Goal: Information Seeking & Learning: Find specific fact

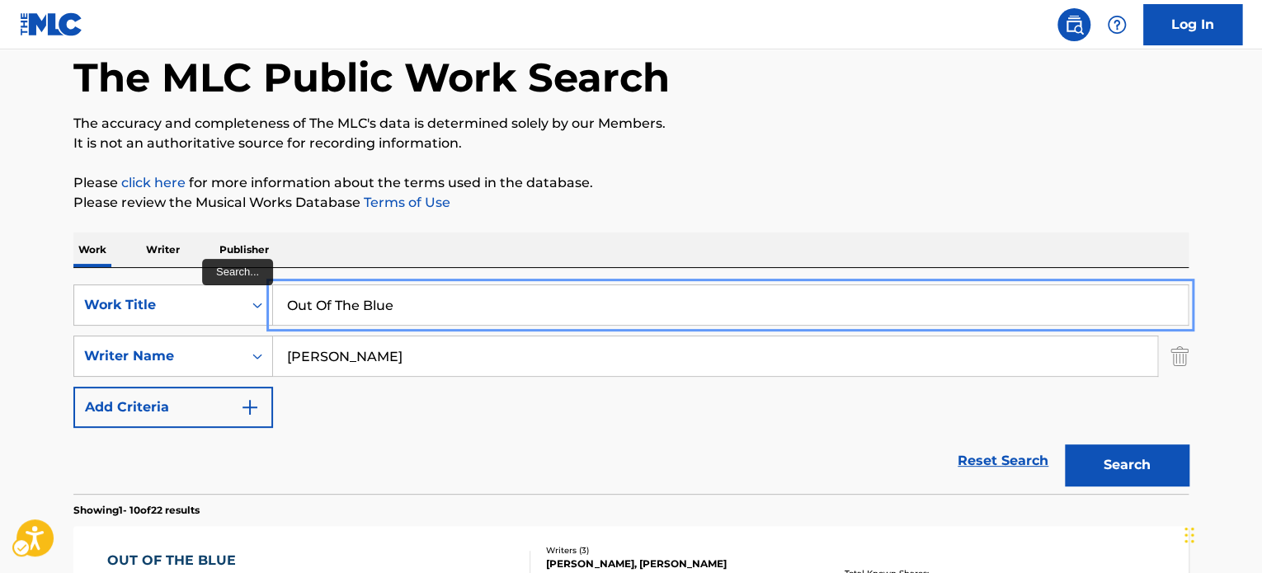
click at [412, 315] on input "Out Of The Blue" at bounding box center [730, 305] width 915 height 40
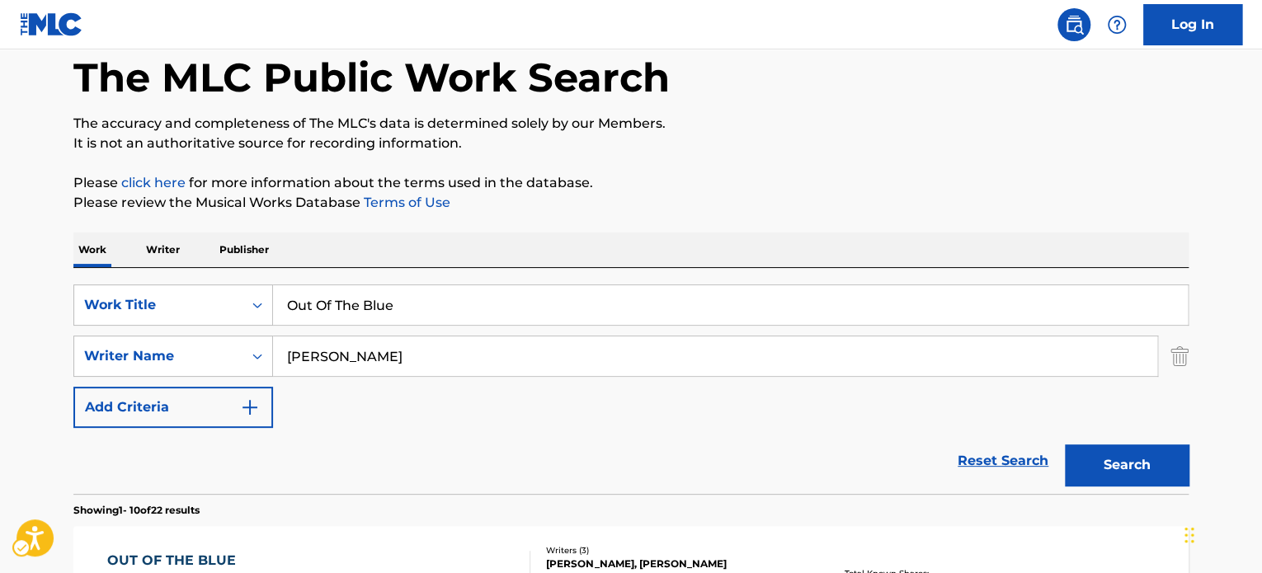
click at [812, 199] on p "Please review the Musical Works Database Terms of Use | New Window" at bounding box center [630, 203] width 1115 height 20
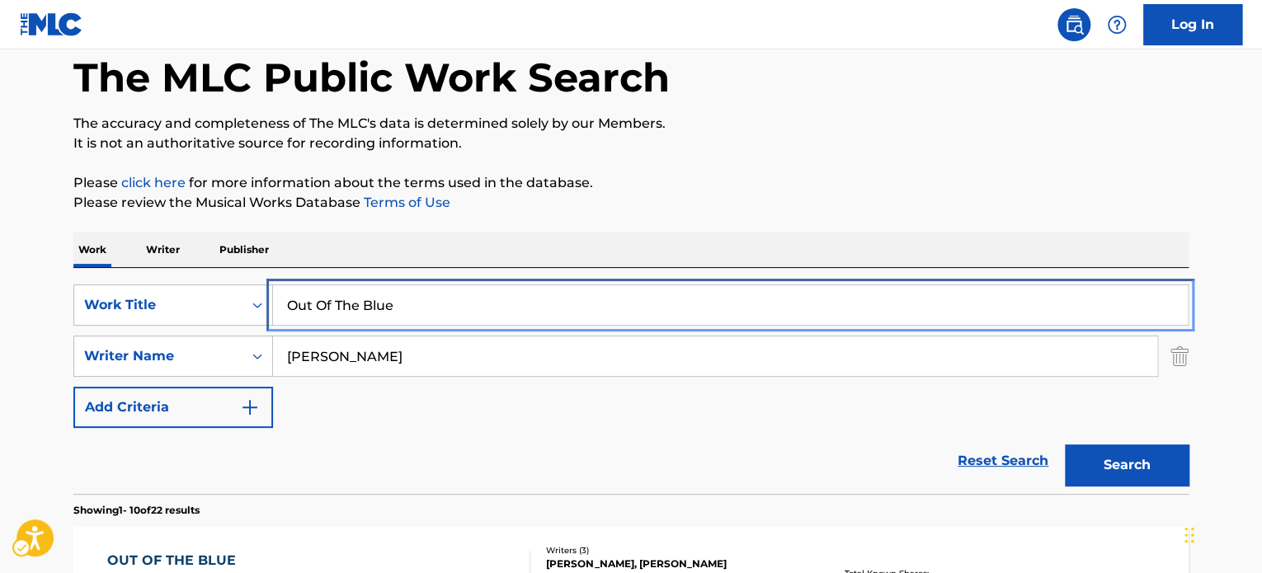
click at [553, 296] on input "Out Of The Blue" at bounding box center [730, 305] width 915 height 40
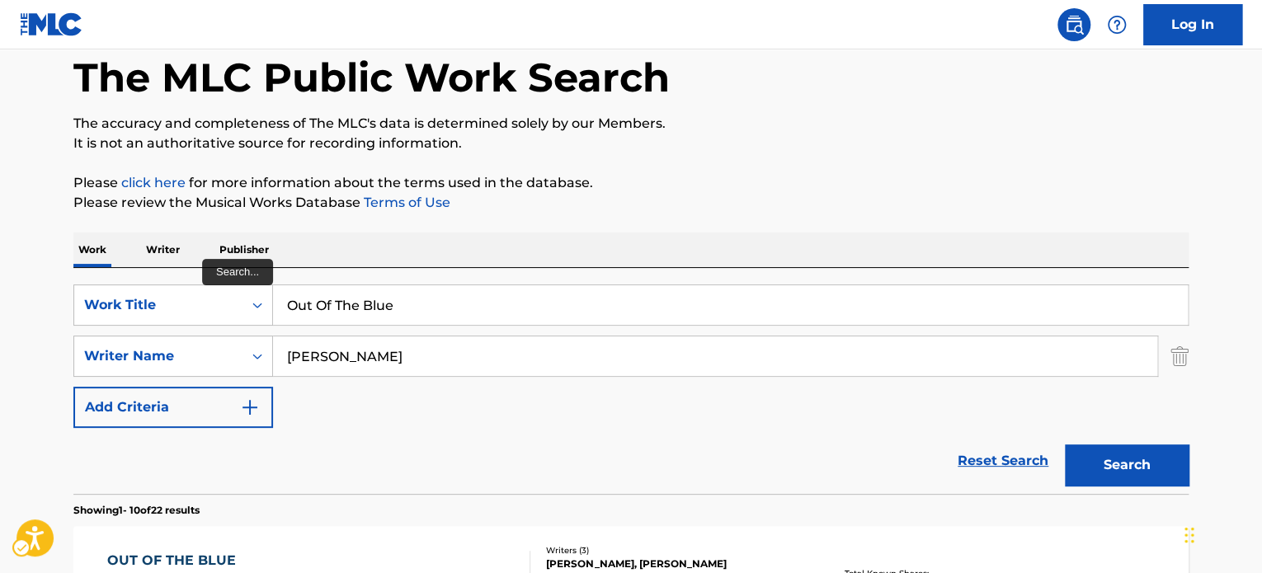
click at [762, 194] on p "Please review the Musical Works Database Terms of Use | New Window" at bounding box center [630, 203] width 1115 height 20
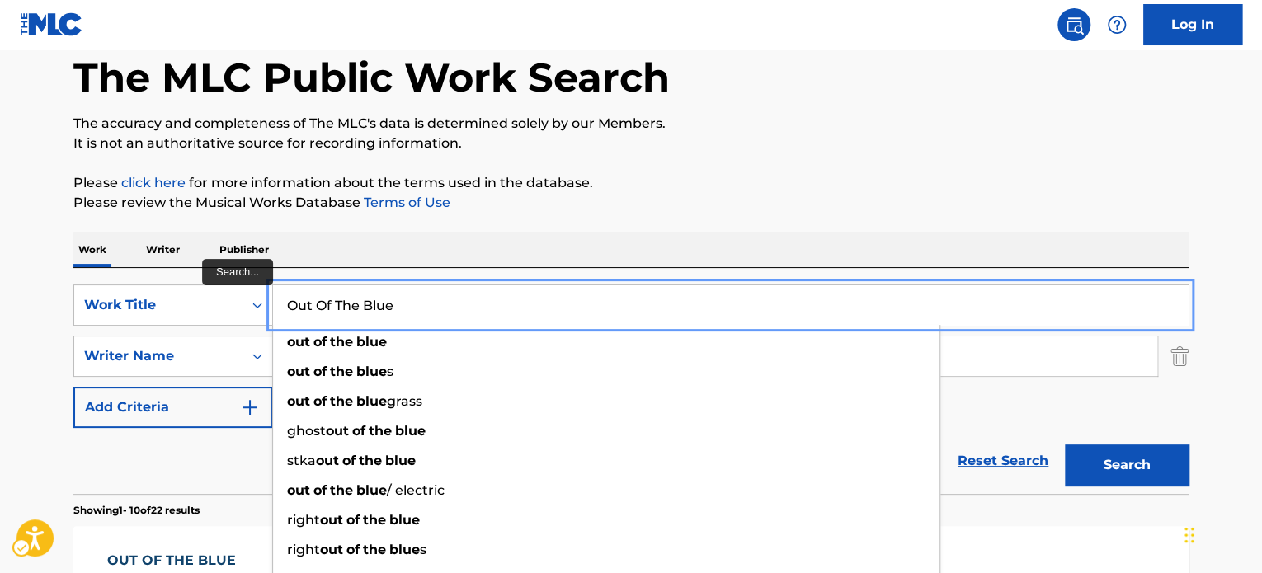
click at [523, 290] on input "Out Of The Blue" at bounding box center [730, 305] width 915 height 40
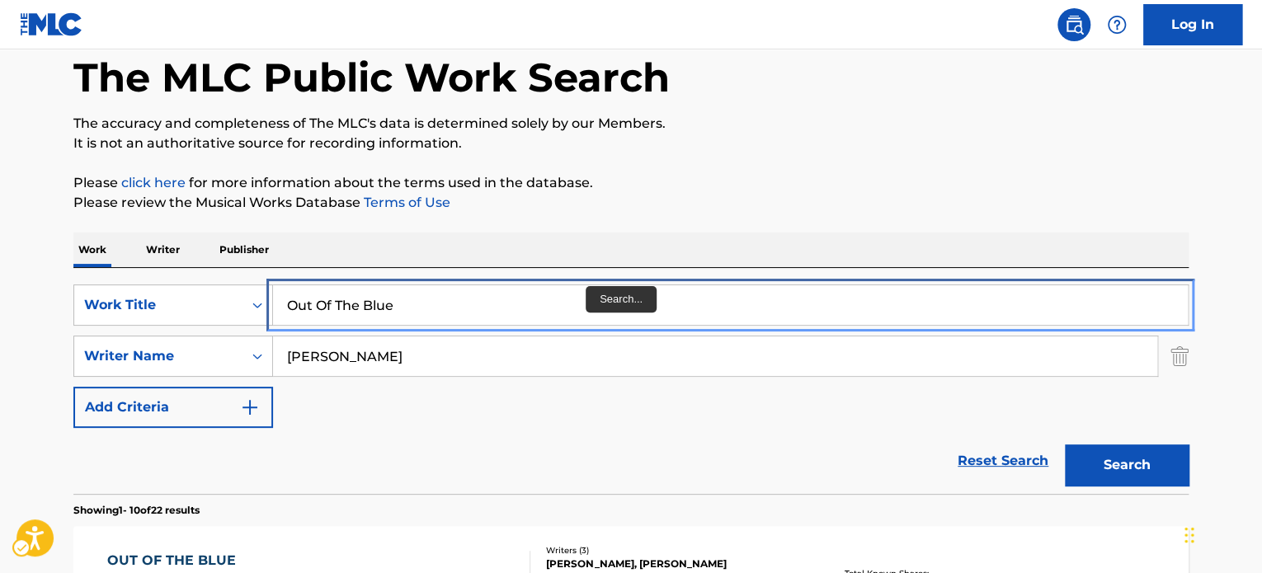
click at [580, 297] on input "Out Of The Blue" at bounding box center [730, 305] width 915 height 40
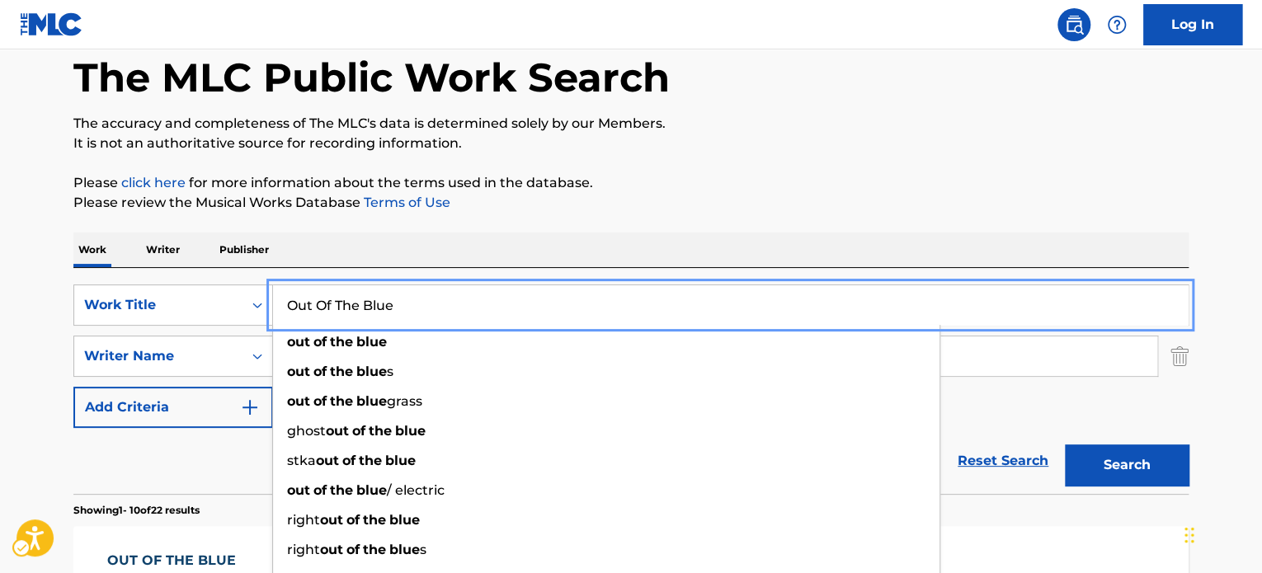
paste input "BABY SLEEP LULLABY BLUE RIVER CALM"
type input "BABY SLEEP LULLABY BLUE RIVER CALM"
click at [748, 201] on p "Please review the Musical Works Database Terms of Use | New Window" at bounding box center [630, 203] width 1115 height 20
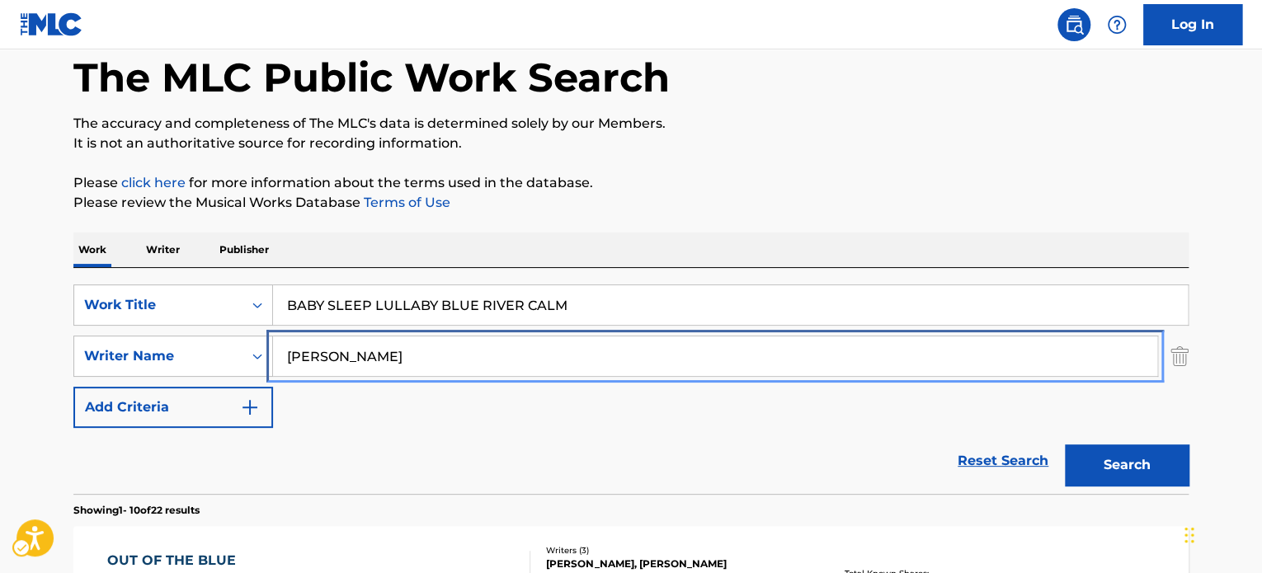
click at [607, 358] on input "[PERSON_NAME]" at bounding box center [715, 357] width 884 height 40
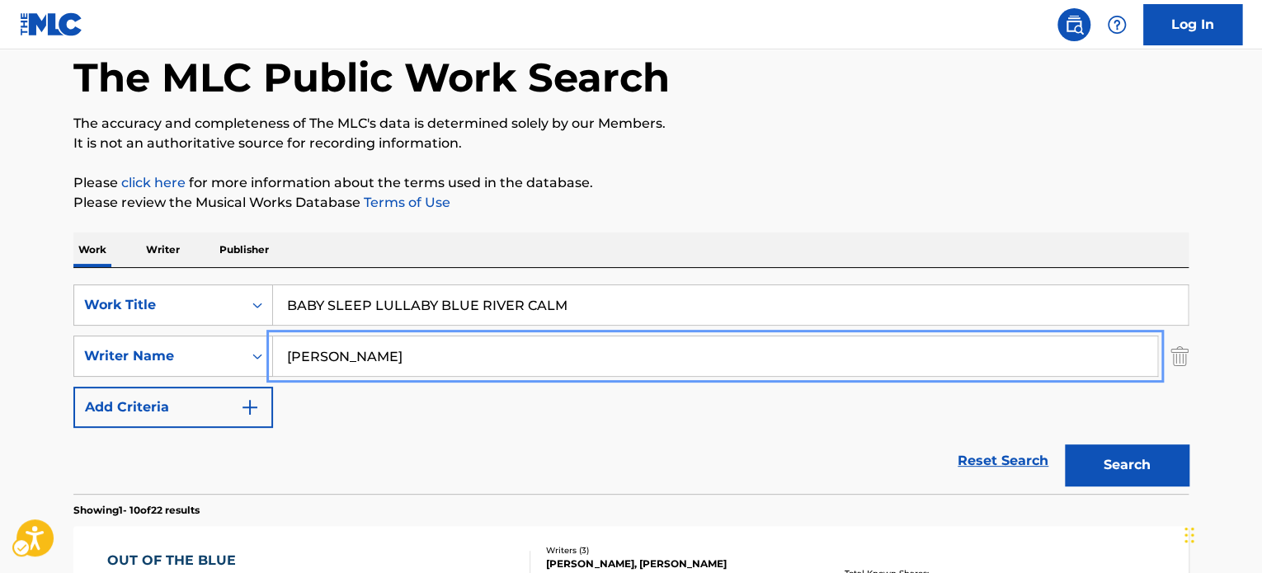
click at [607, 358] on input "[PERSON_NAME]" at bounding box center [715, 357] width 884 height 40
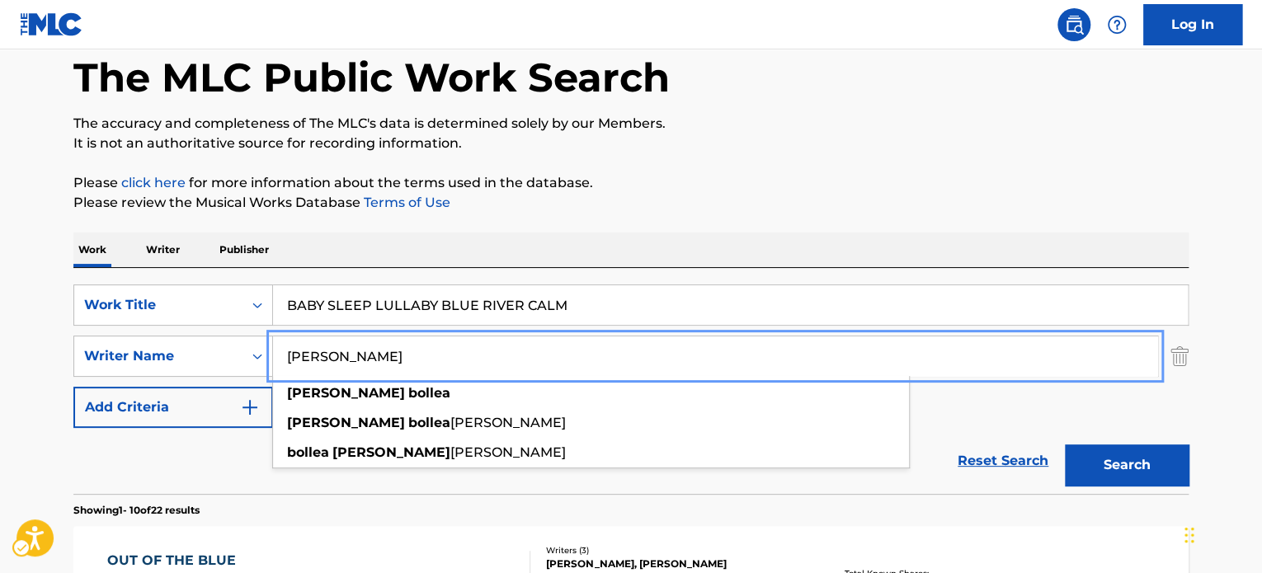
click at [607, 358] on input "[PERSON_NAME]" at bounding box center [715, 357] width 884 height 40
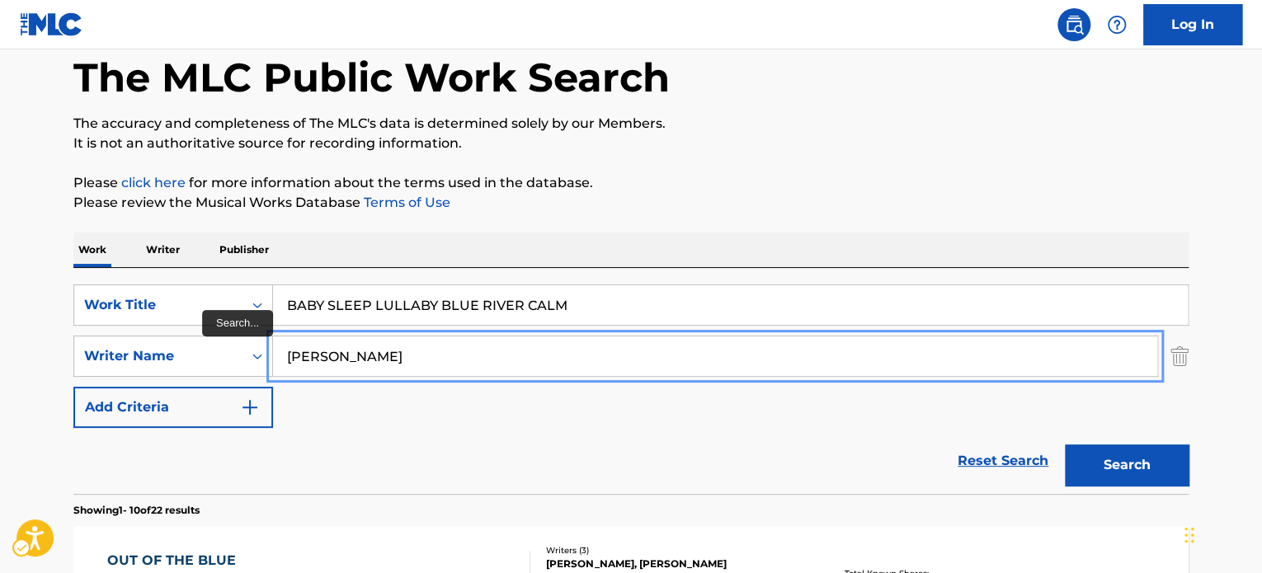
click at [660, 339] on input "[PERSON_NAME]" at bounding box center [715, 357] width 884 height 40
click at [658, 357] on input "[PERSON_NAME]" at bounding box center [715, 357] width 884 height 40
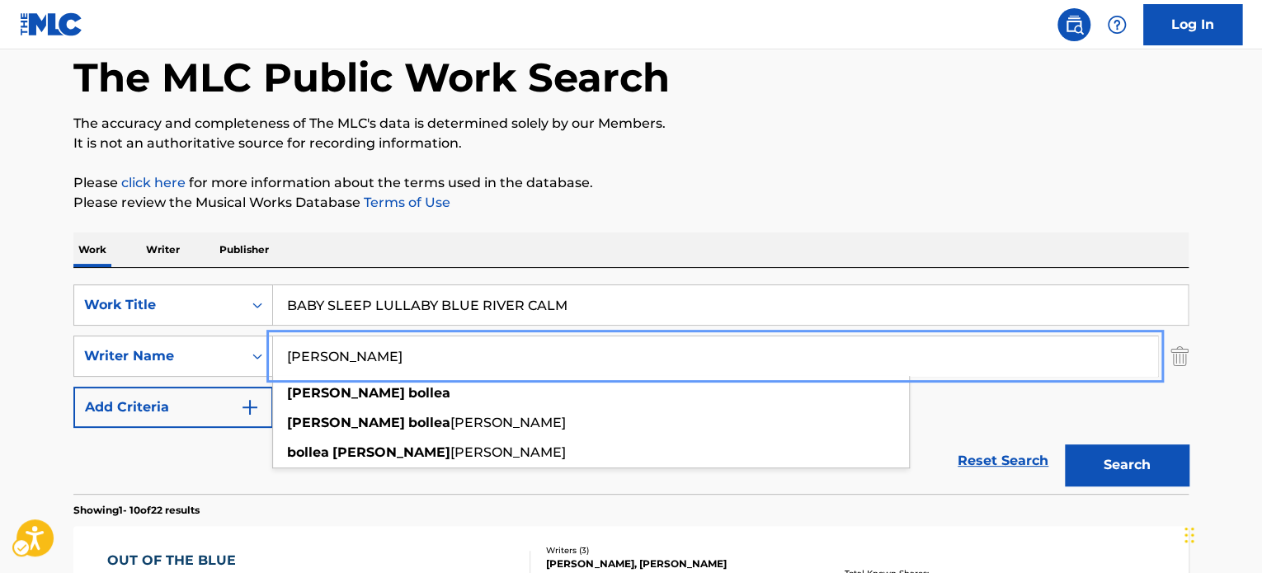
click at [658, 357] on input "[PERSON_NAME]" at bounding box center [715, 357] width 884 height 40
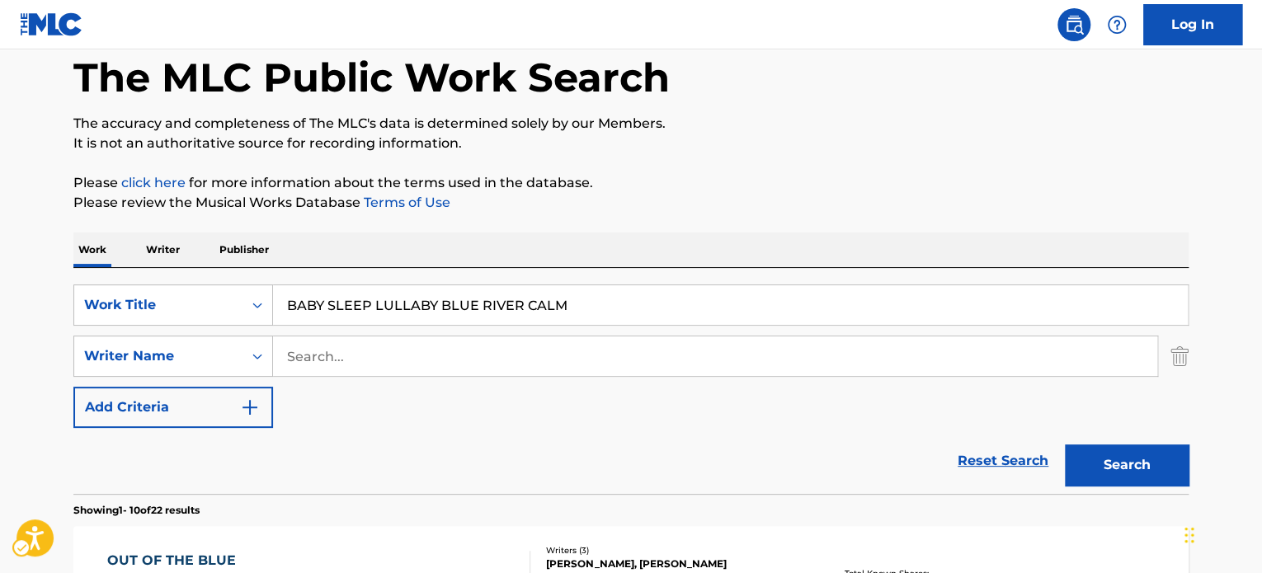
click at [1114, 455] on button "Search" at bounding box center [1127, 465] width 124 height 41
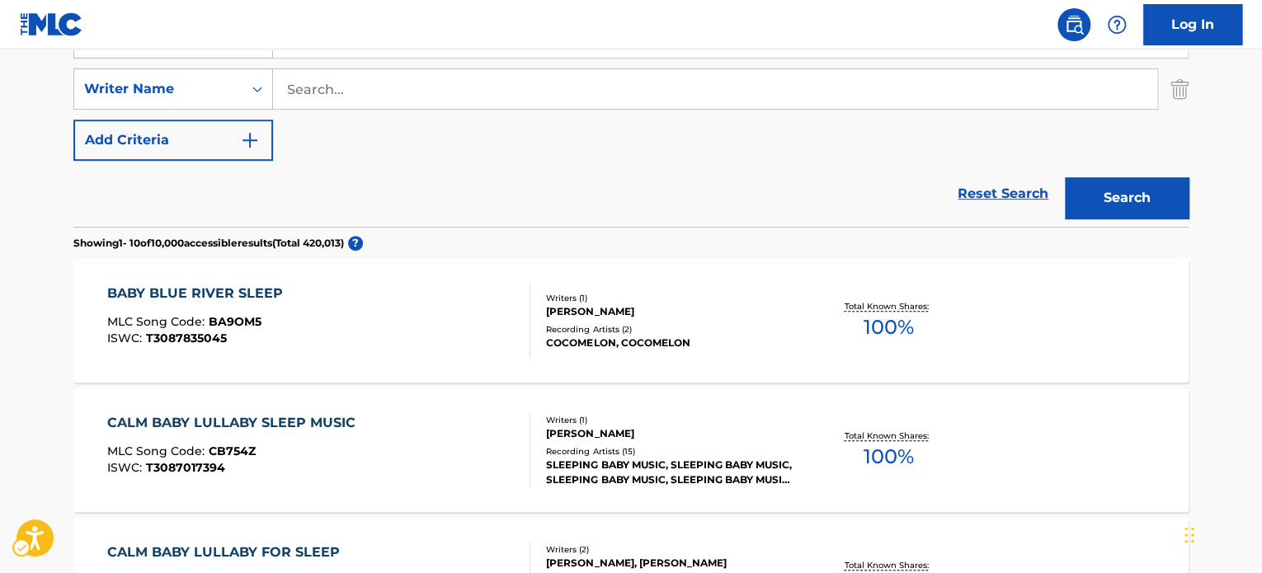
scroll to position [20, 0]
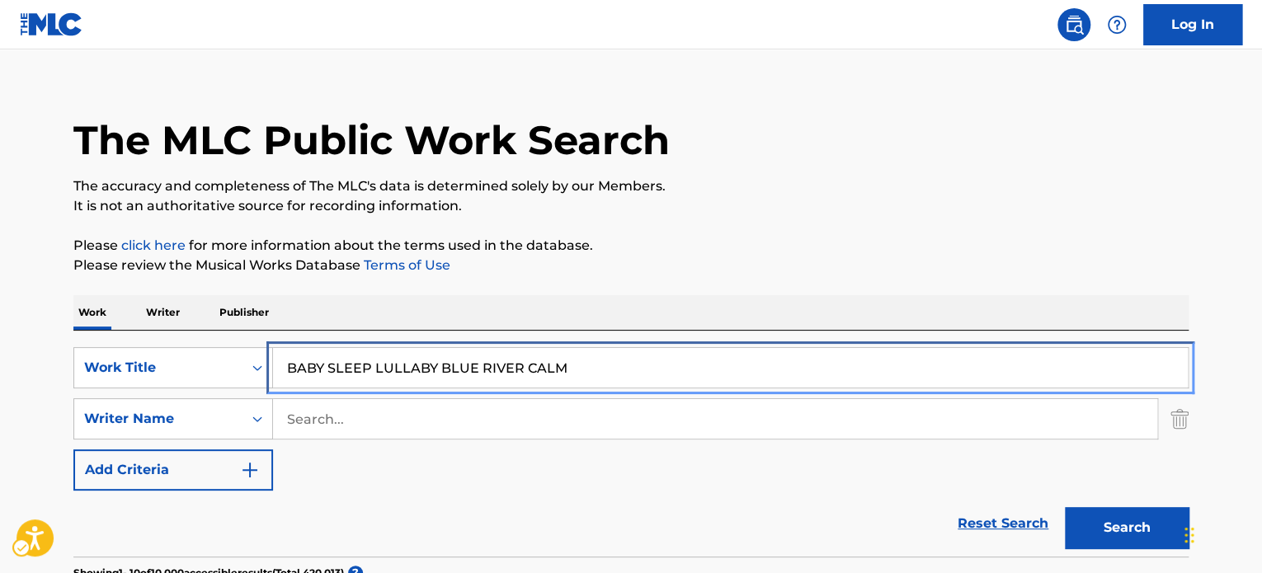
click at [365, 349] on input "BABY SLEEP LULLABY BLUE RIVER CALM" at bounding box center [730, 368] width 915 height 40
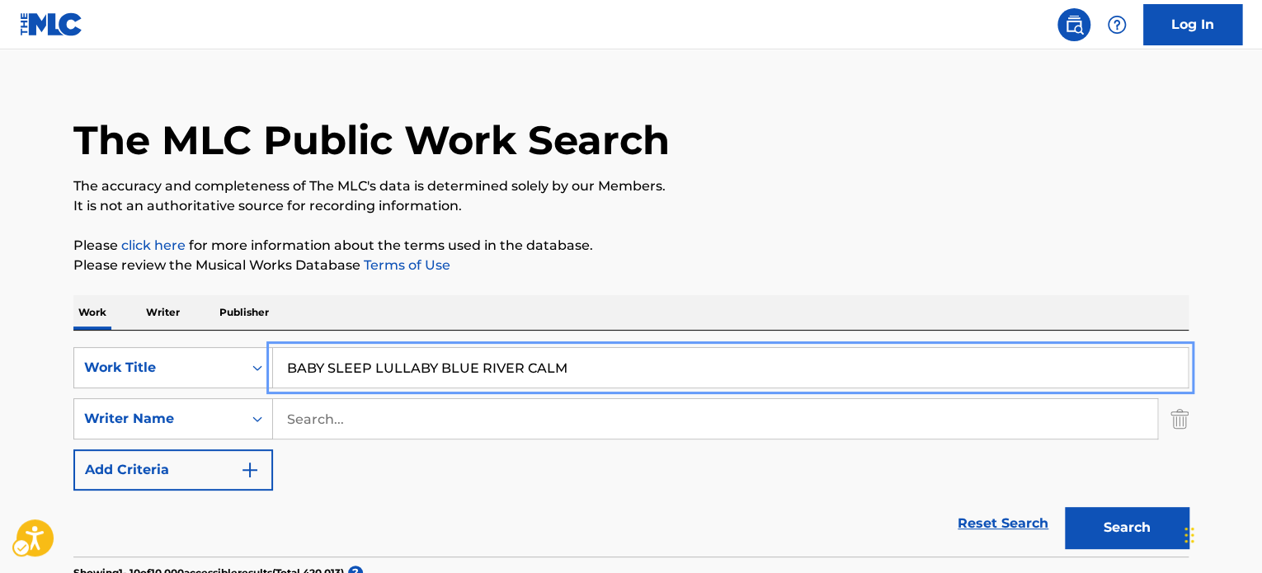
click at [374, 357] on input "BABY SLEEP LULLABY BLUE RIVER CALM" at bounding box center [730, 368] width 915 height 40
paste input "CRADLE OF PEACE"
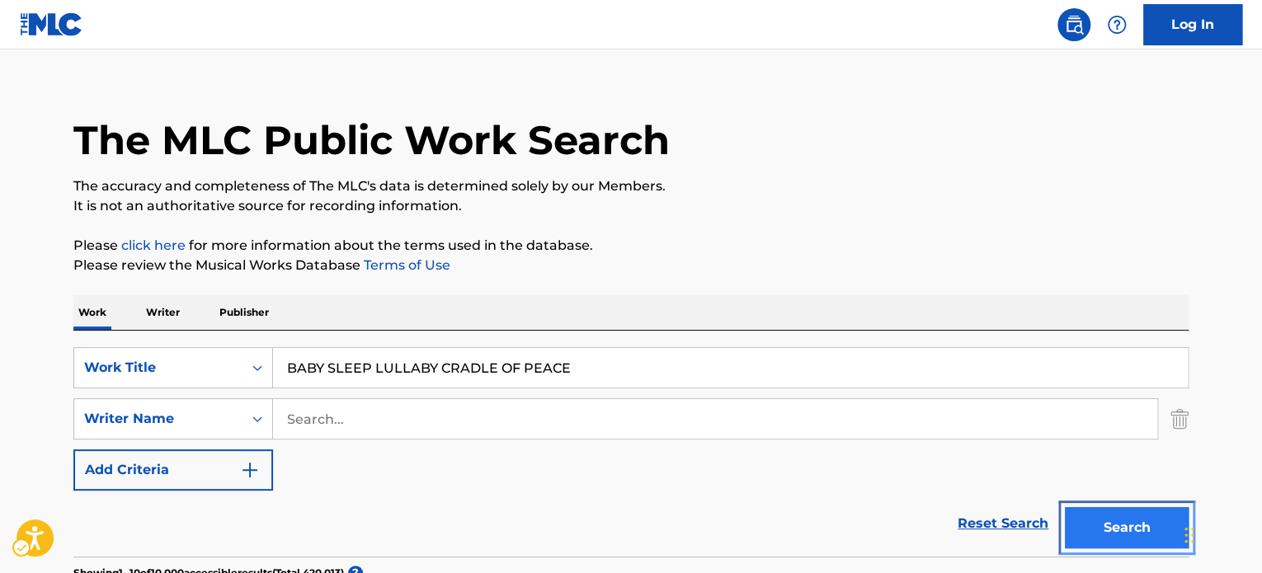
click at [1101, 514] on button "Search" at bounding box center [1127, 527] width 124 height 41
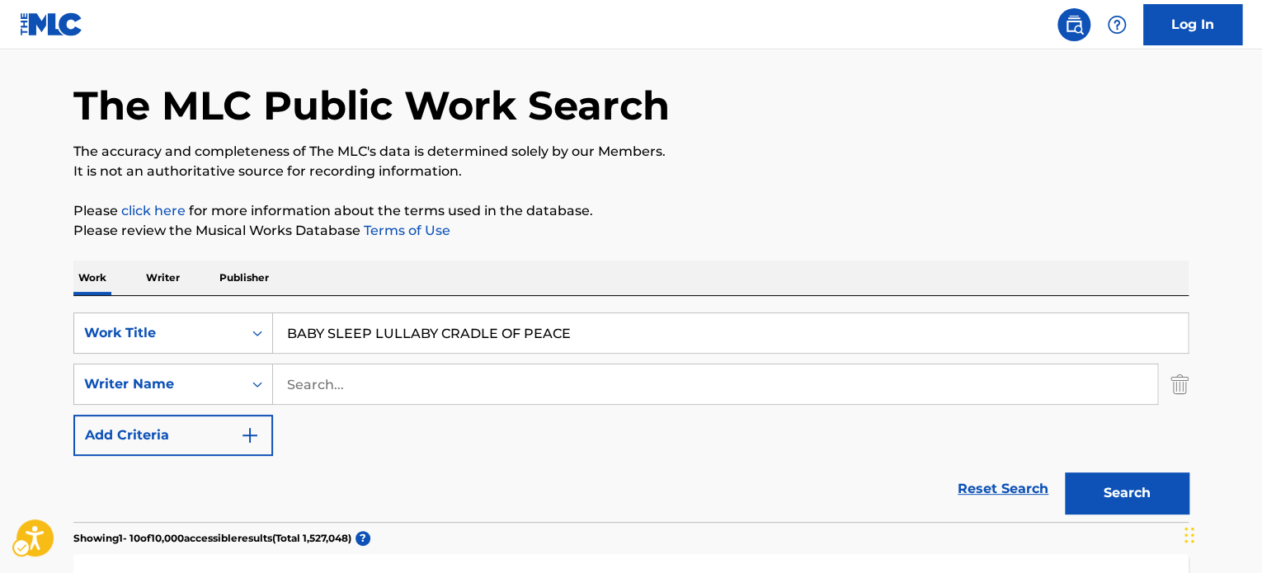
scroll to position [267, 0]
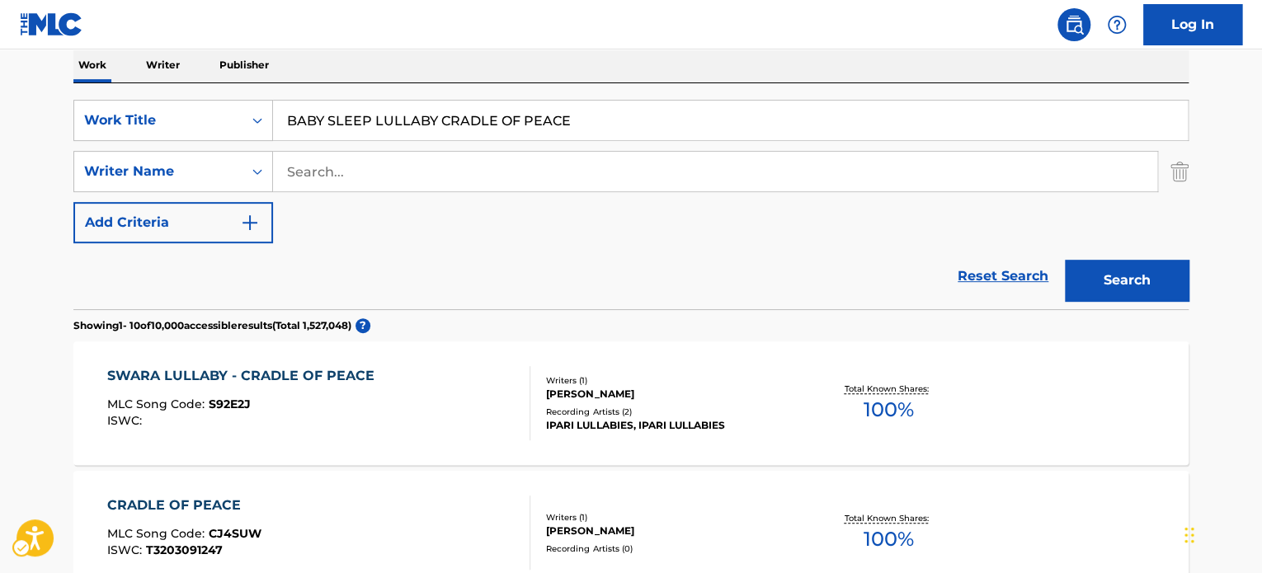
click at [683, 89] on div "SearchWithCriteria2d986e6c-b6e8-42a2-9f1b-88c948bfd178 Work Title BABY SLEEP LU…" at bounding box center [630, 196] width 1115 height 226
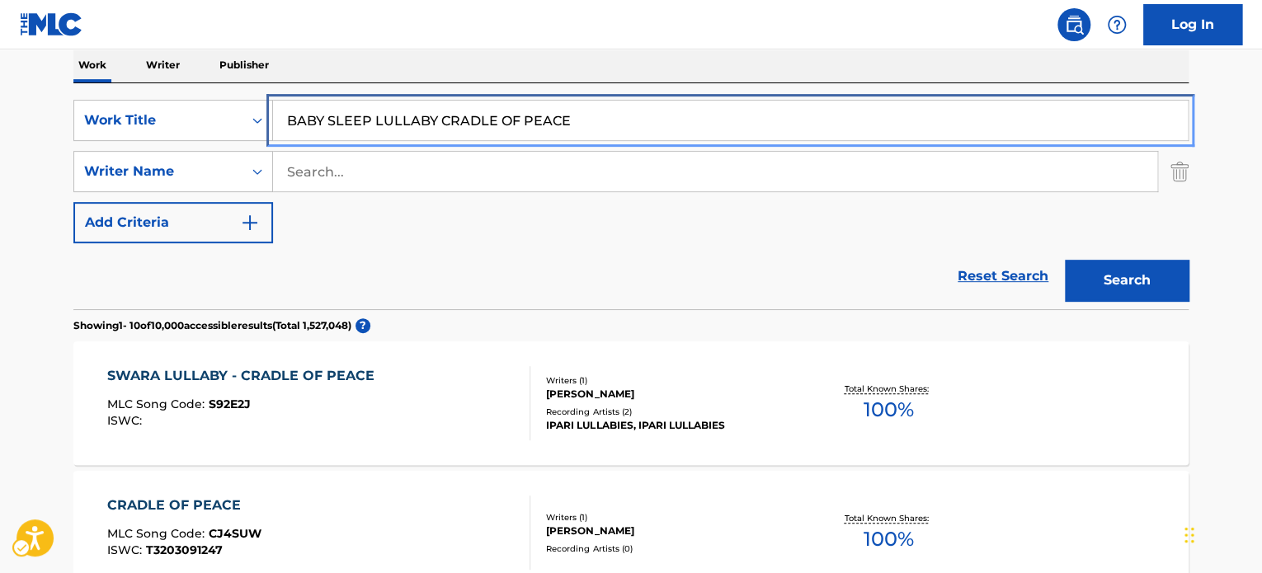
click at [683, 107] on input "BABY SLEEP LULLABY CRADLE OF PEACE" at bounding box center [730, 121] width 915 height 40
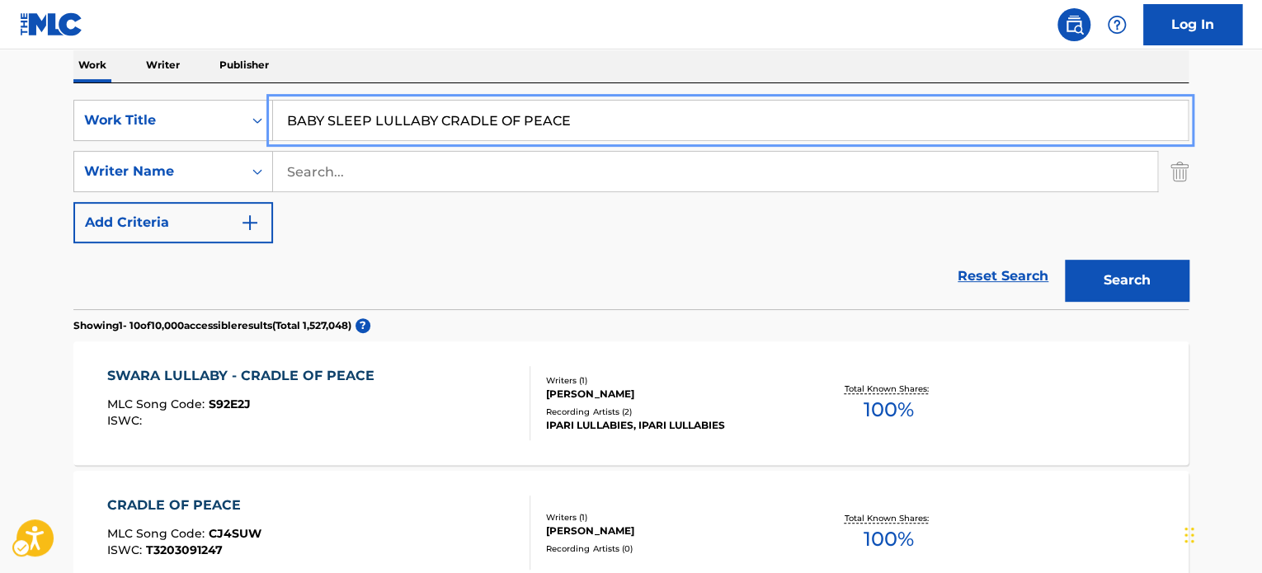
paste input "DREAMING CLOUDS"
click at [693, 48] on nav "| Redirects to homepage Public Search Log In" at bounding box center [631, 25] width 1262 height 50
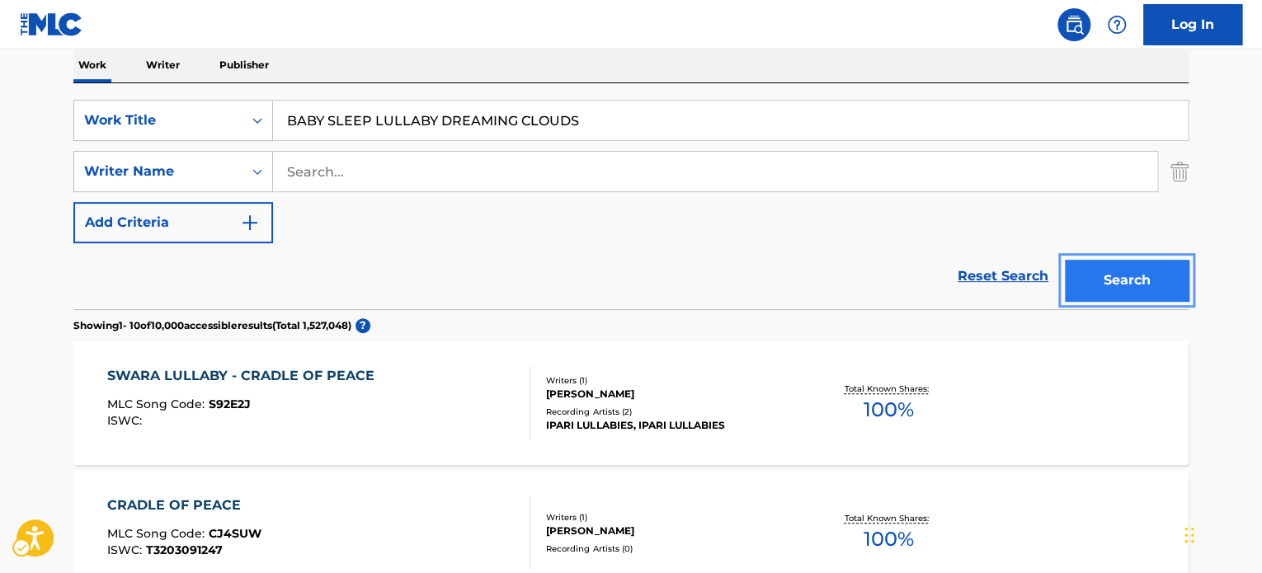
click at [1092, 280] on button "Search" at bounding box center [1127, 280] width 124 height 41
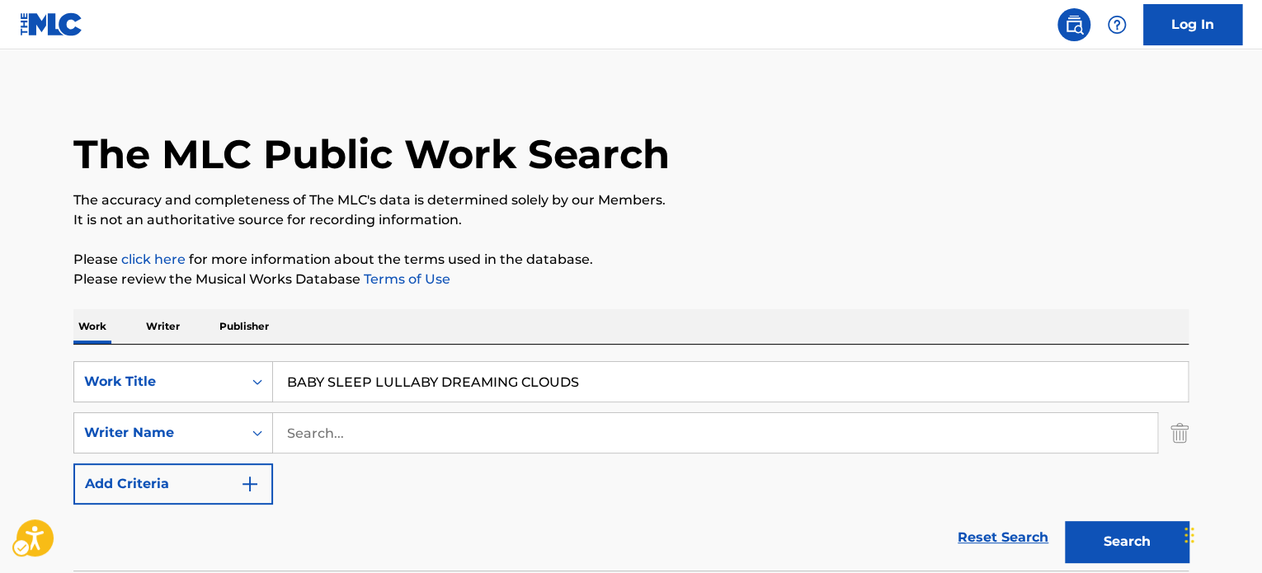
scroll to position [0, 0]
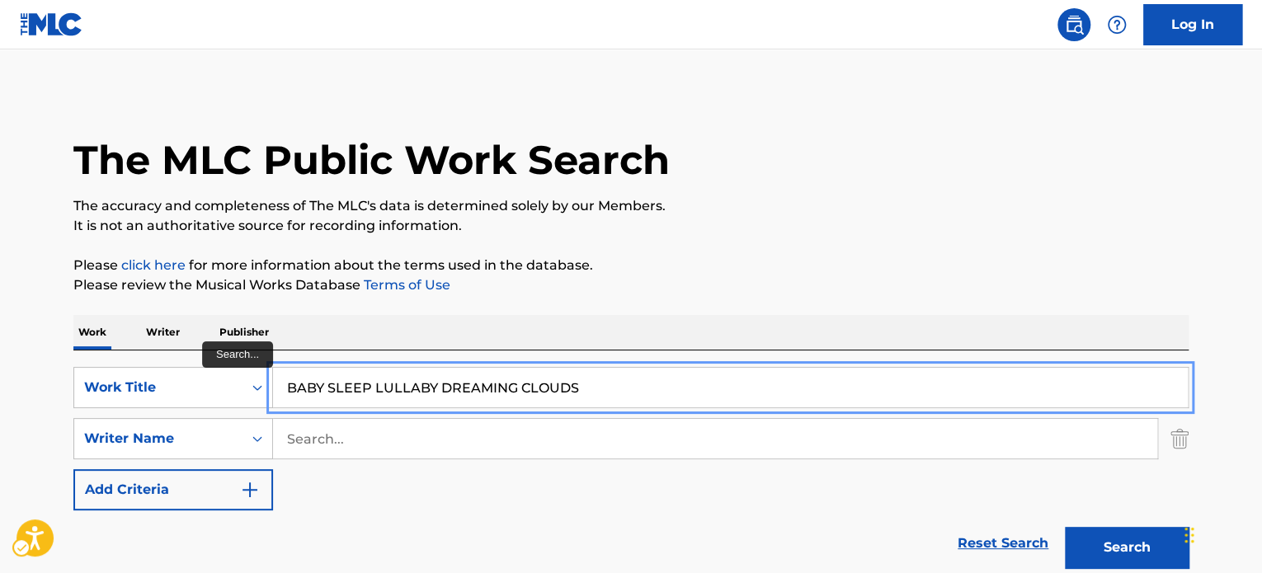
click at [502, 398] on input "BABY SLEEP LULLABY DREAMING CLOUDS" at bounding box center [730, 388] width 915 height 40
paste input "FALLEN"
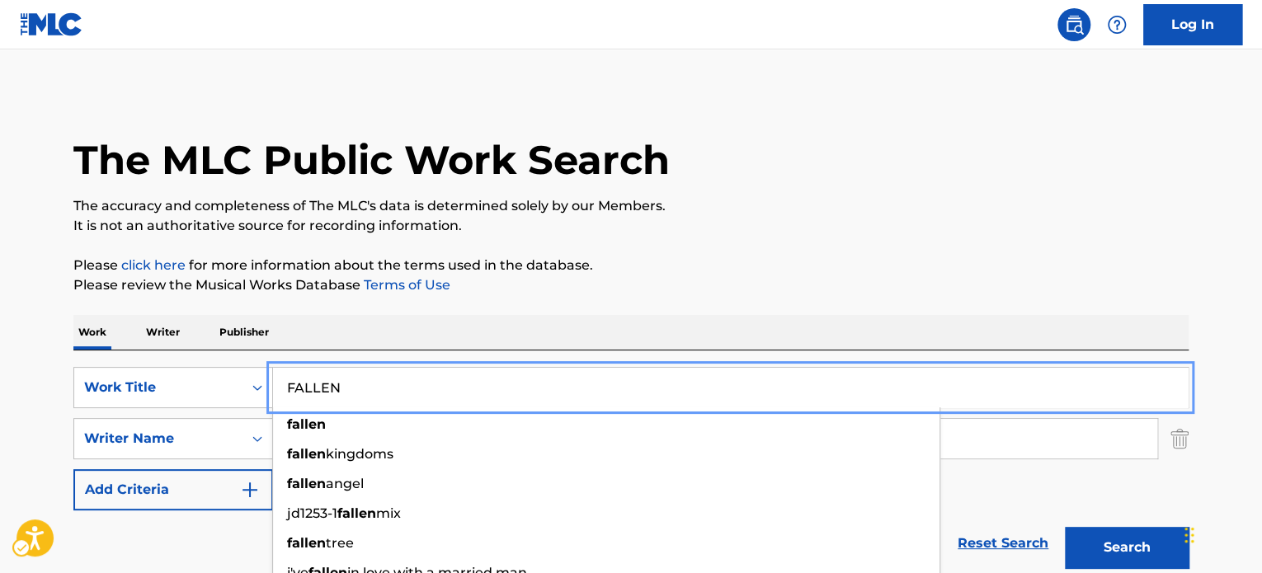
type input "FALLEN"
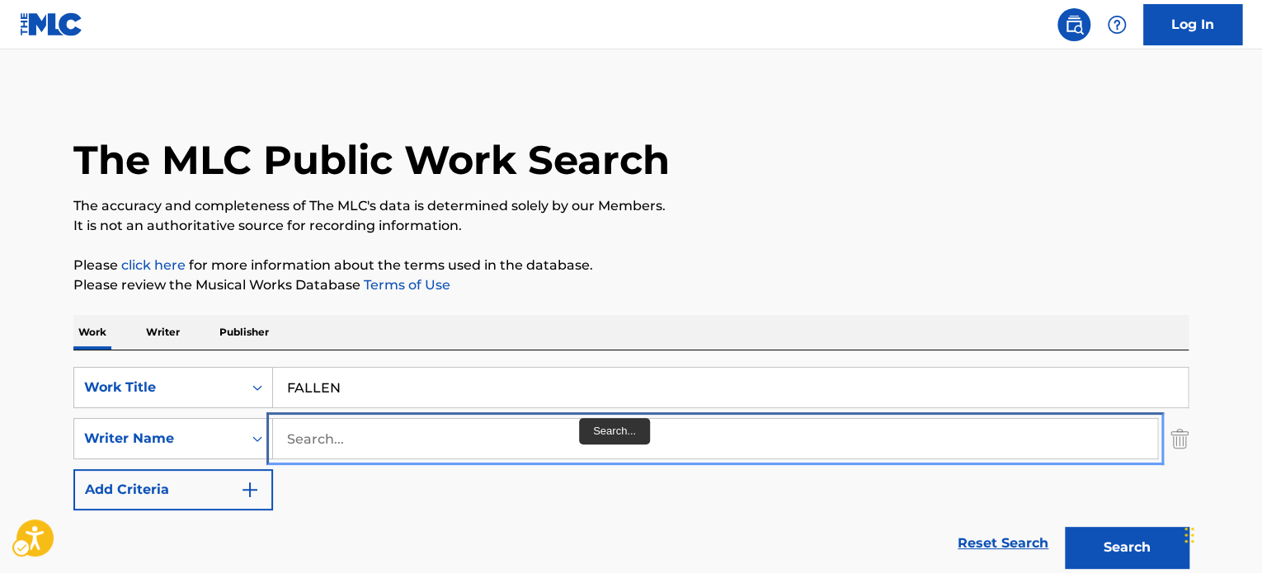
click at [578, 445] on input "Search..." at bounding box center [715, 439] width 884 height 40
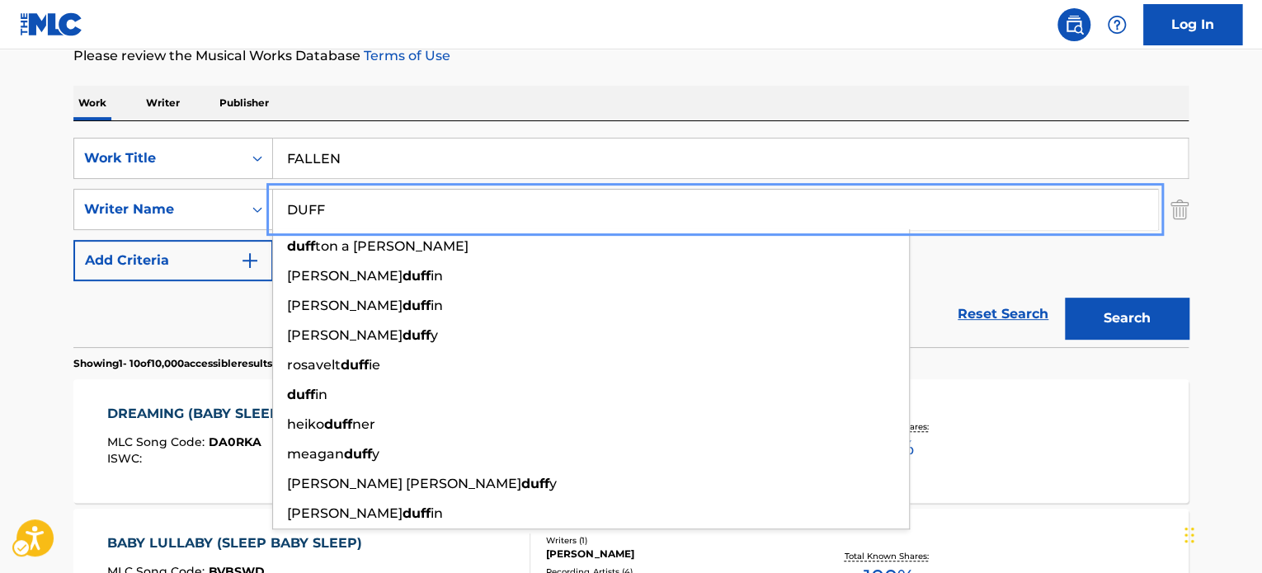
scroll to position [330, 0]
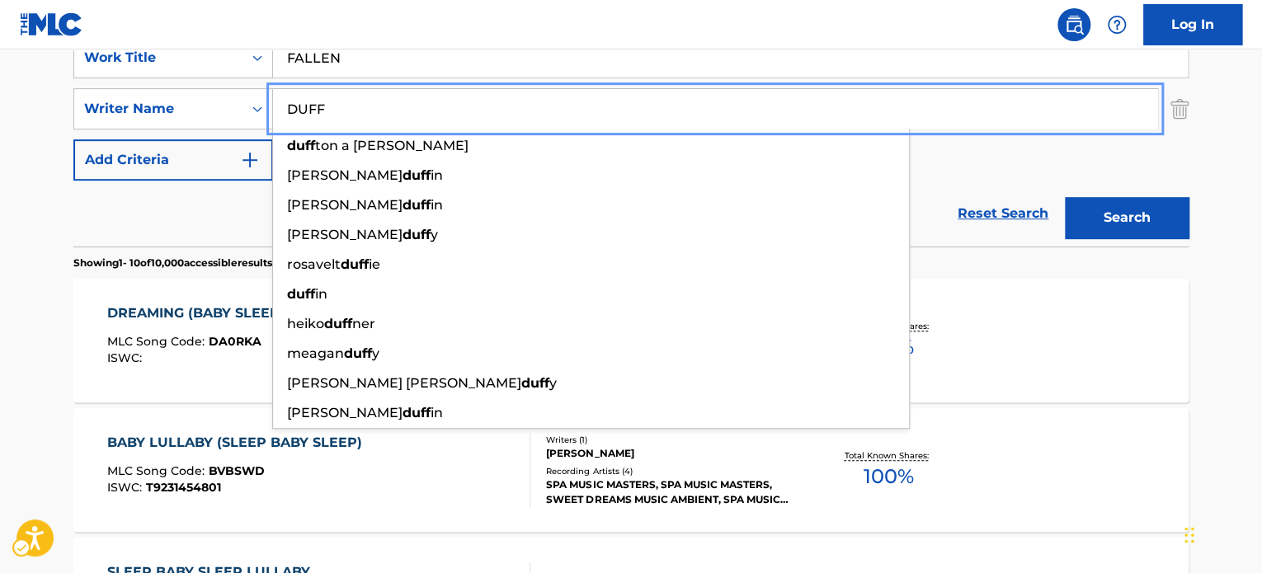
type input "DUFF"
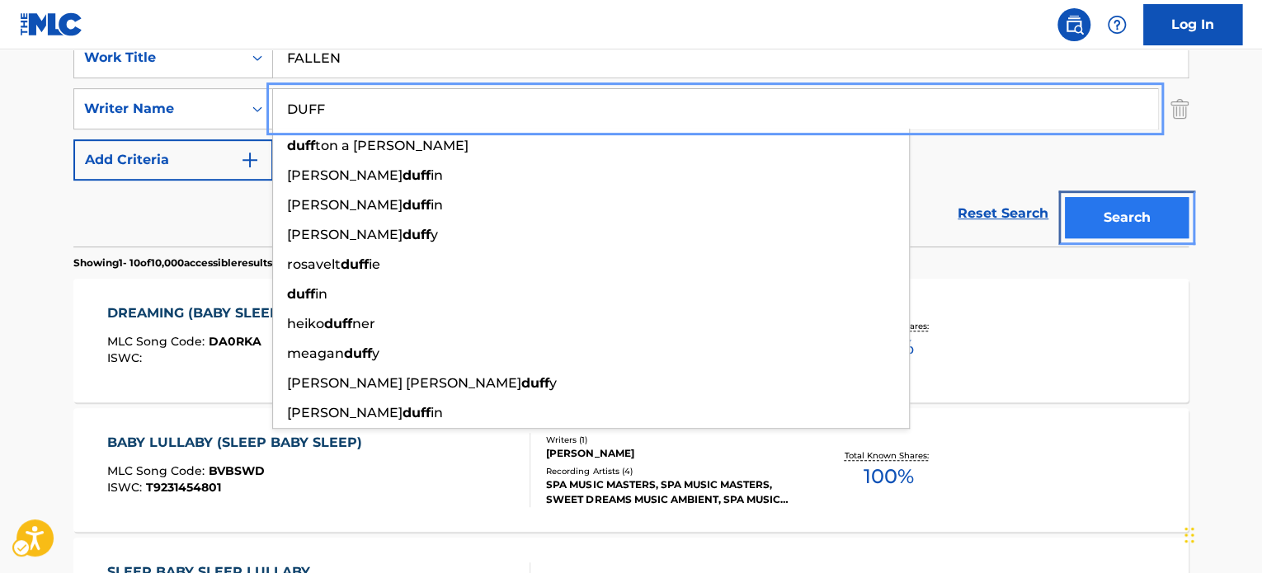
click at [1128, 220] on button "Search" at bounding box center [1127, 217] width 124 height 41
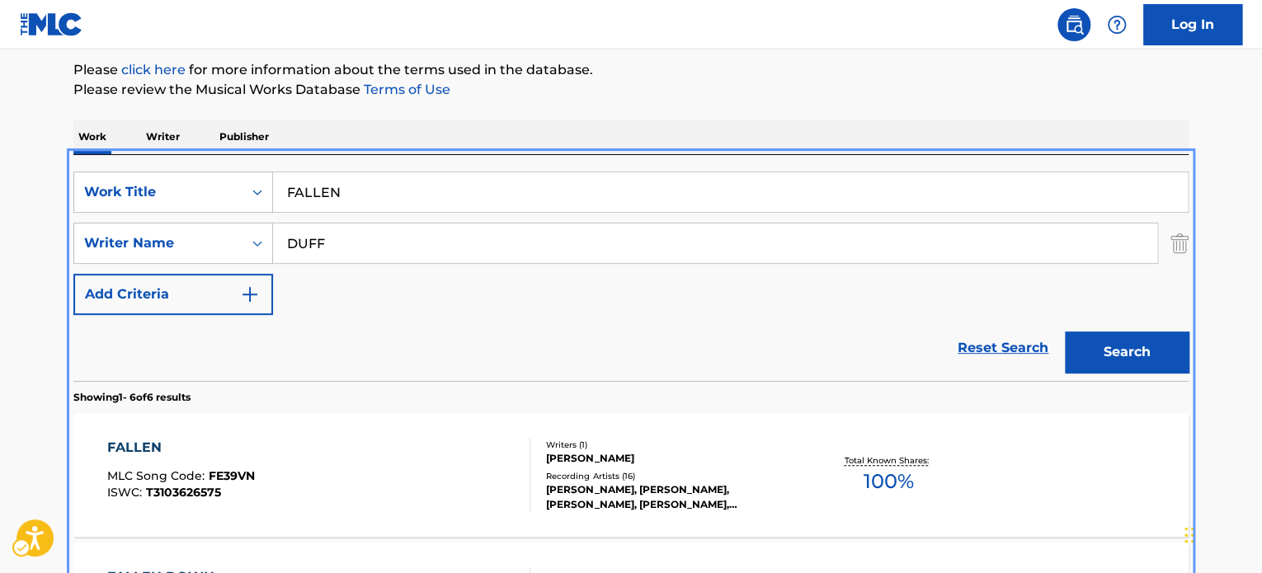
scroll to position [350, 0]
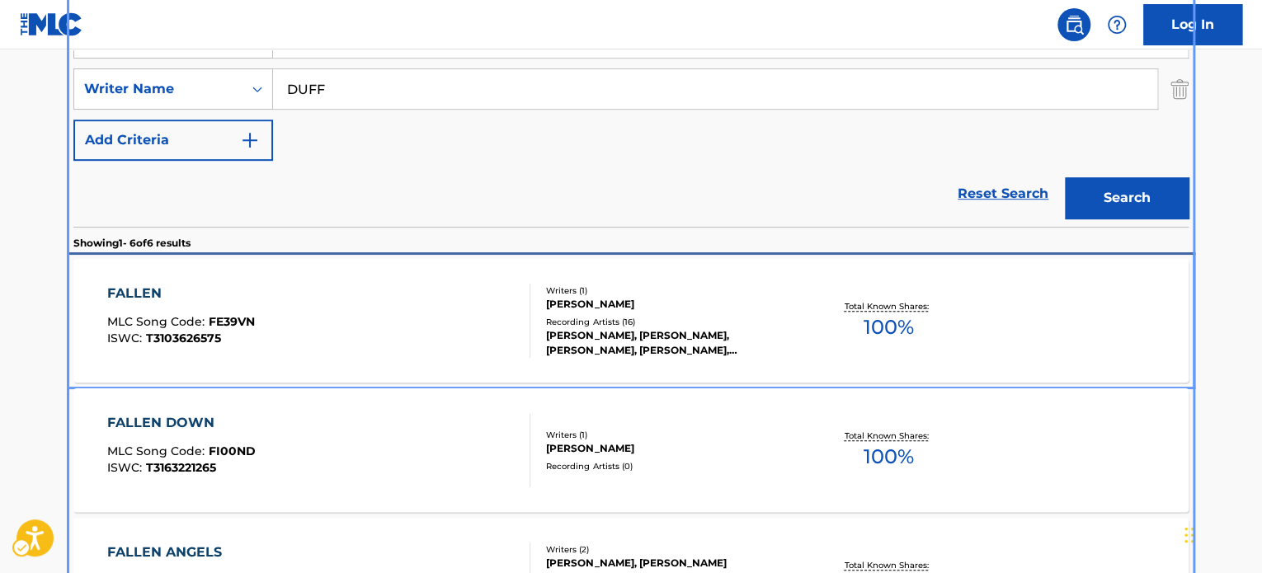
click at [687, 328] on div "[PERSON_NAME], [PERSON_NAME], [PERSON_NAME], [PERSON_NAME], [PERSON_NAME]" at bounding box center [670, 343] width 249 height 30
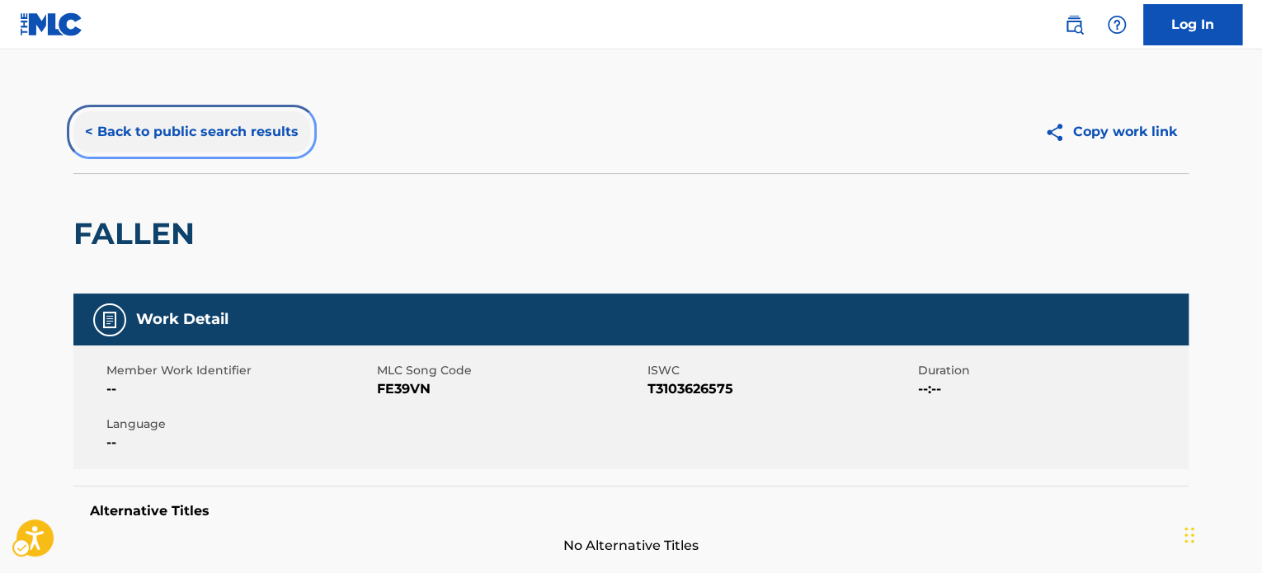
click at [165, 135] on button "< Back to public search results" at bounding box center [191, 131] width 237 height 41
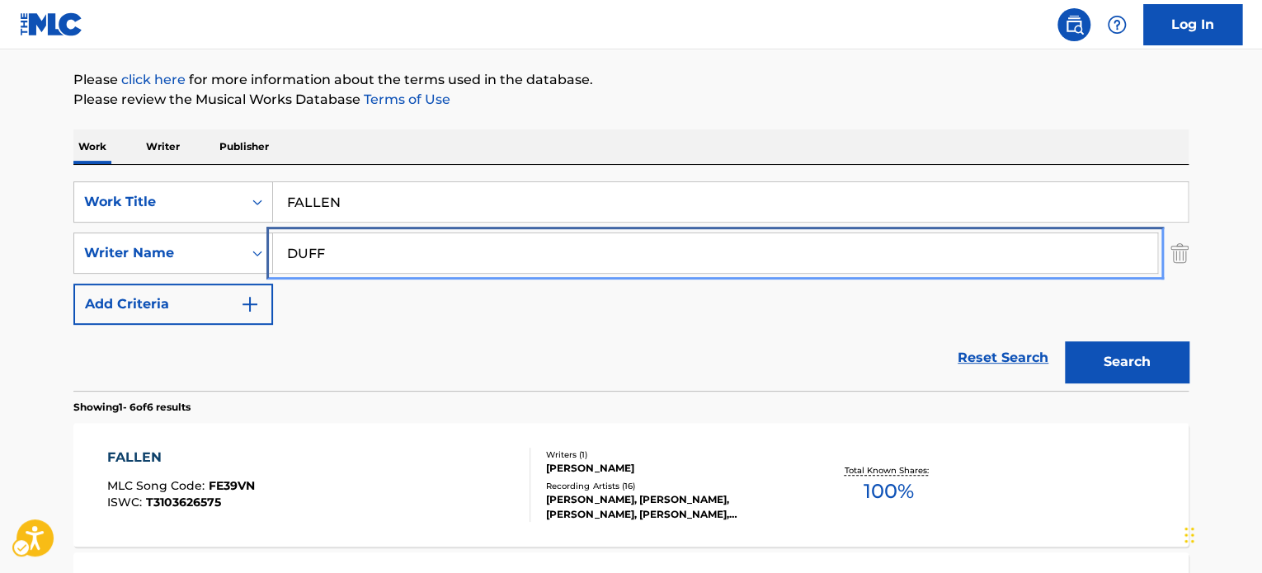
click at [360, 273] on input "DUFF" at bounding box center [715, 253] width 884 height 40
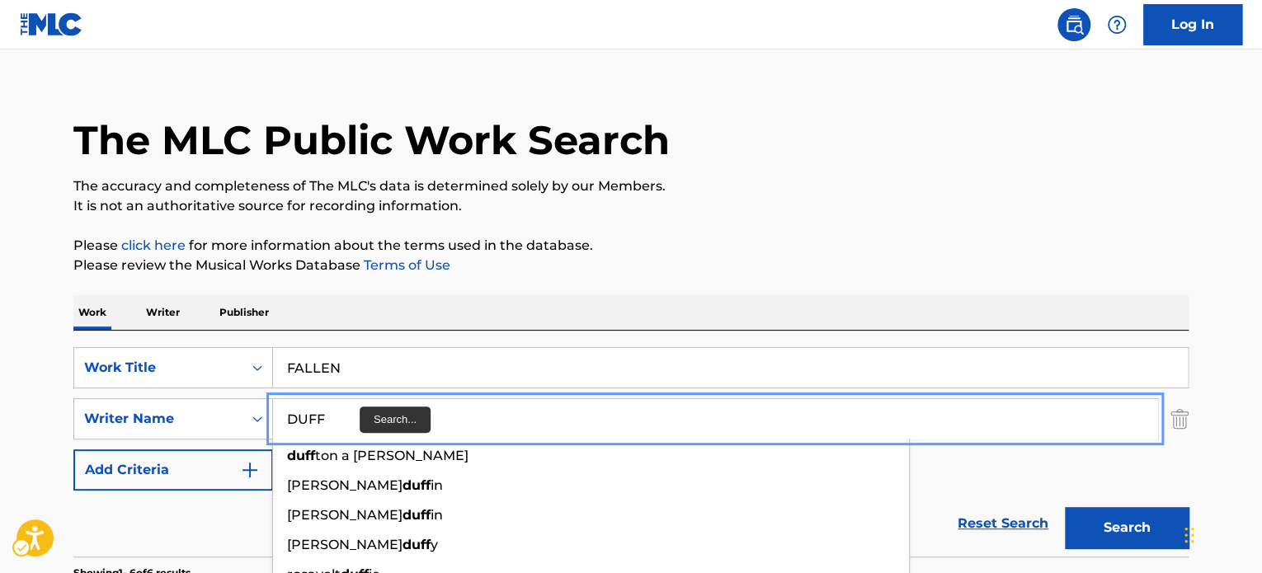
paste input "MCKAGAN"
type input "[PERSON_NAME]"
click at [782, 266] on p "Please review the Musical Works Database Terms of Use | New Window" at bounding box center [630, 266] width 1115 height 20
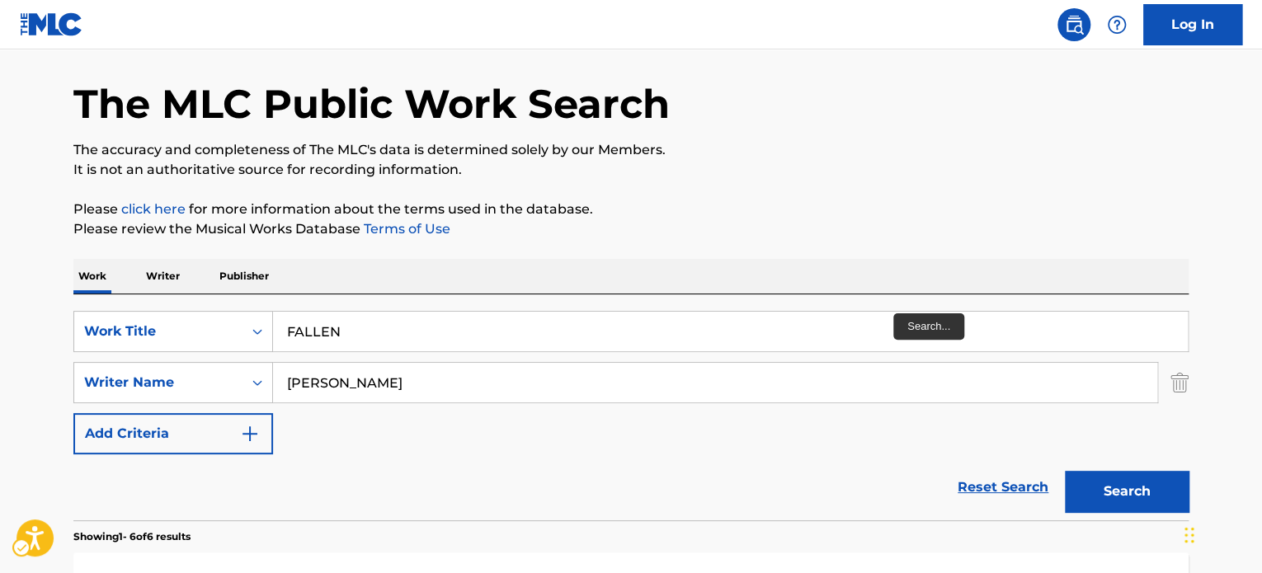
scroll to position [102, 0]
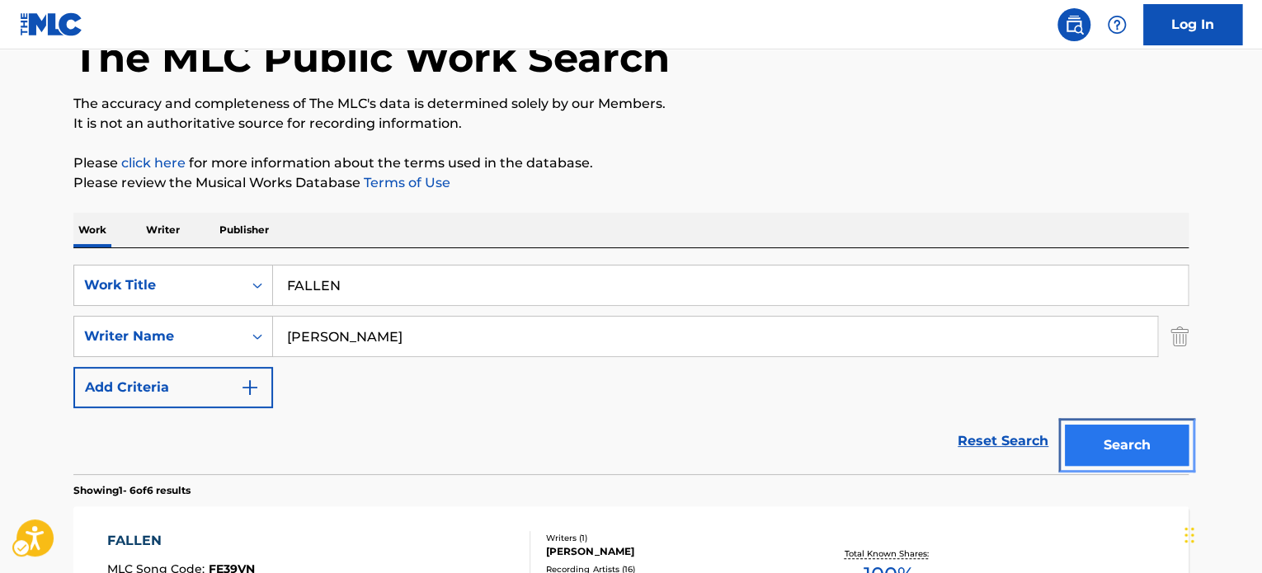
click at [1081, 425] on button "Search" at bounding box center [1127, 445] width 124 height 41
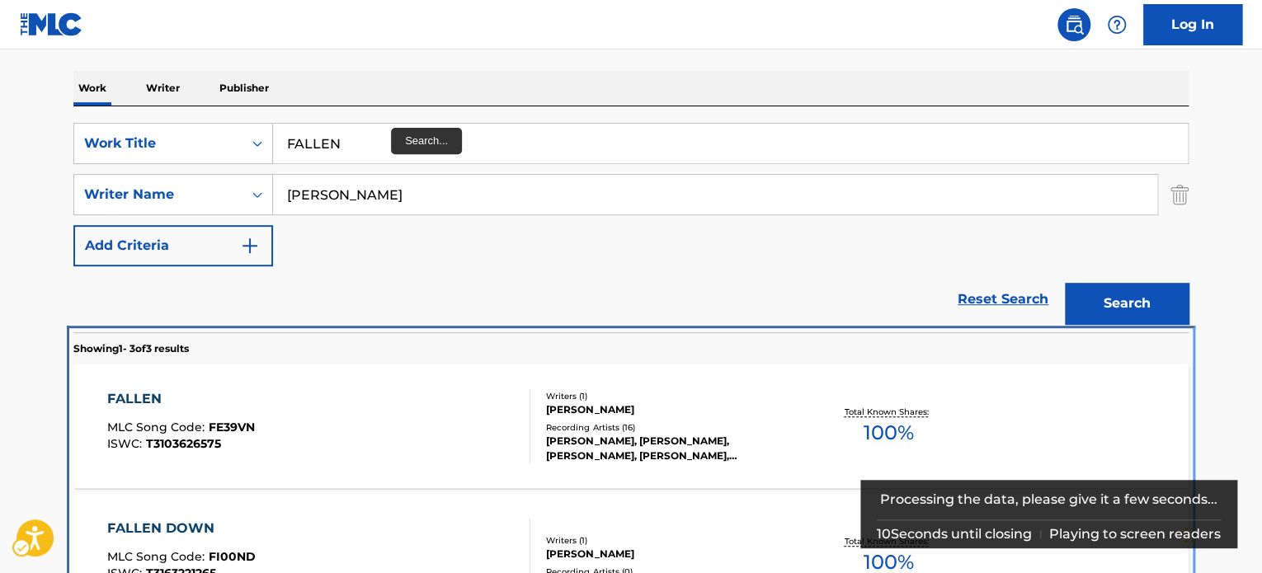
scroll to position [496, 0]
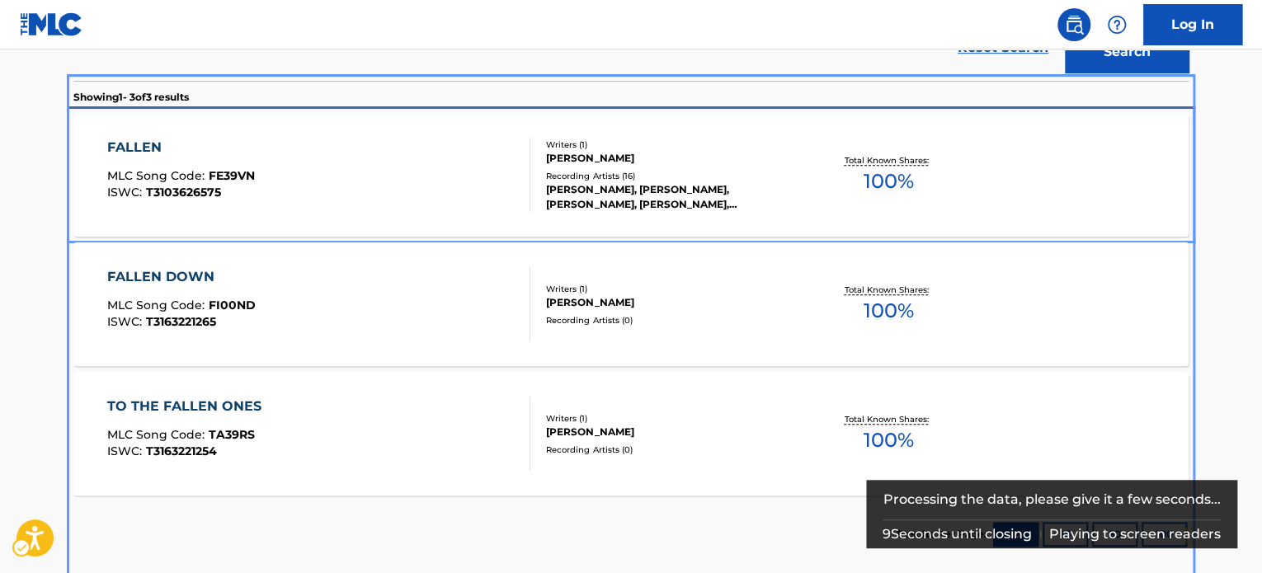
click at [367, 187] on div "FALLEN MLC Song Code : FE39VN ISWC : T3103626575" at bounding box center [319, 175] width 424 height 74
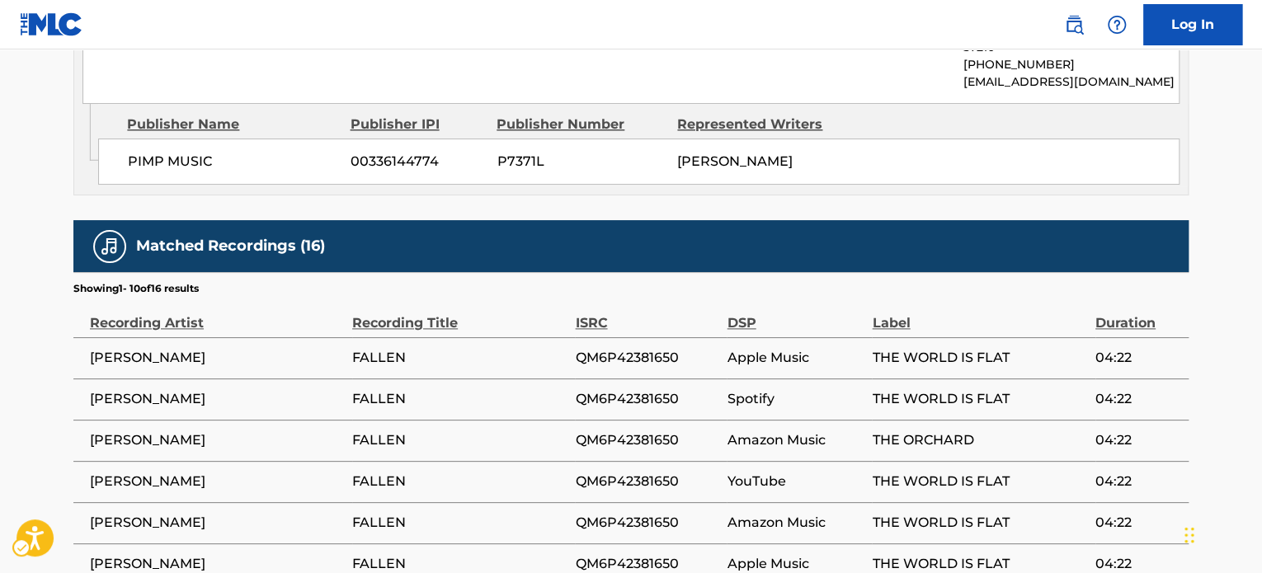
scroll to position [1078, 0]
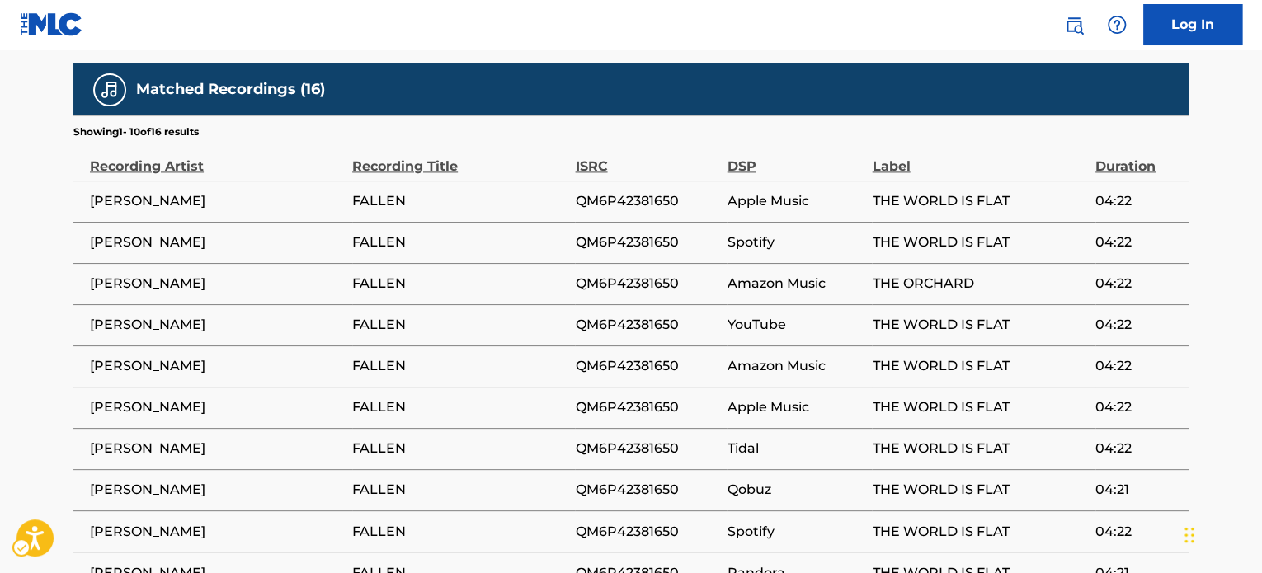
click at [637, 199] on td "QM6P42381650" at bounding box center [651, 201] width 152 height 41
click at [637, 191] on span "QM6P42381650" at bounding box center [647, 201] width 144 height 20
copy span "QM6P42381650"
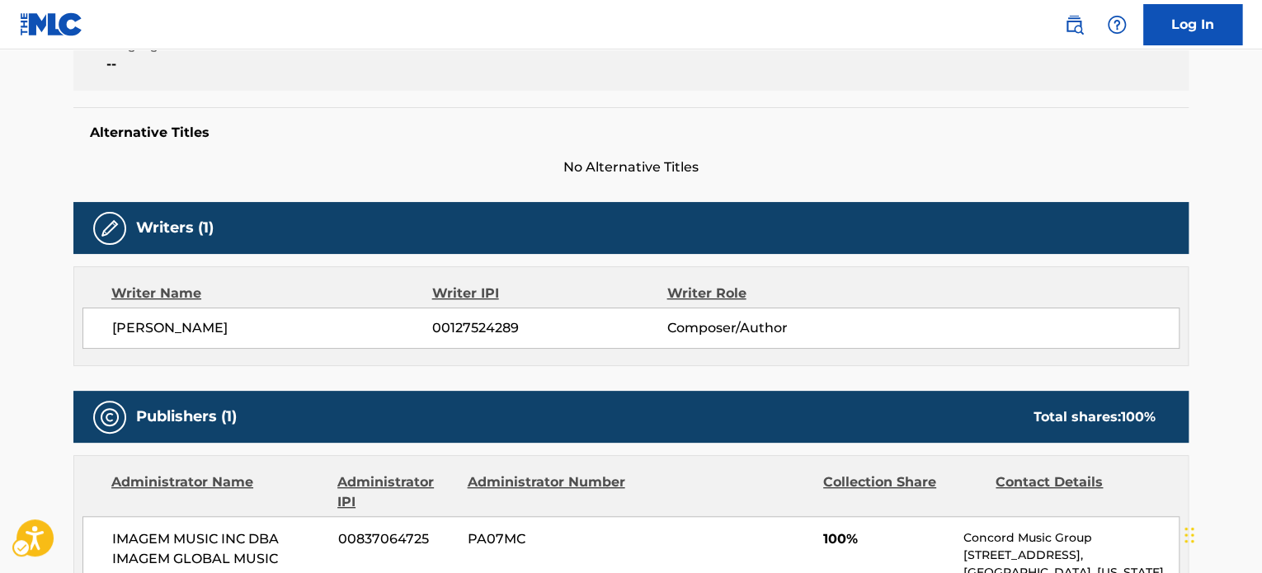
scroll to position [6, 0]
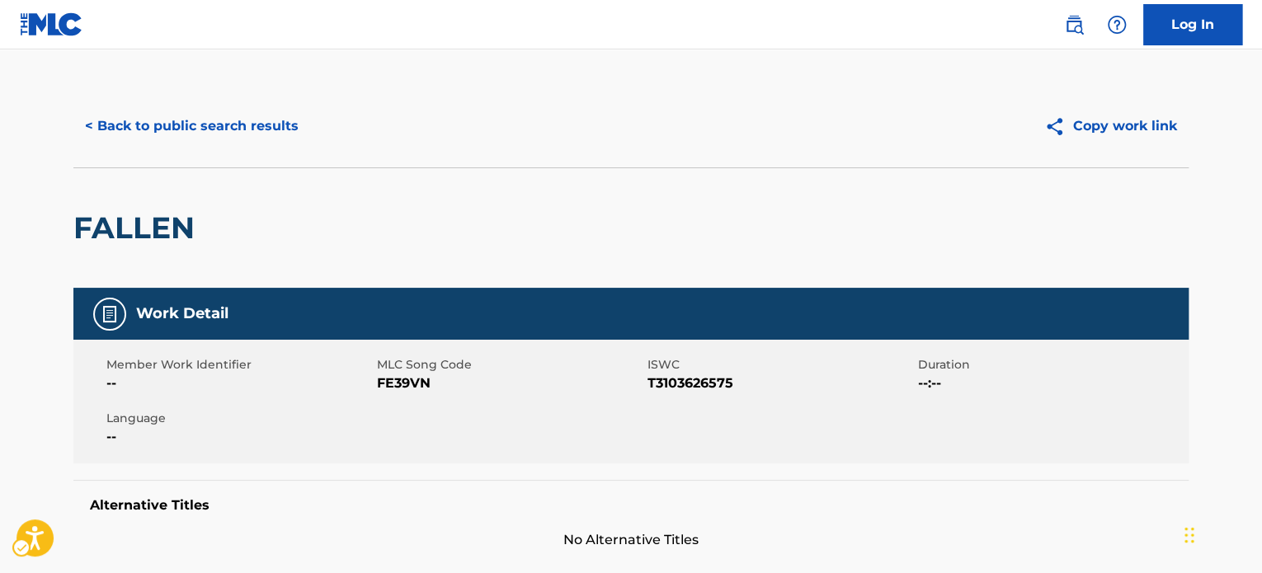
click at [667, 380] on span "ISWC - T3103626575" at bounding box center [781, 384] width 266 height 20
copy span "T3103626575"
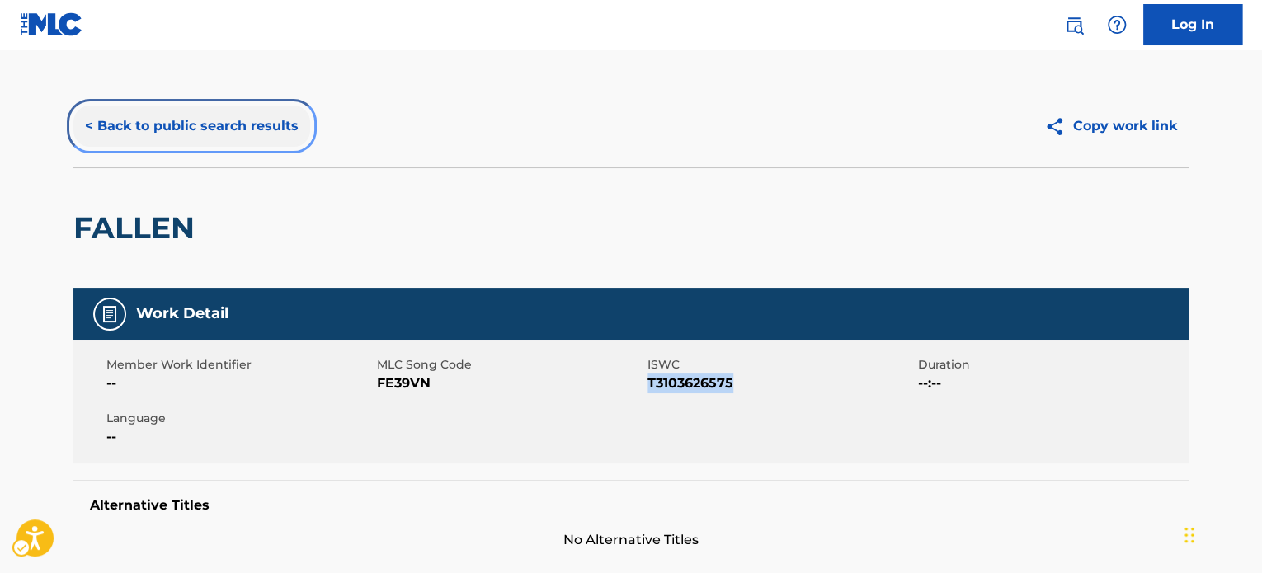
click at [230, 116] on button "< Back to public search results" at bounding box center [191, 126] width 237 height 41
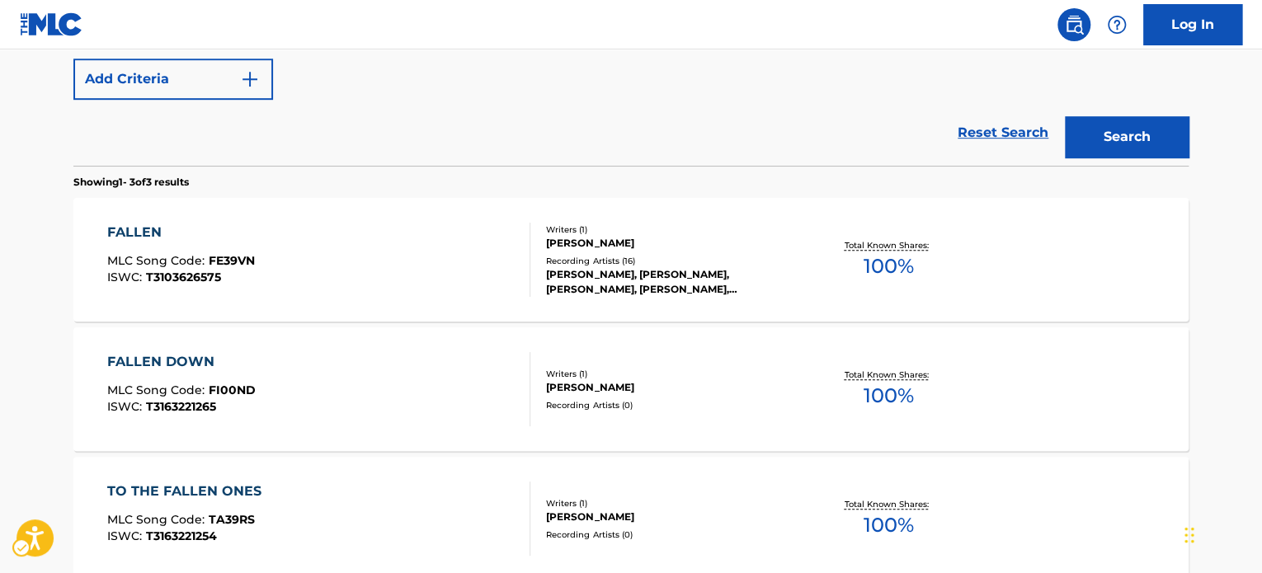
scroll to position [500, 0]
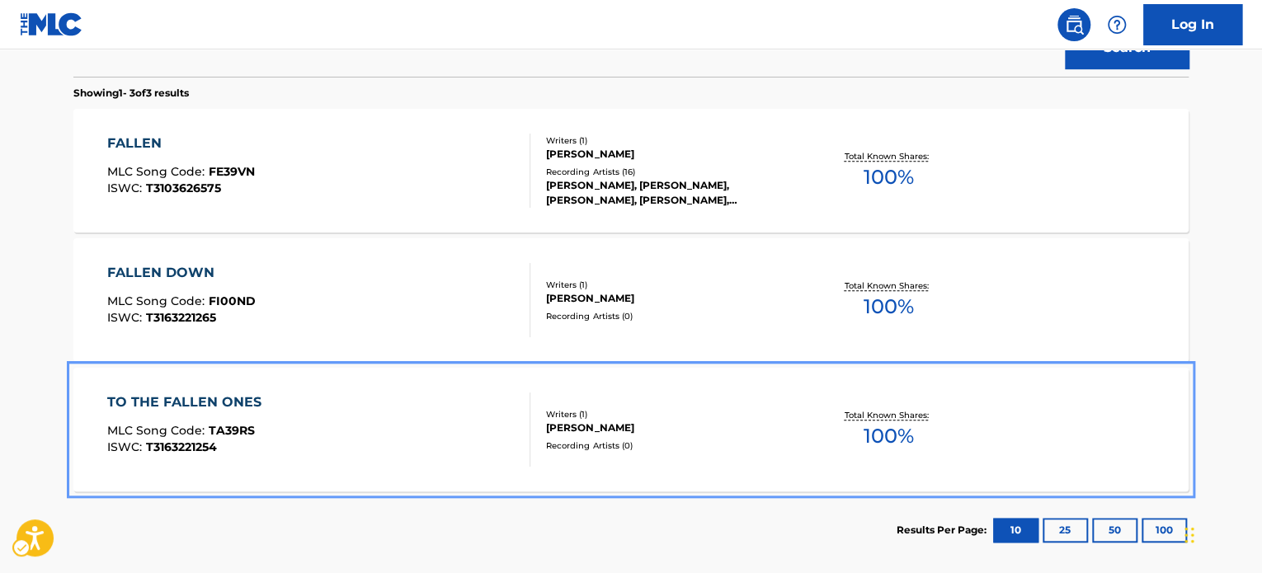
click at [330, 399] on div "TO THE FALLEN ONES MLC Song Code : TA39RS ISWC : T3163221254" at bounding box center [319, 430] width 424 height 74
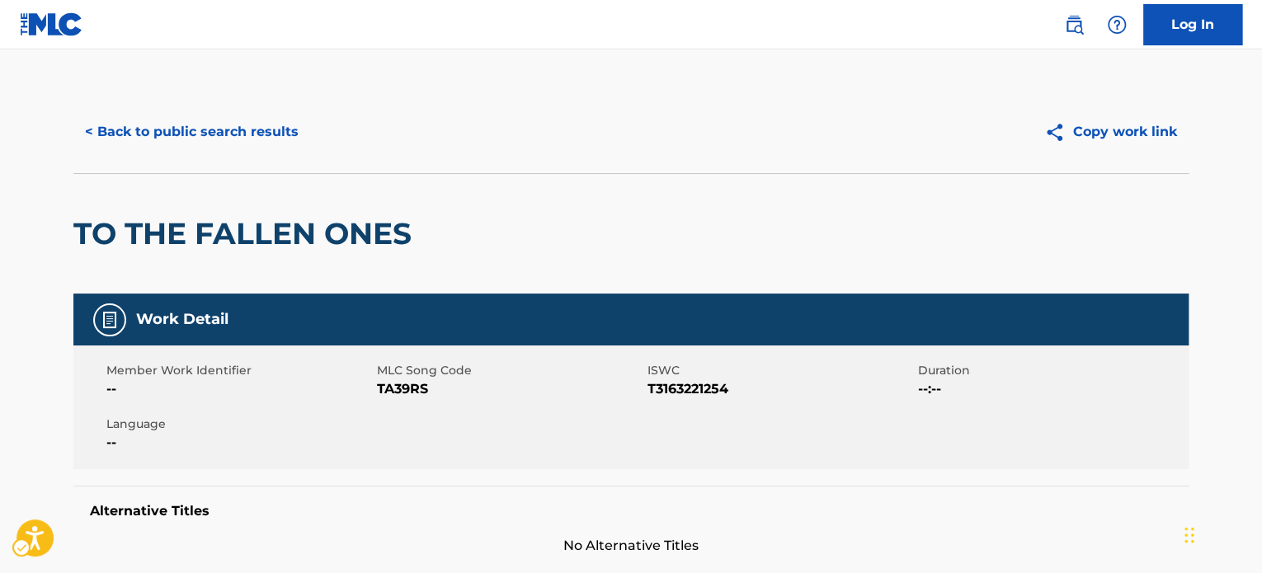
click at [689, 389] on span "ISWC - T3163221254" at bounding box center [781, 390] width 266 height 20
copy span "T3163221254"
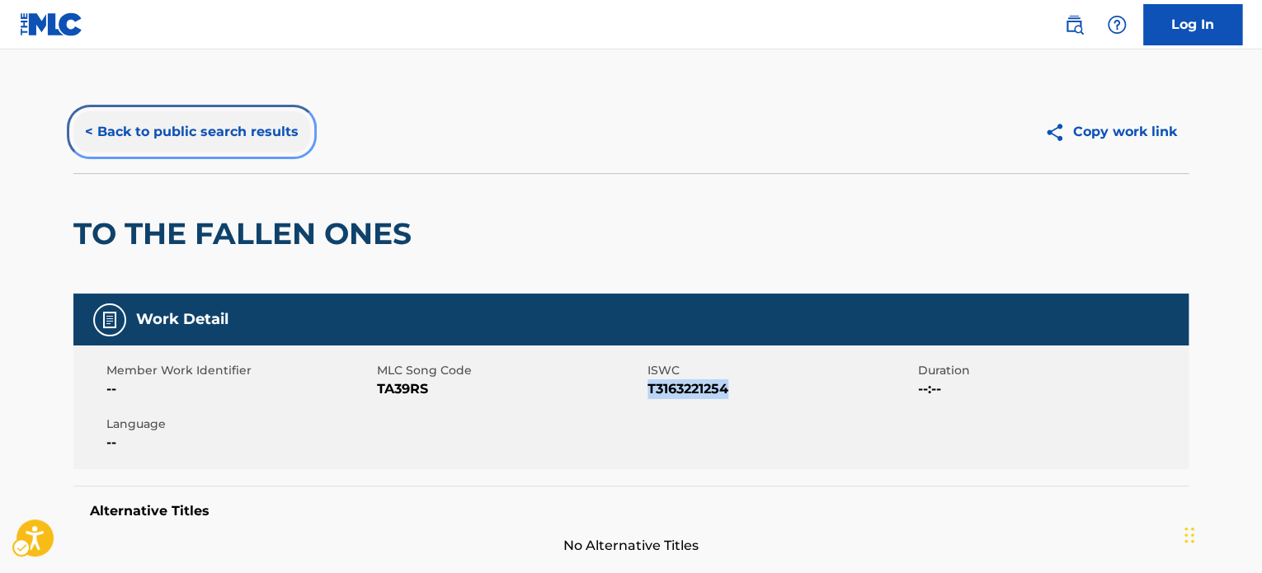
click at [210, 126] on button "< Back to public search results" at bounding box center [191, 131] width 237 height 41
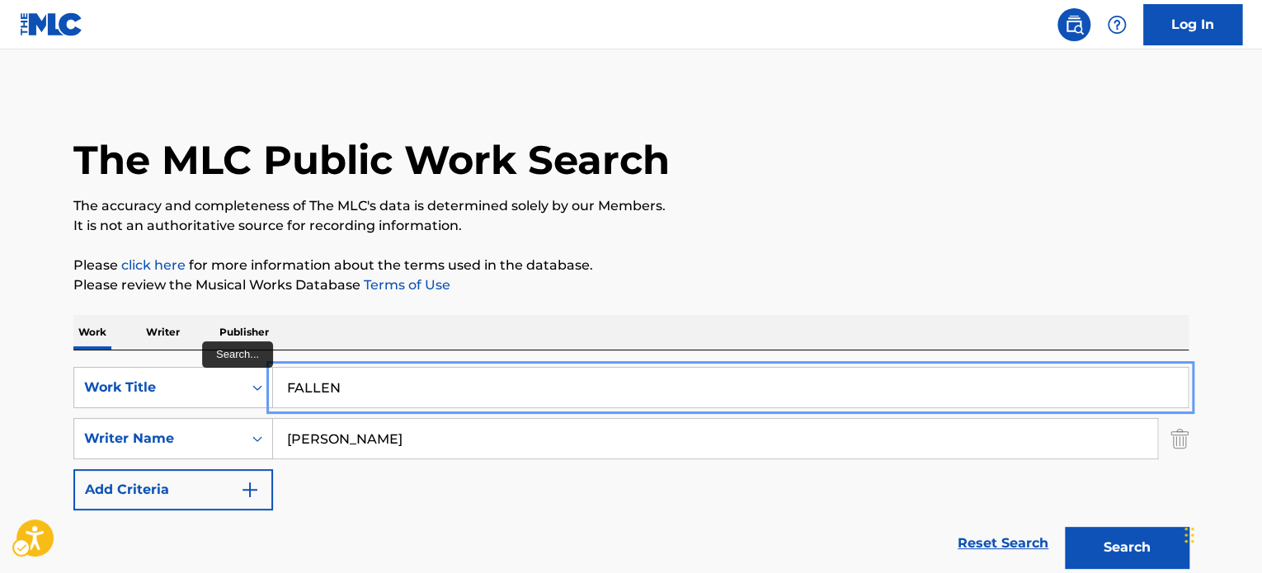
click at [419, 382] on input "FALLEN" at bounding box center [730, 388] width 915 height 40
paste input "ORGIVENESS"
type input "FORGIVENESS"
click at [758, 276] on p "Please review the Musical Works Database Terms of Use" at bounding box center [630, 286] width 1115 height 20
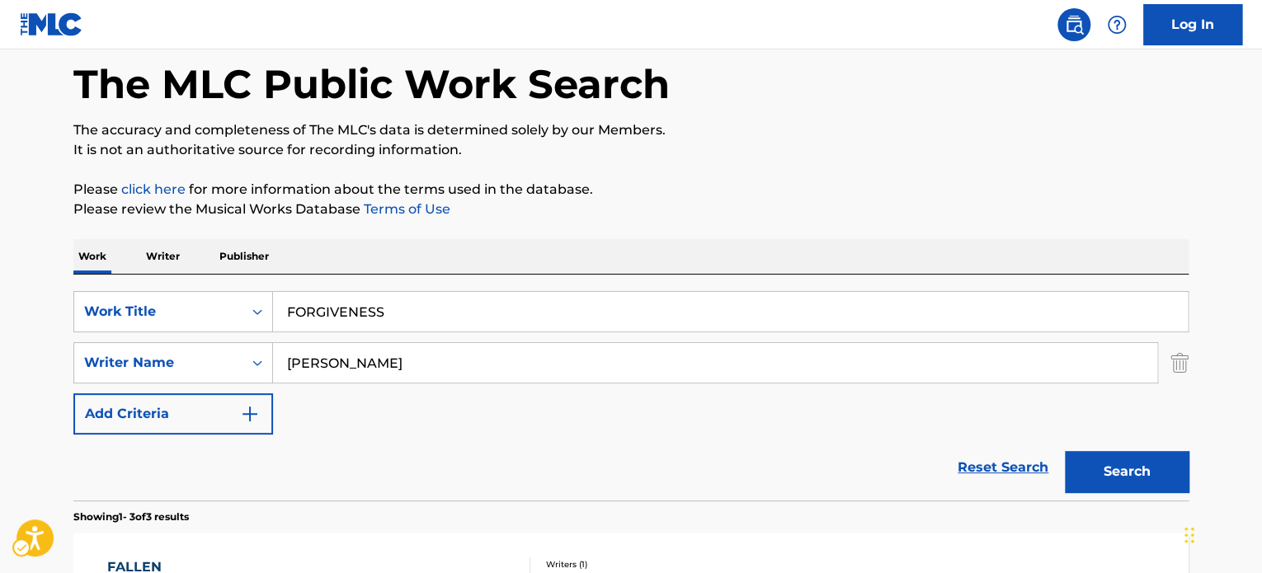
scroll to position [165, 0]
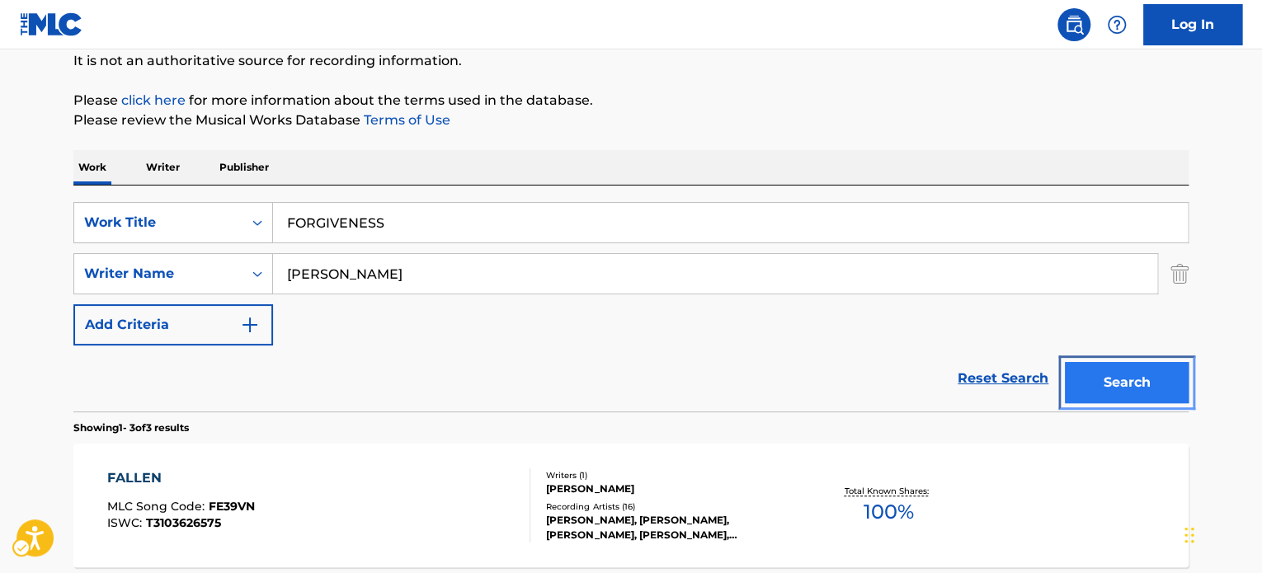
click at [1135, 392] on button "Search" at bounding box center [1127, 382] width 124 height 41
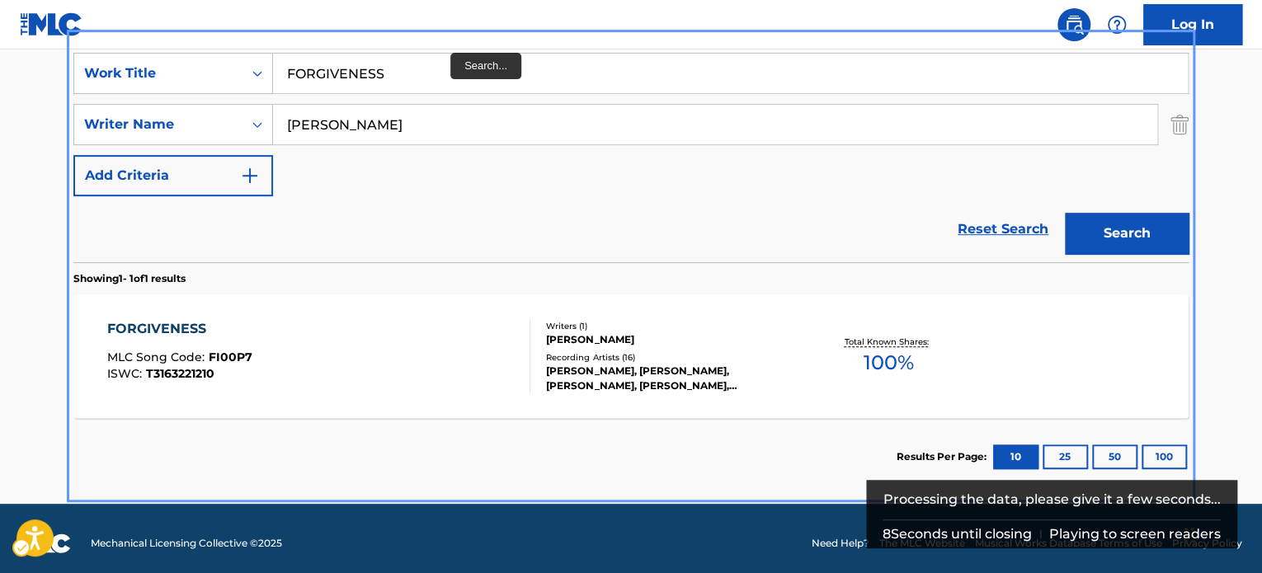
scroll to position [318, 0]
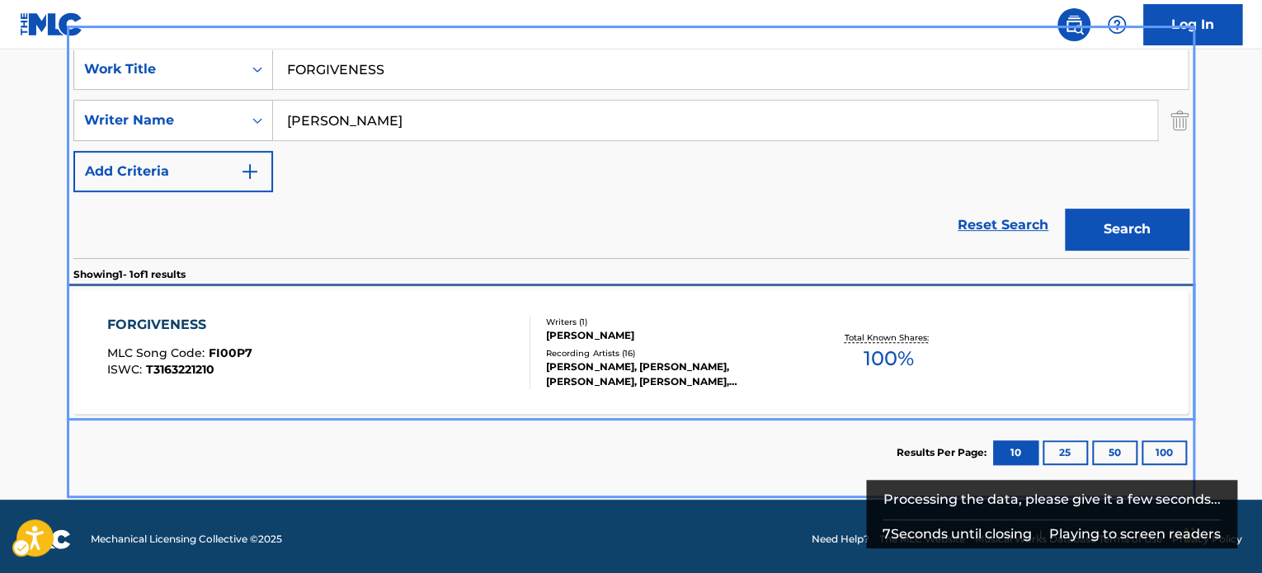
click at [482, 332] on div "FORGIVENESS MLC Song Code : FI00P7 ISWC : T3163221210" at bounding box center [319, 352] width 424 height 74
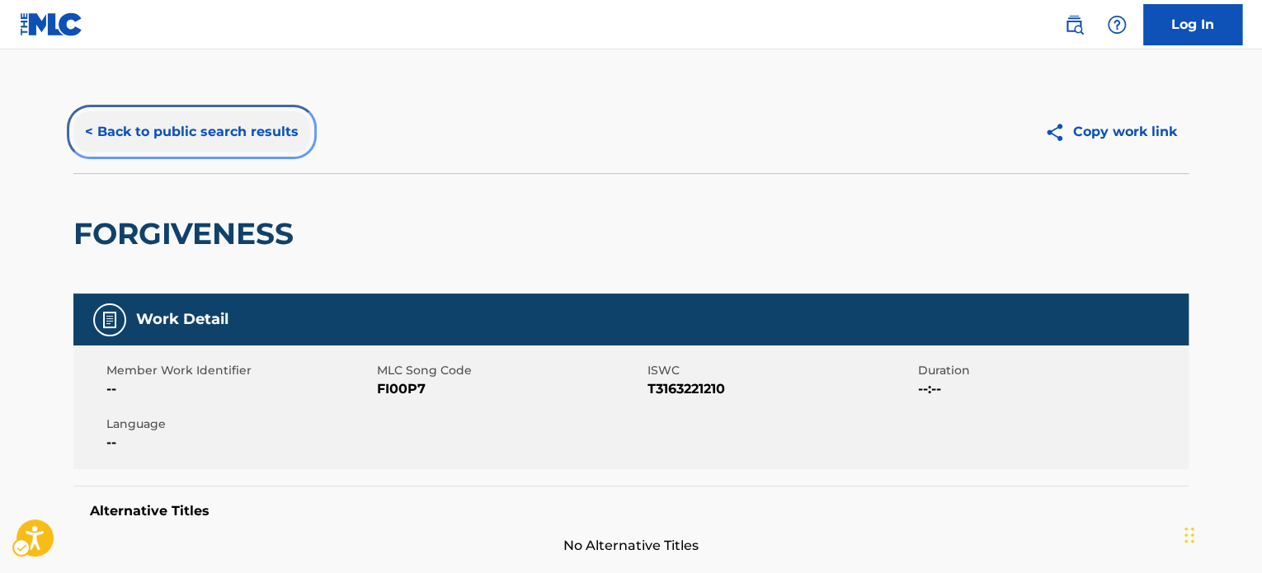
click at [217, 114] on button "< Back to public search results" at bounding box center [191, 131] width 237 height 41
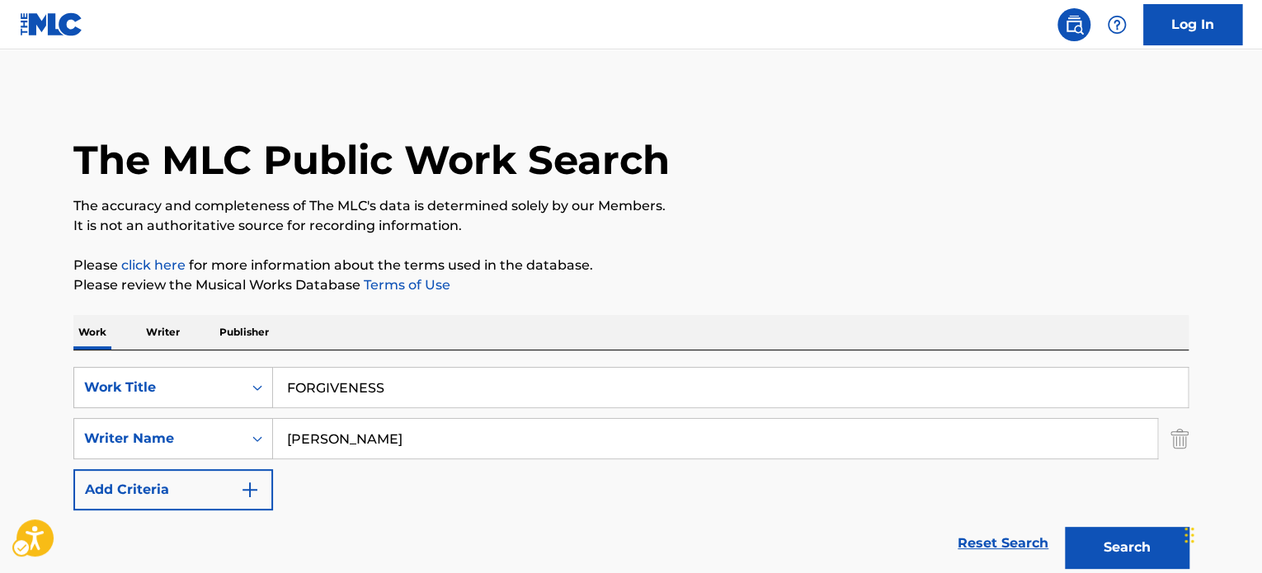
scroll to position [229, 0]
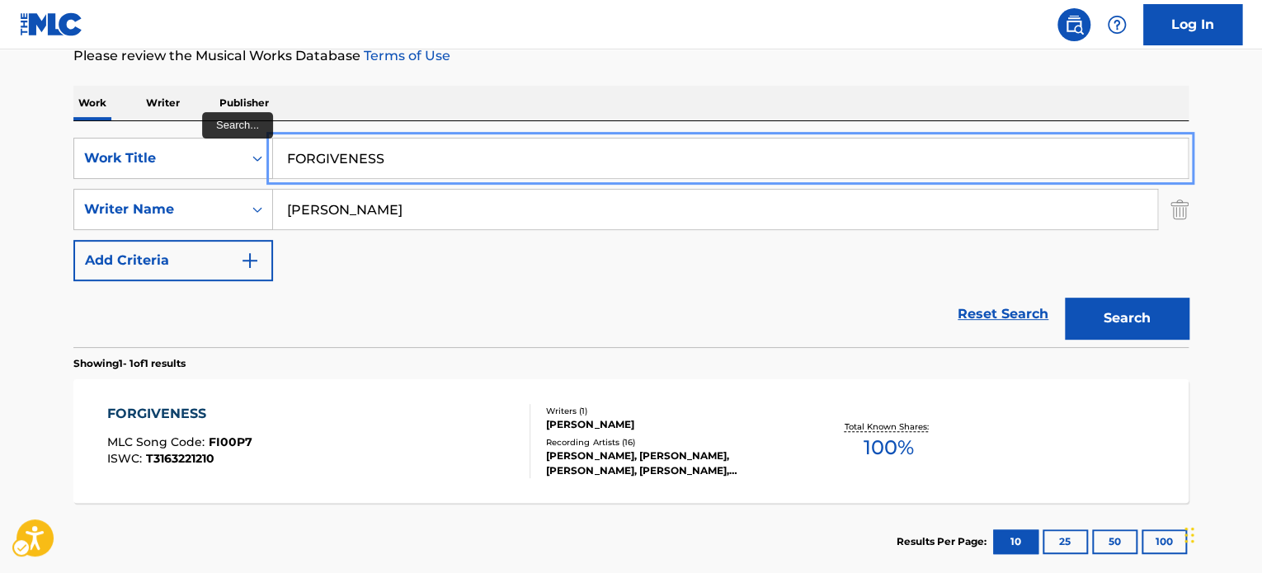
click at [354, 152] on input "FORGIVENESS" at bounding box center [730, 159] width 915 height 40
paste input "HEROE"
drag, startPoint x: 578, startPoint y: 104, endPoint x: 1266, endPoint y: 313, distance: 719.1
click at [579, 104] on div "Work Writer Publisher" at bounding box center [630, 103] width 1115 height 35
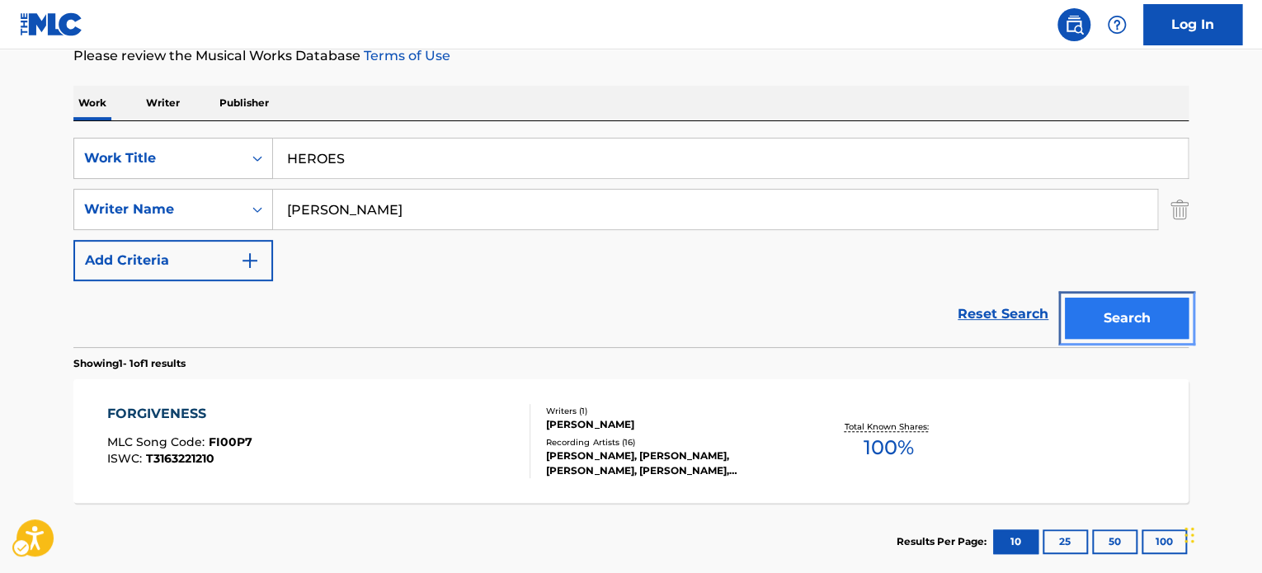
click at [1162, 321] on button "Search" at bounding box center [1127, 318] width 124 height 41
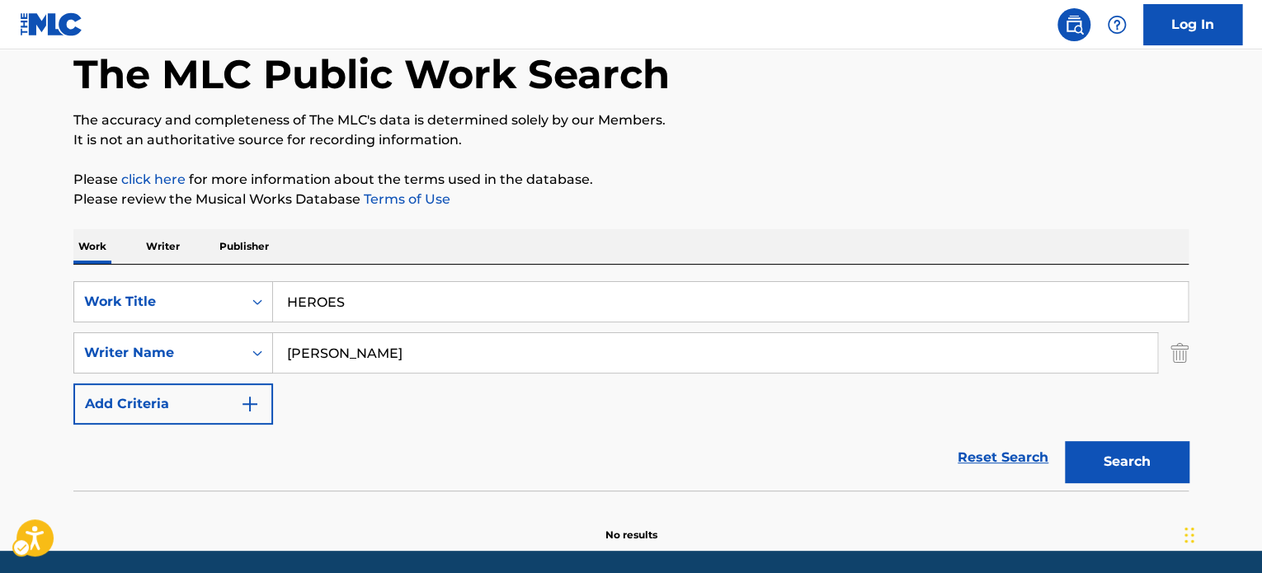
scroll to position [0, 0]
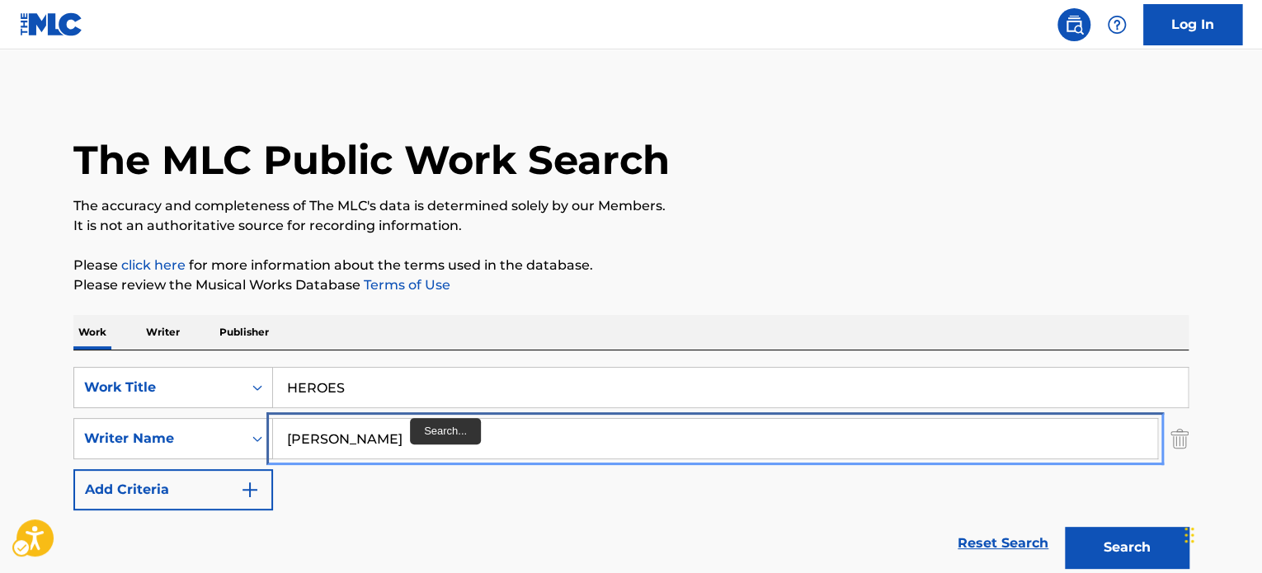
click at [410, 420] on input "[PERSON_NAME]" at bounding box center [715, 439] width 884 height 40
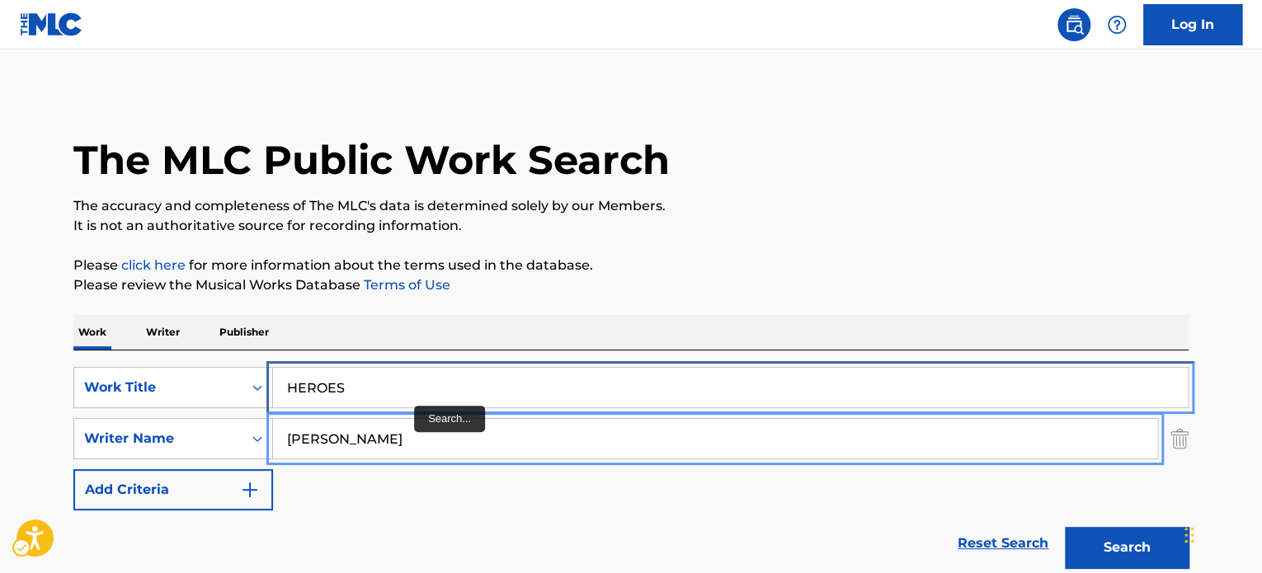
click at [418, 394] on input "HEROES" at bounding box center [730, 388] width 915 height 40
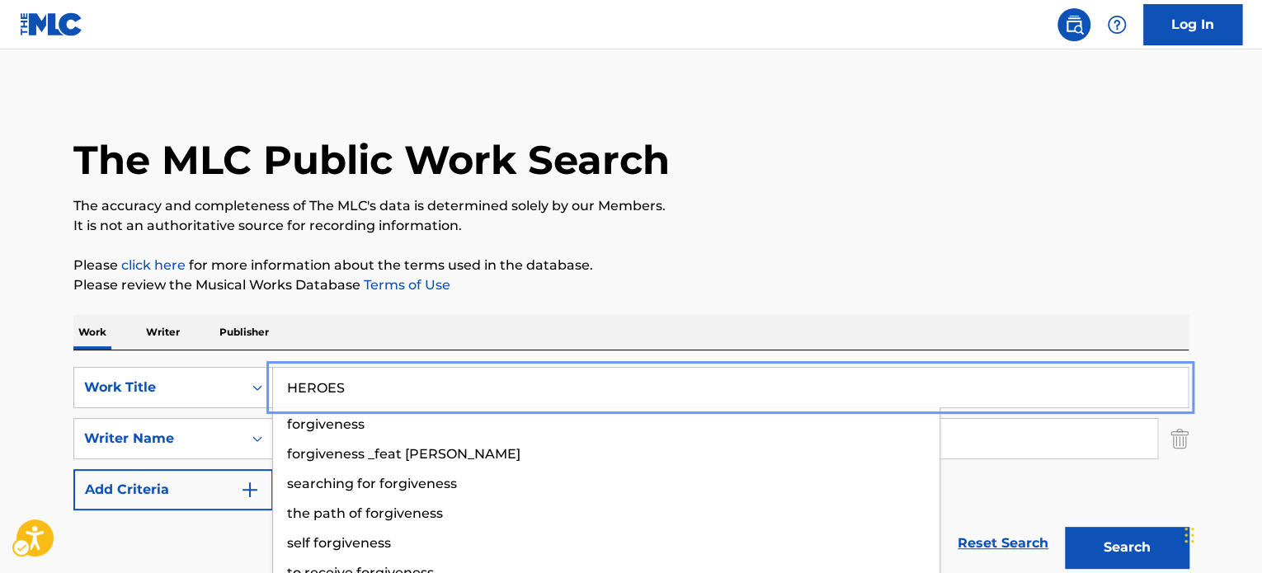
paste input "LONGFEATHER"
type input "LONGFEATHER"
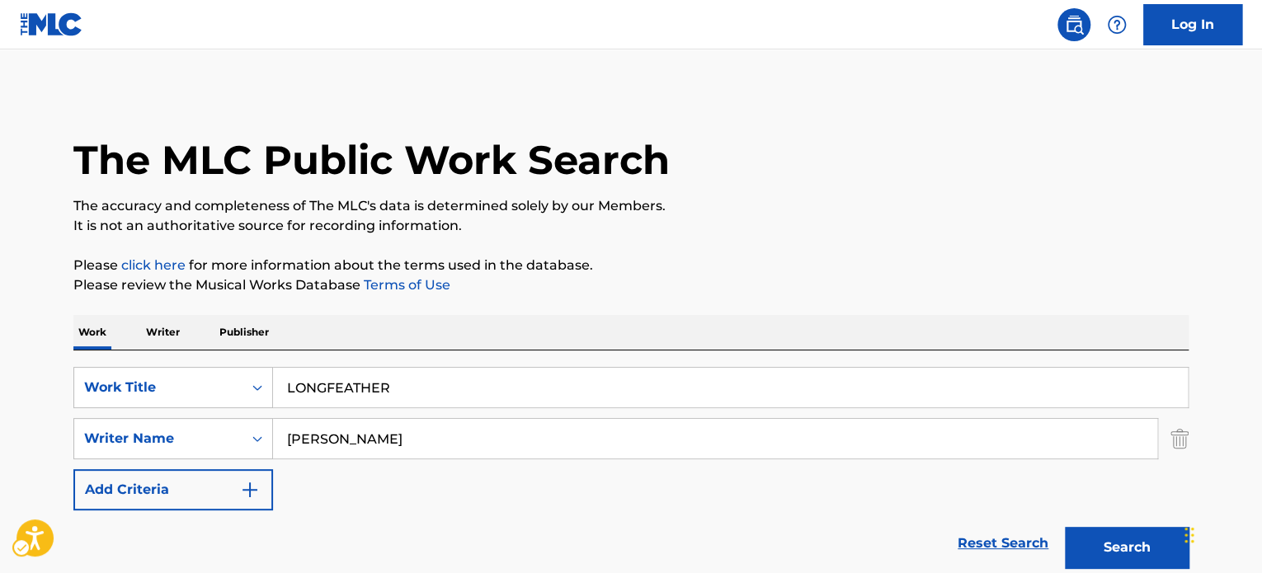
click at [912, 272] on p "Please click here | New Window for more information about the terms used in the…" at bounding box center [630, 266] width 1115 height 20
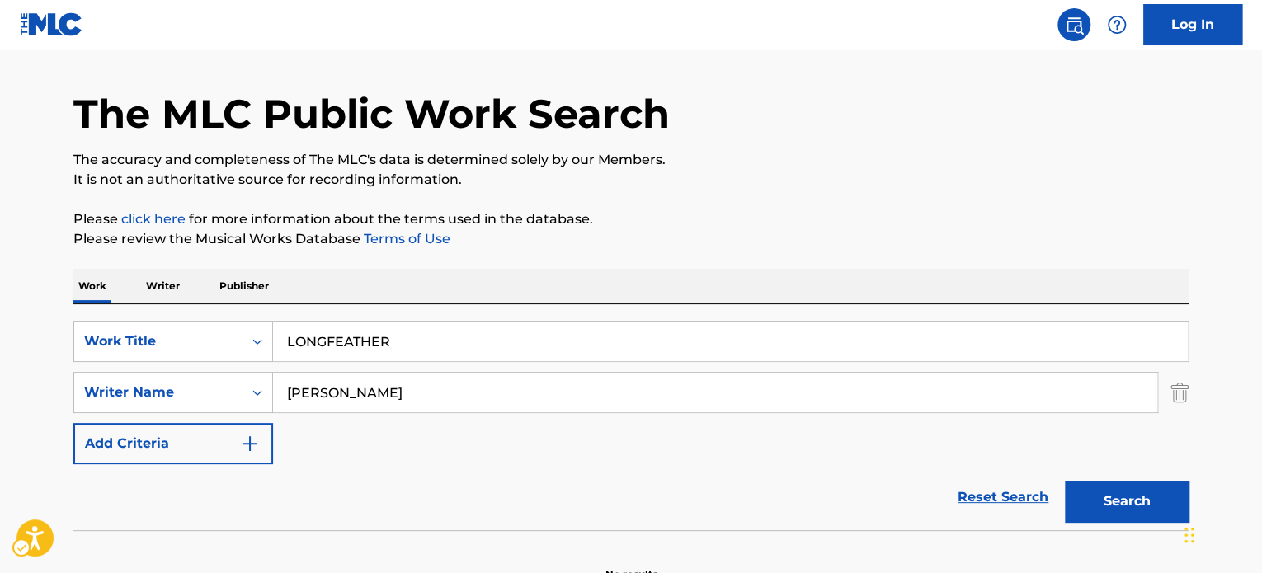
scroll to position [142, 0]
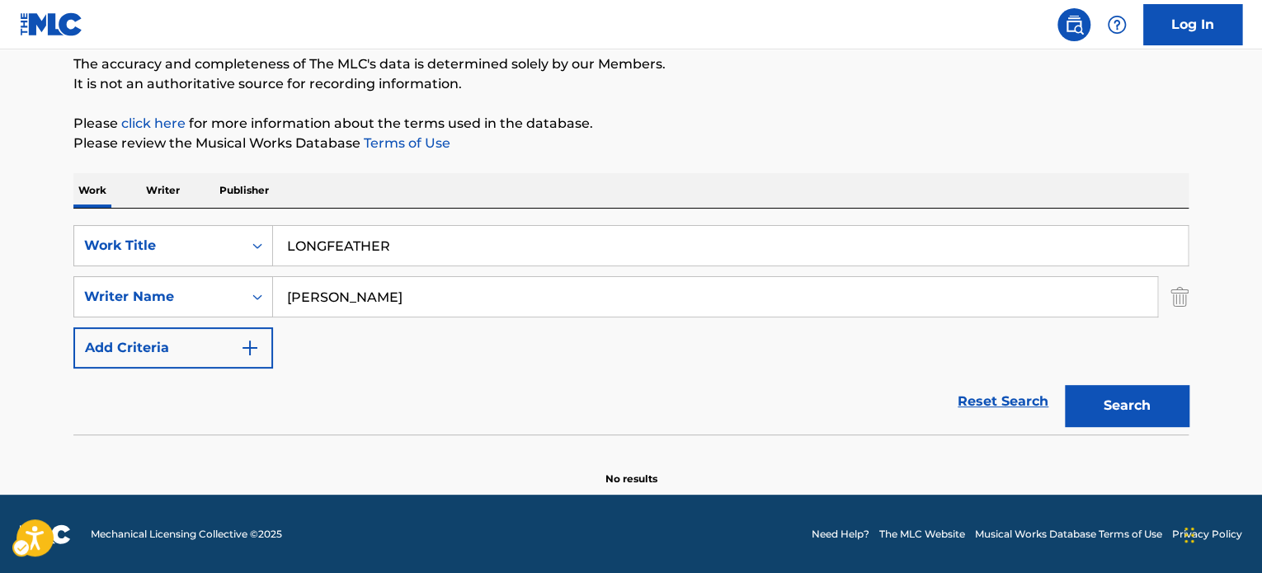
click at [1134, 376] on div "Search" at bounding box center [1123, 402] width 132 height 66
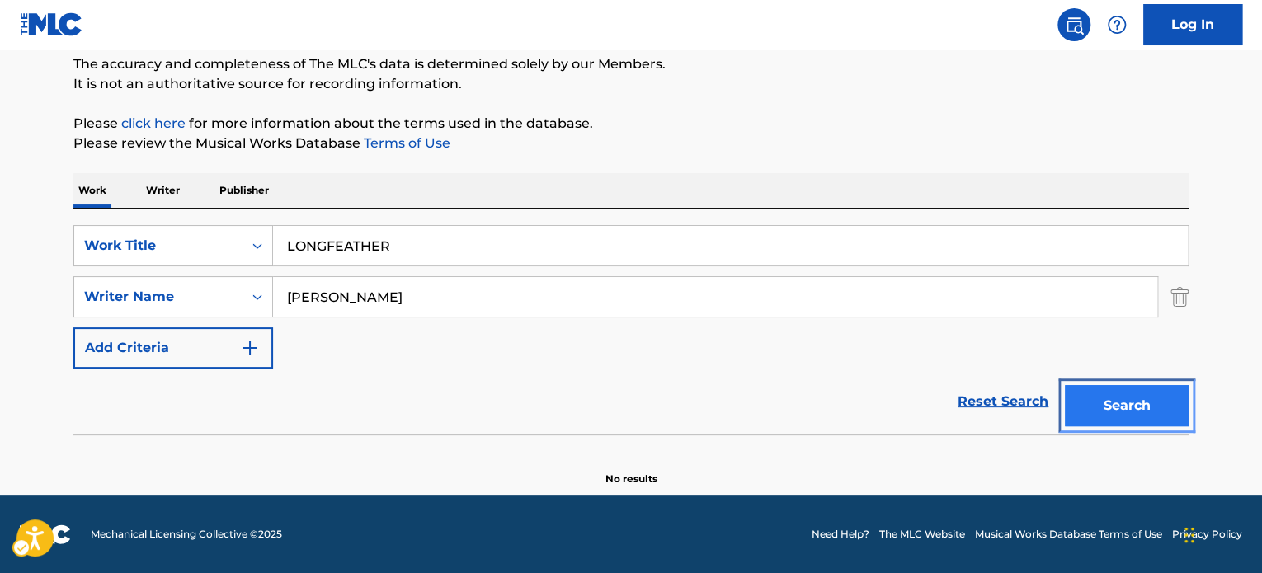
click at [1137, 394] on button "Search" at bounding box center [1127, 405] width 124 height 41
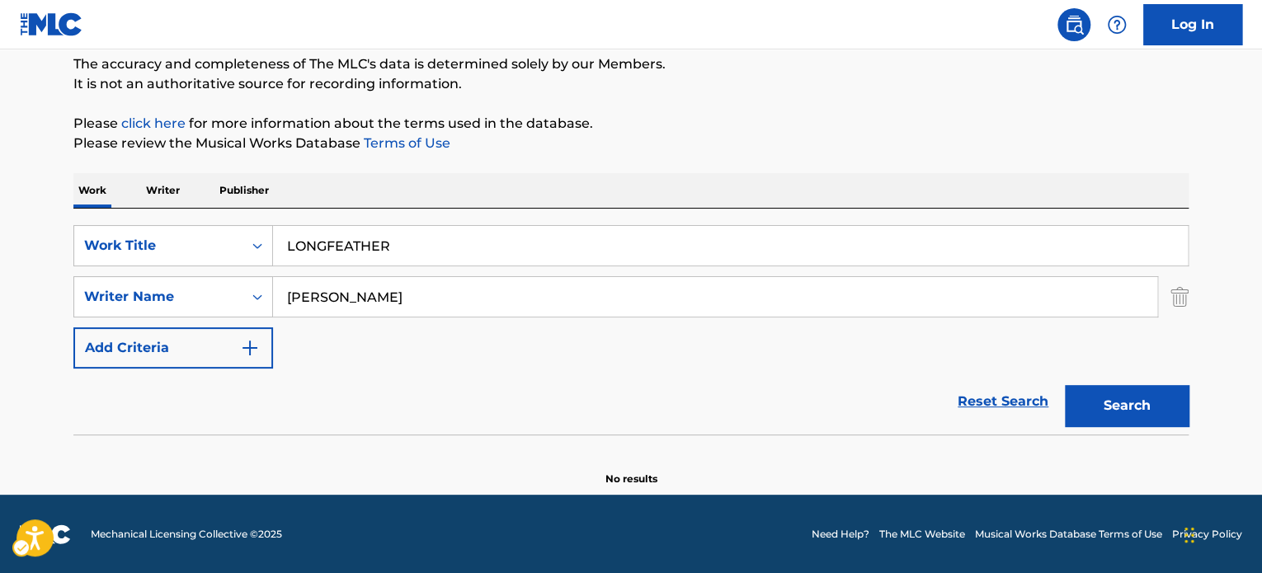
click at [883, 181] on div "Work Writer Publisher" at bounding box center [630, 190] width 1115 height 35
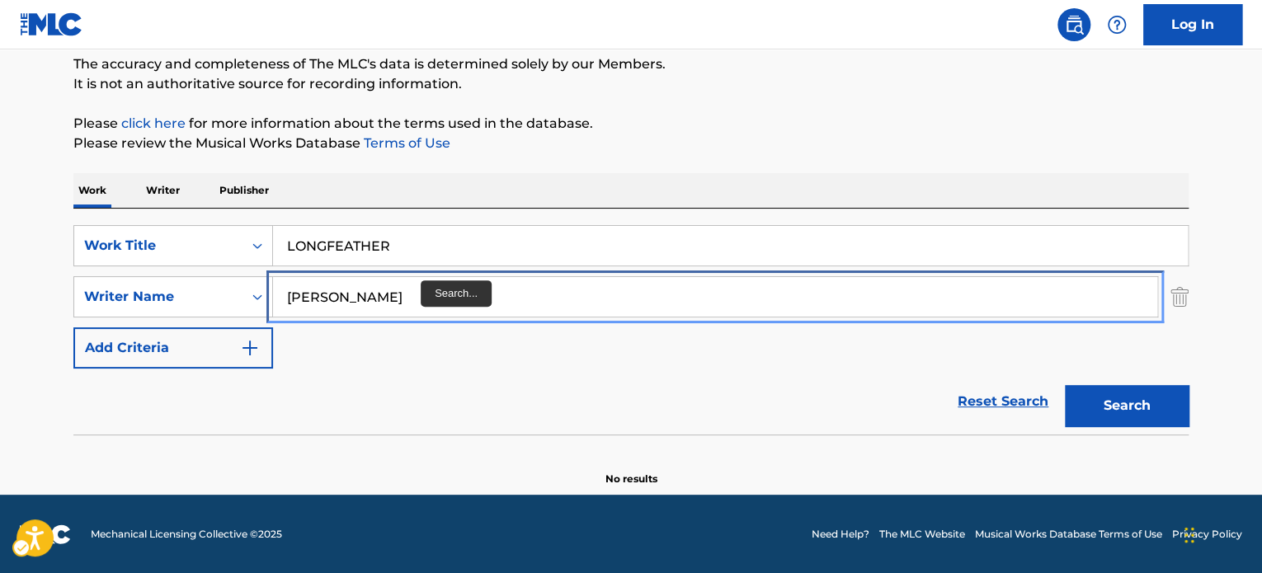
click at [415, 314] on input "[PERSON_NAME]" at bounding box center [715, 297] width 884 height 40
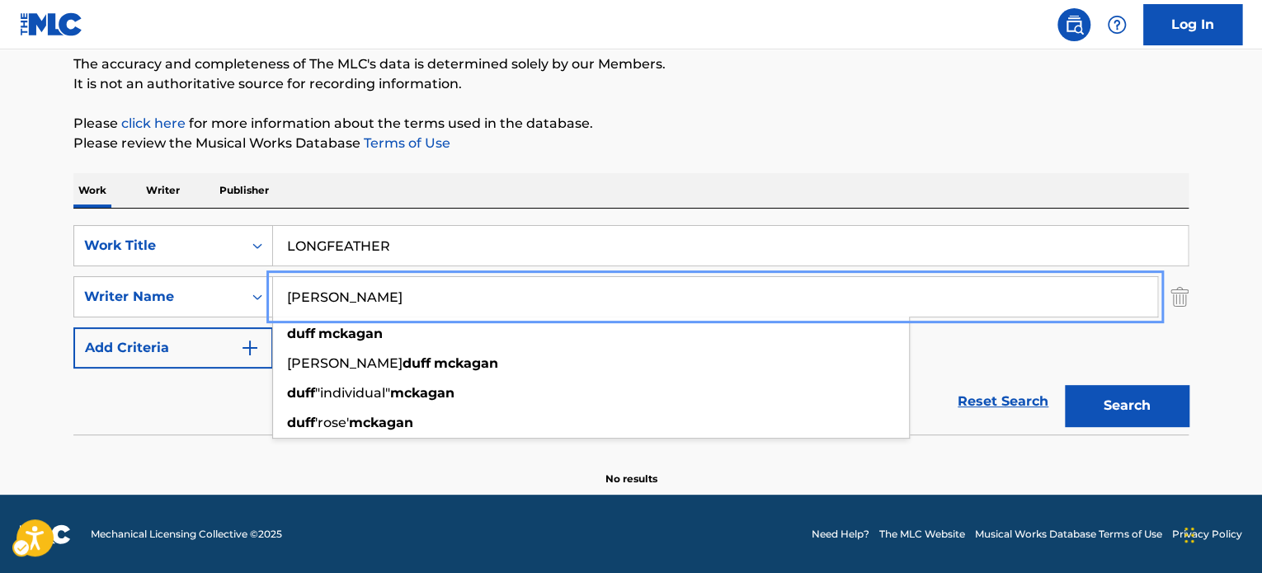
click at [410, 310] on input "[PERSON_NAME]" at bounding box center [715, 297] width 884 height 40
click at [409, 309] on input "[PERSON_NAME]" at bounding box center [715, 297] width 884 height 40
click at [406, 298] on input "[PERSON_NAME]" at bounding box center [715, 297] width 884 height 40
click at [405, 296] on input "[PERSON_NAME]" at bounding box center [715, 297] width 884 height 40
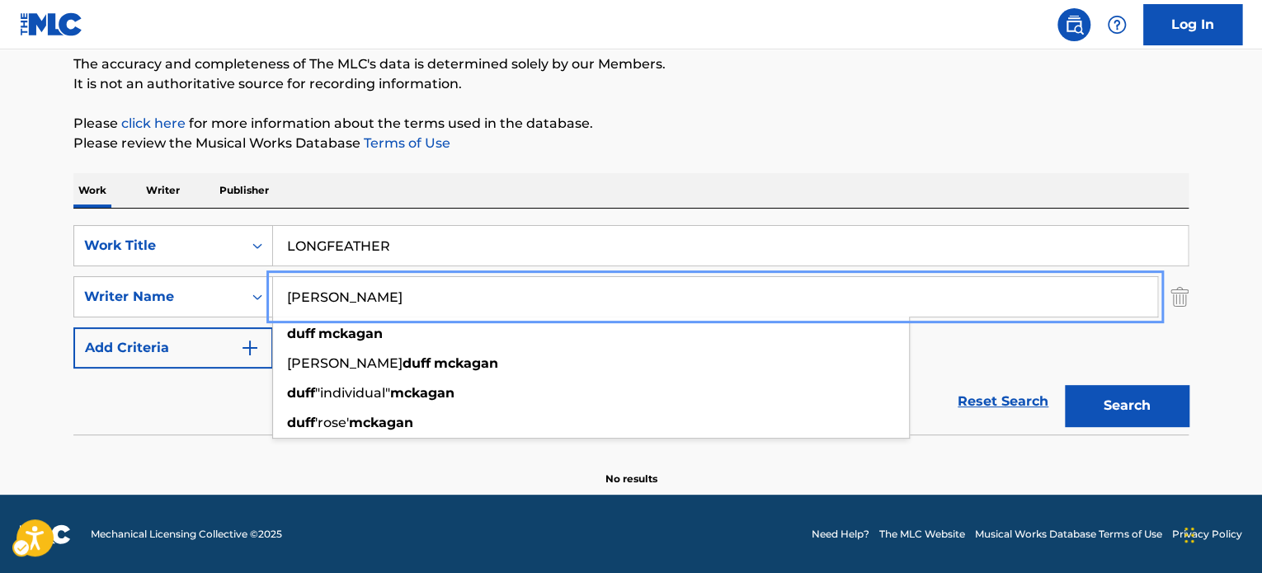
click at [405, 296] on input "[PERSON_NAME]" at bounding box center [715, 297] width 884 height 40
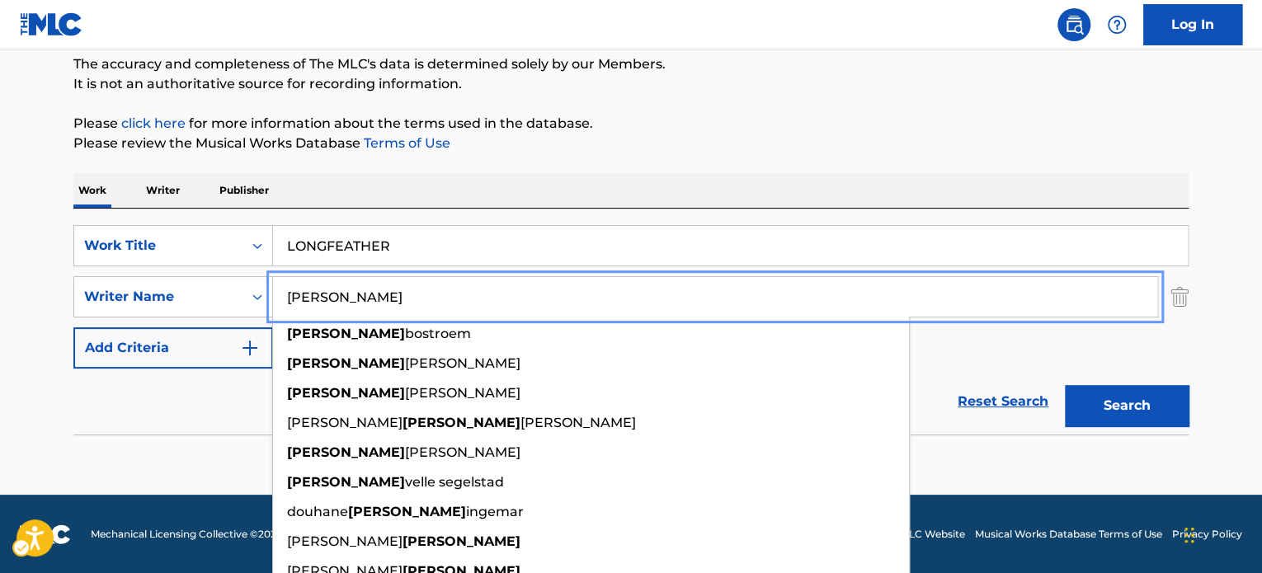
type input "[PERSON_NAME]"
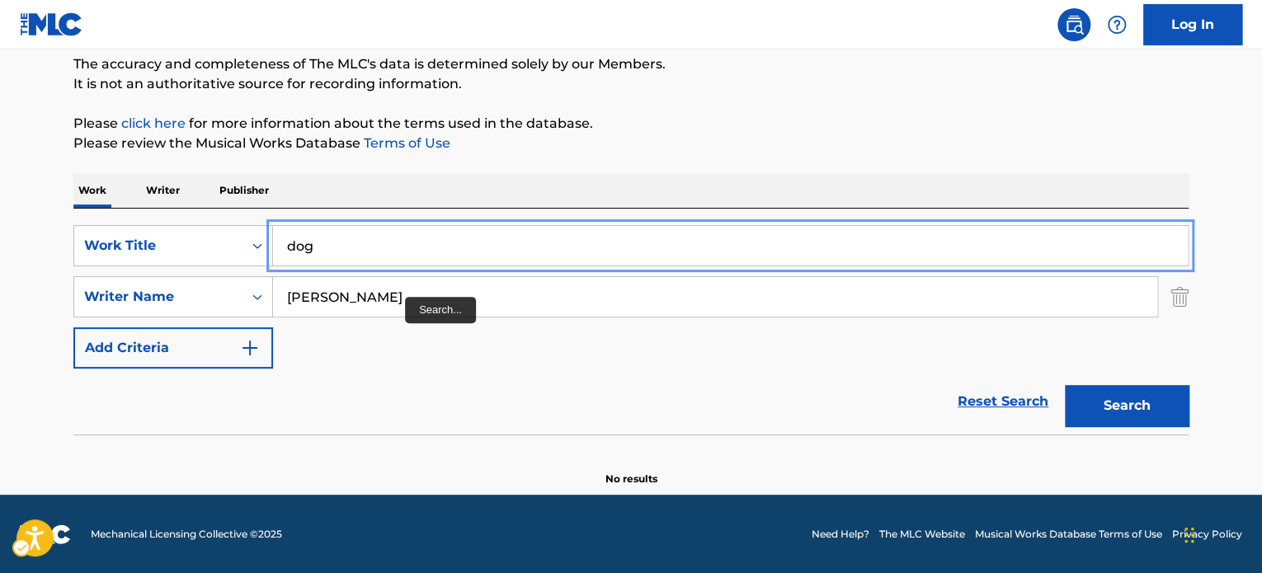
type input "dog"
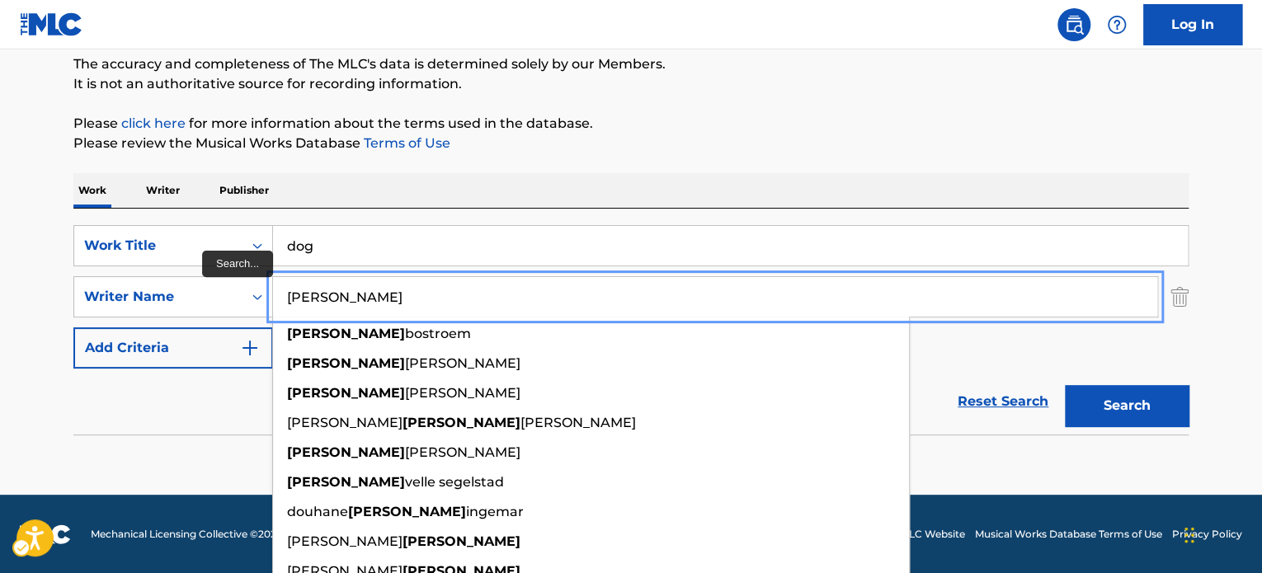
click at [1065, 385] on button "Search" at bounding box center [1127, 405] width 124 height 41
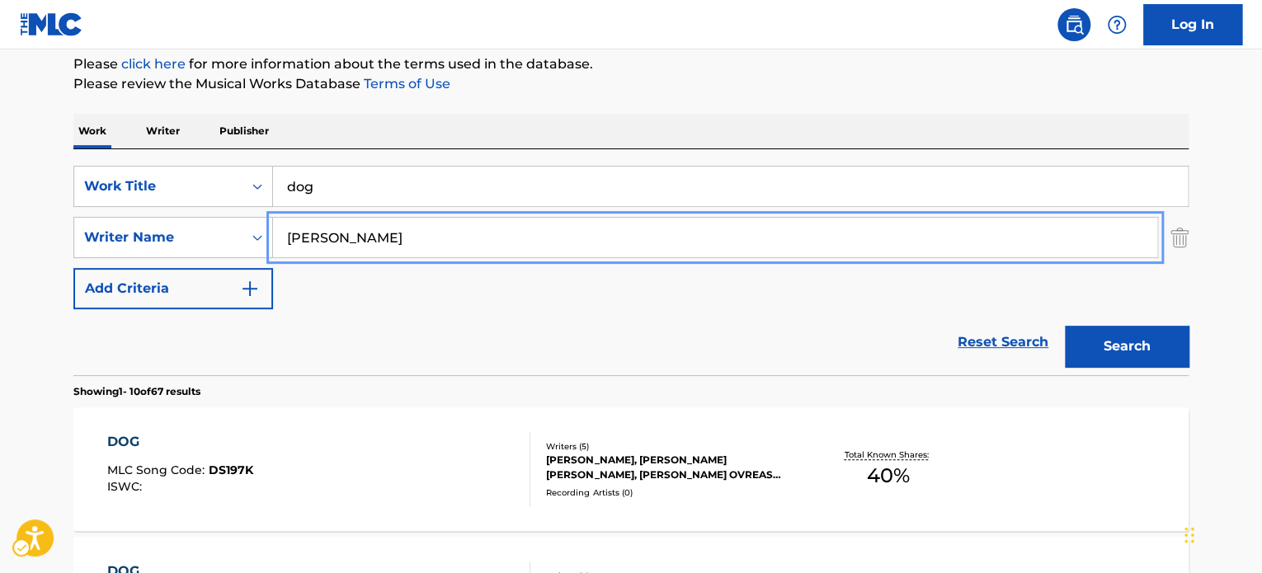
scroll to position [224, 0]
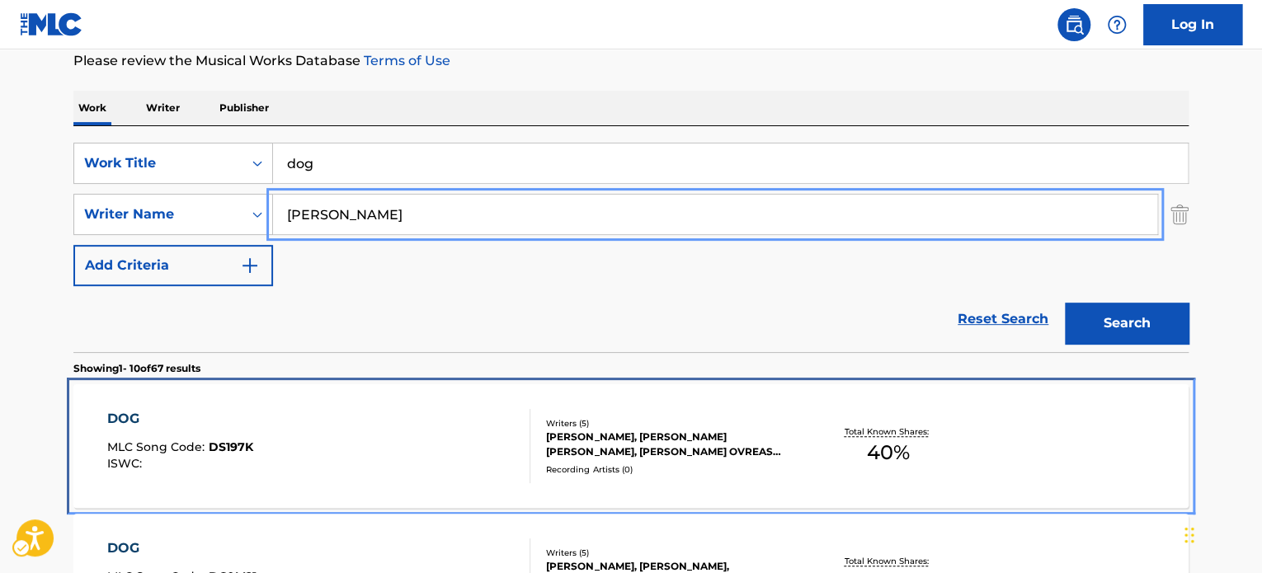
click at [582, 435] on div "[PERSON_NAME], [PERSON_NAME] [PERSON_NAME], [PERSON_NAME] OVREAS [PERSON_NAME],…" at bounding box center [670, 445] width 249 height 30
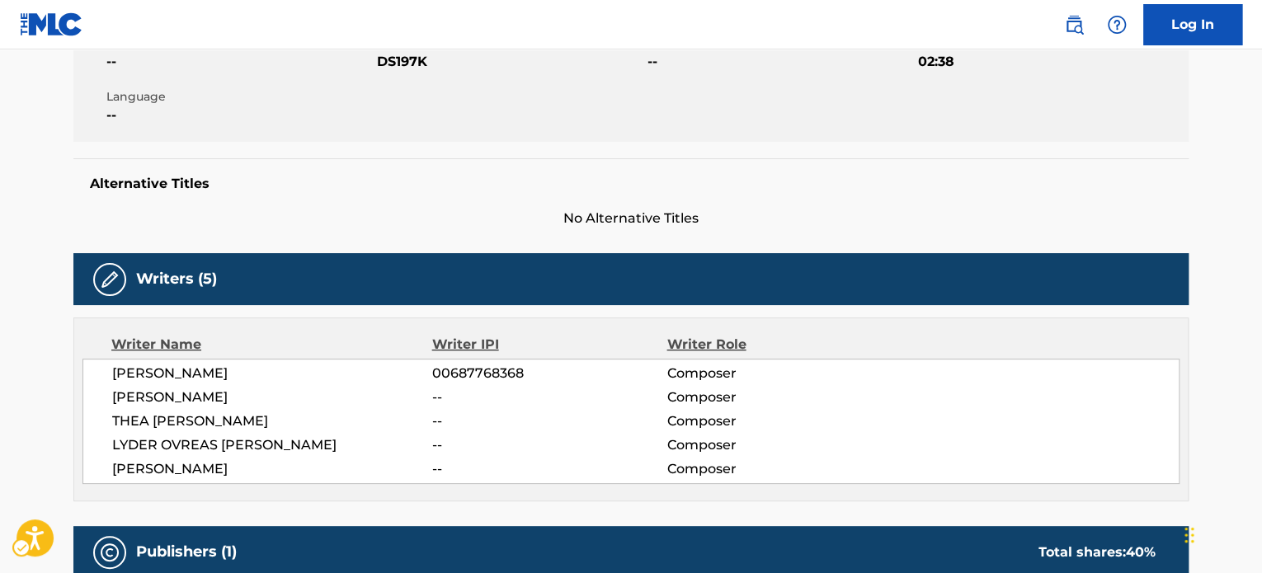
scroll to position [330, 0]
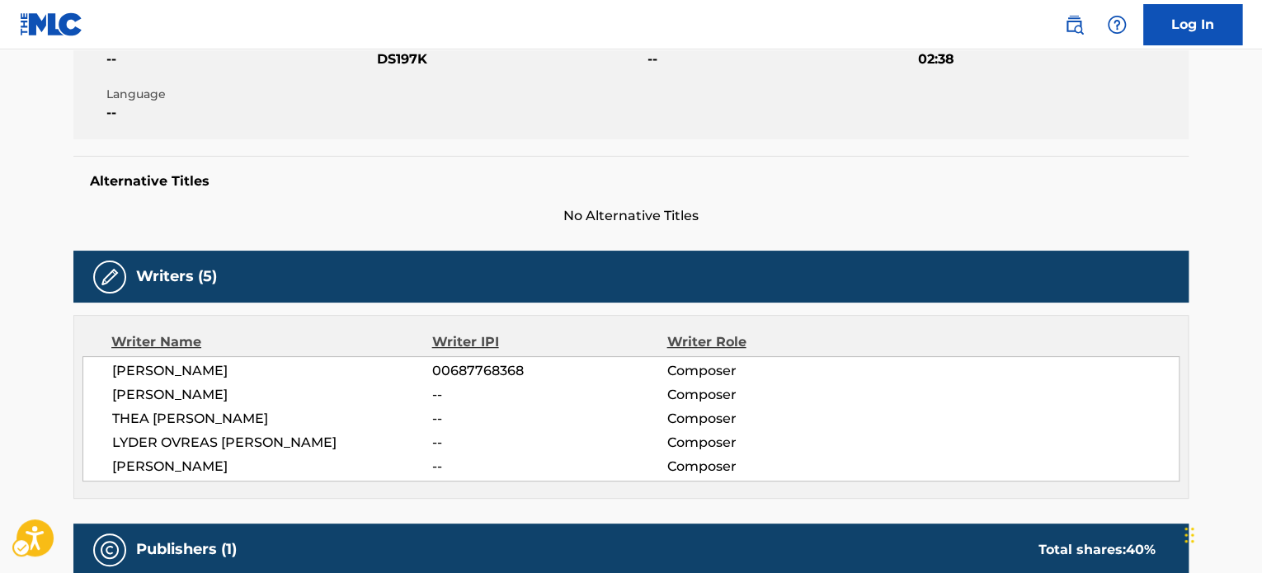
click at [205, 370] on span "[PERSON_NAME]" at bounding box center [272, 371] width 320 height 20
copy div "[PERSON_NAME]"
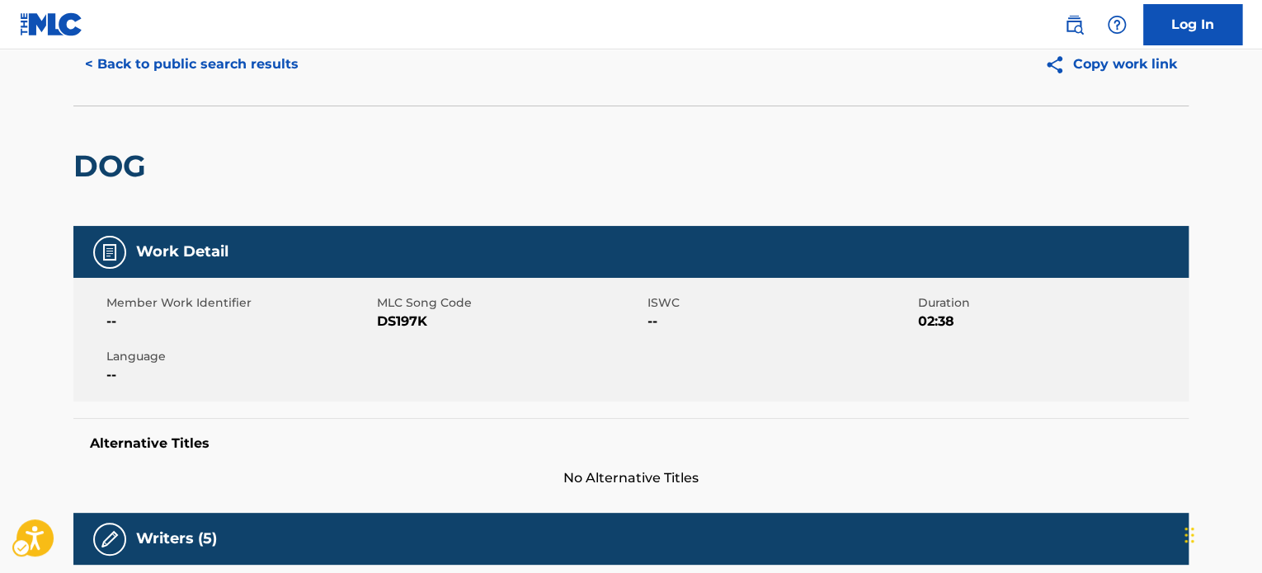
scroll to position [0, 0]
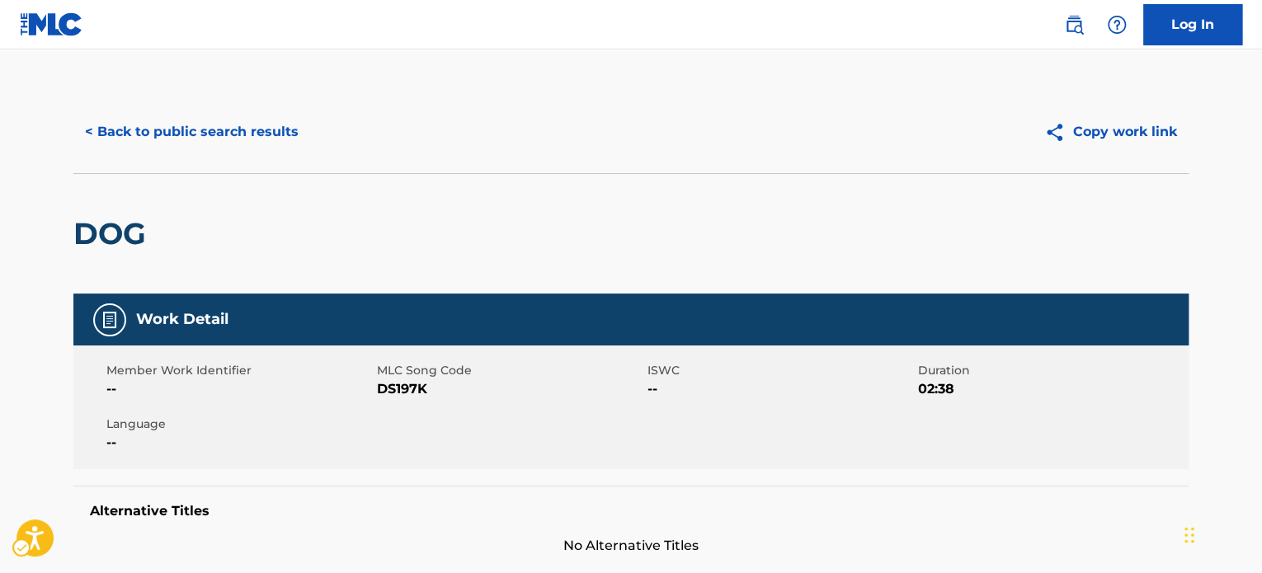
click at [386, 417] on div "Member Work Identifier -- MLC Song Code MLC Song Code - DS197K ISWC -- Duration…" at bounding box center [630, 408] width 1115 height 124
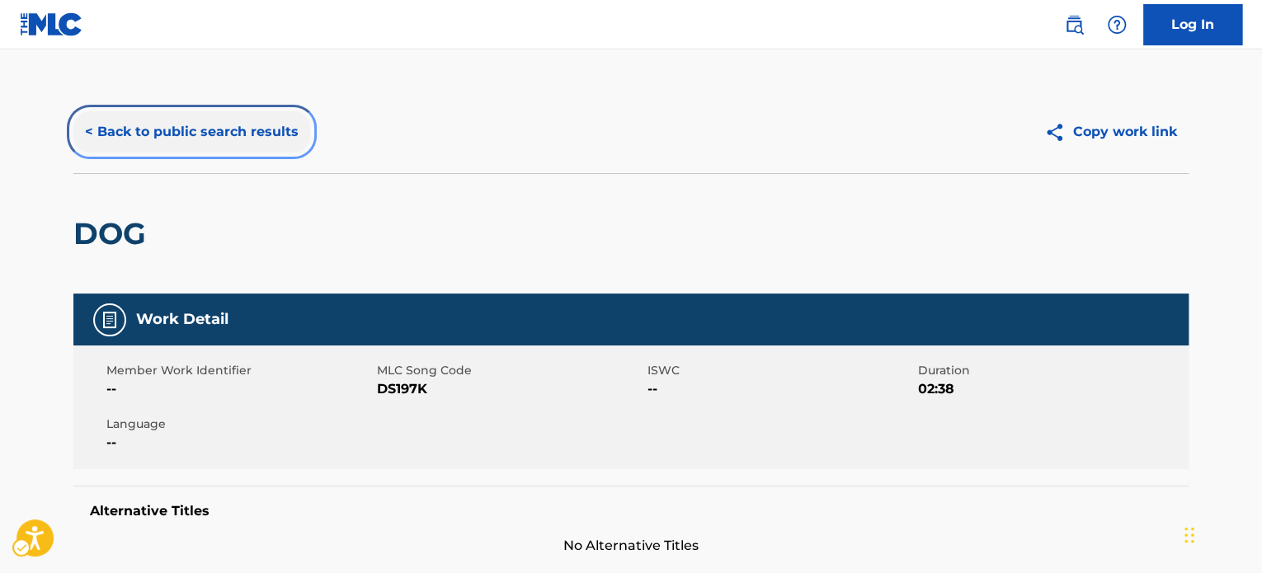
click at [269, 116] on button "< Back to public search results" at bounding box center [191, 131] width 237 height 41
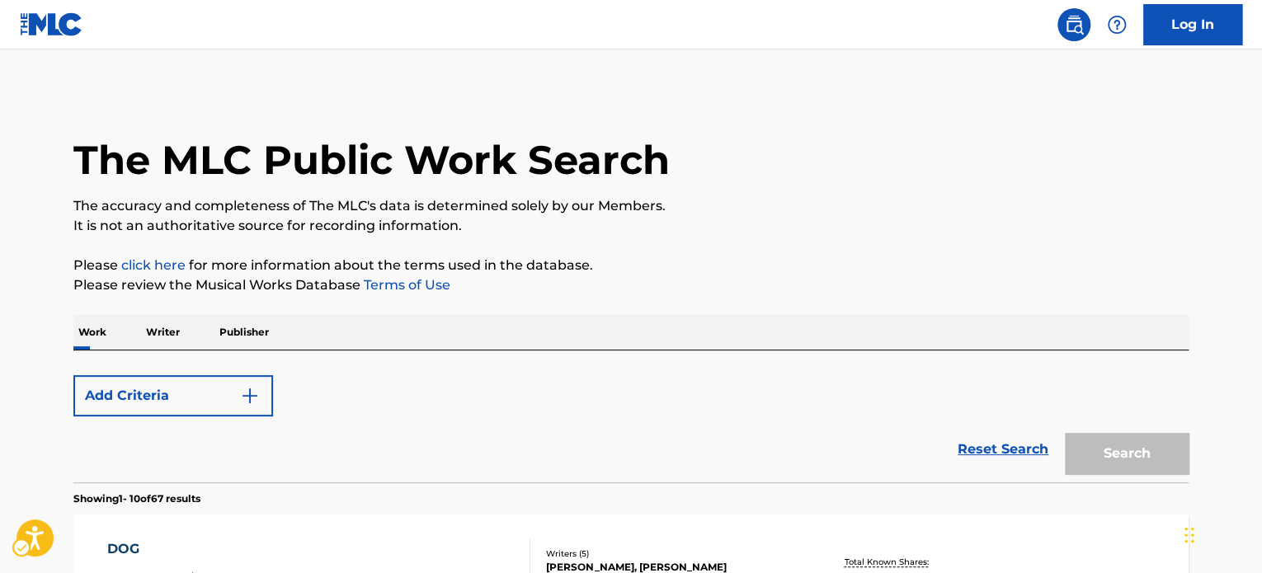
scroll to position [224, 0]
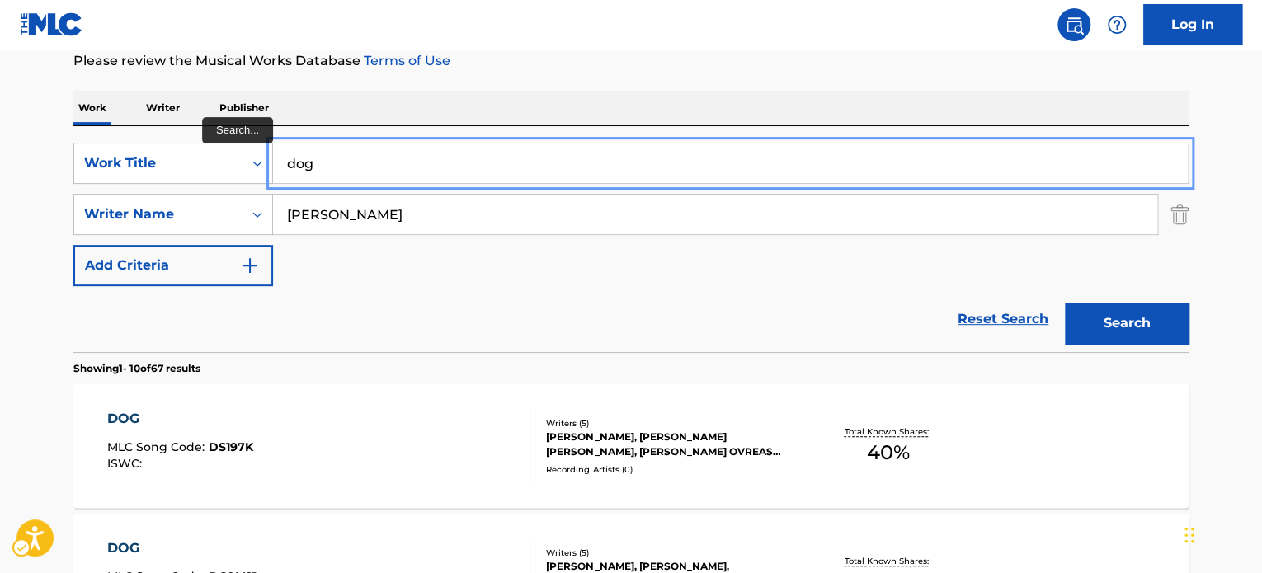
click at [332, 167] on input "dog" at bounding box center [730, 164] width 915 height 40
paste input "RUNNING"
type input "RUNNING"
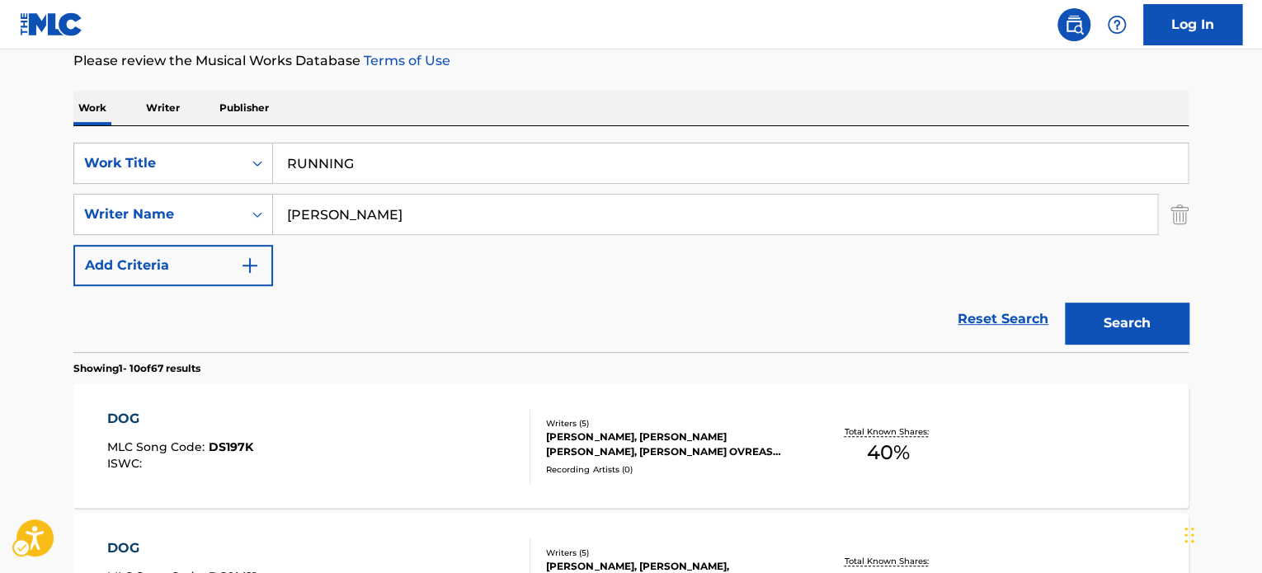
drag, startPoint x: 627, startPoint y: 78, endPoint x: 637, endPoint y: 83, distance: 10.7
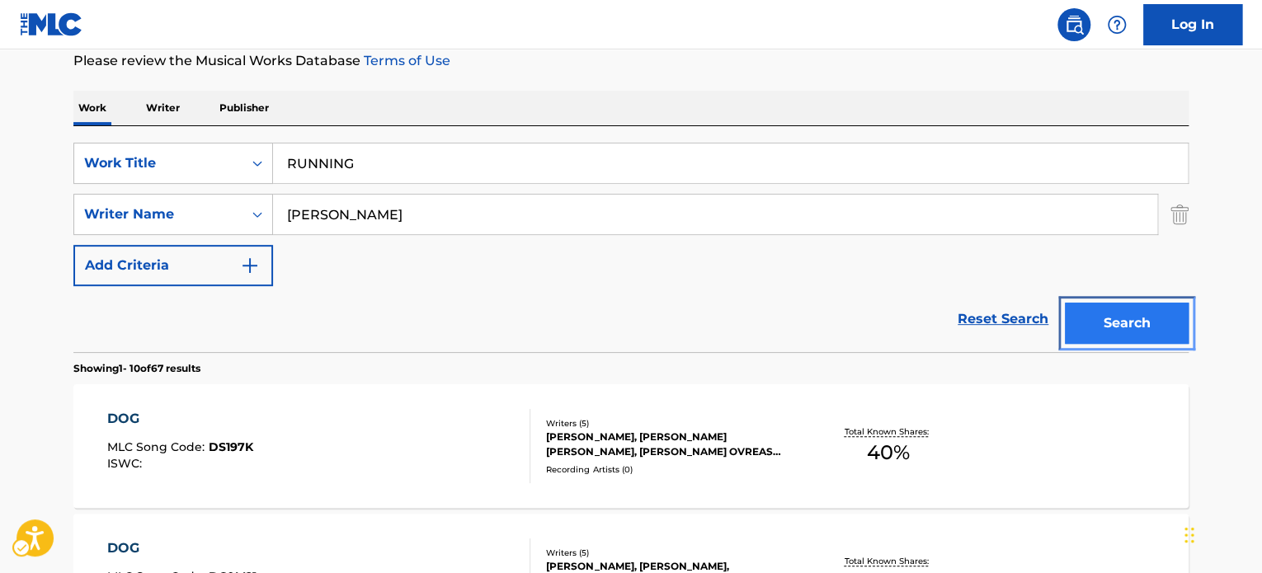
click at [1092, 324] on button "Search" at bounding box center [1127, 323] width 124 height 41
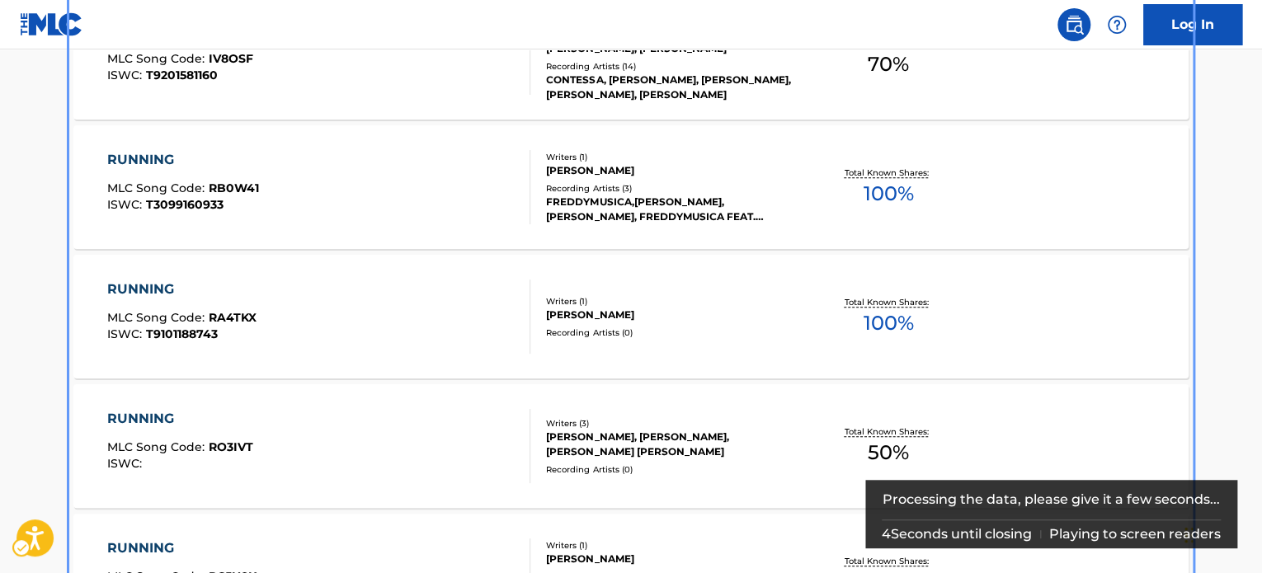
scroll to position [659, 0]
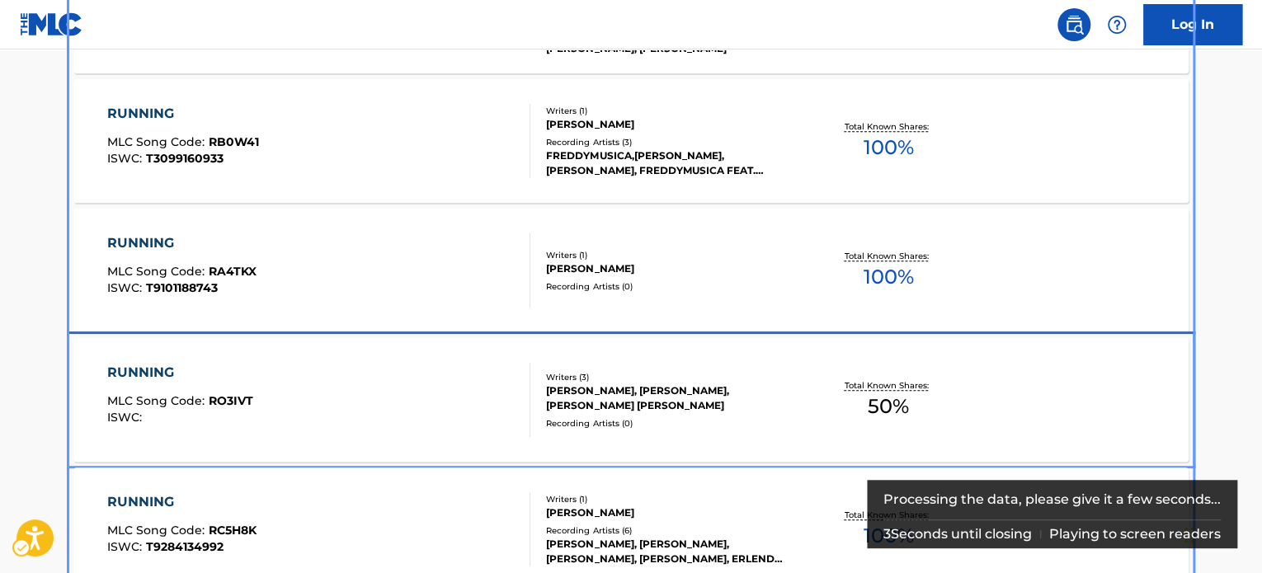
click at [713, 392] on div "[PERSON_NAME], [PERSON_NAME], [PERSON_NAME] [PERSON_NAME]" at bounding box center [670, 399] width 249 height 30
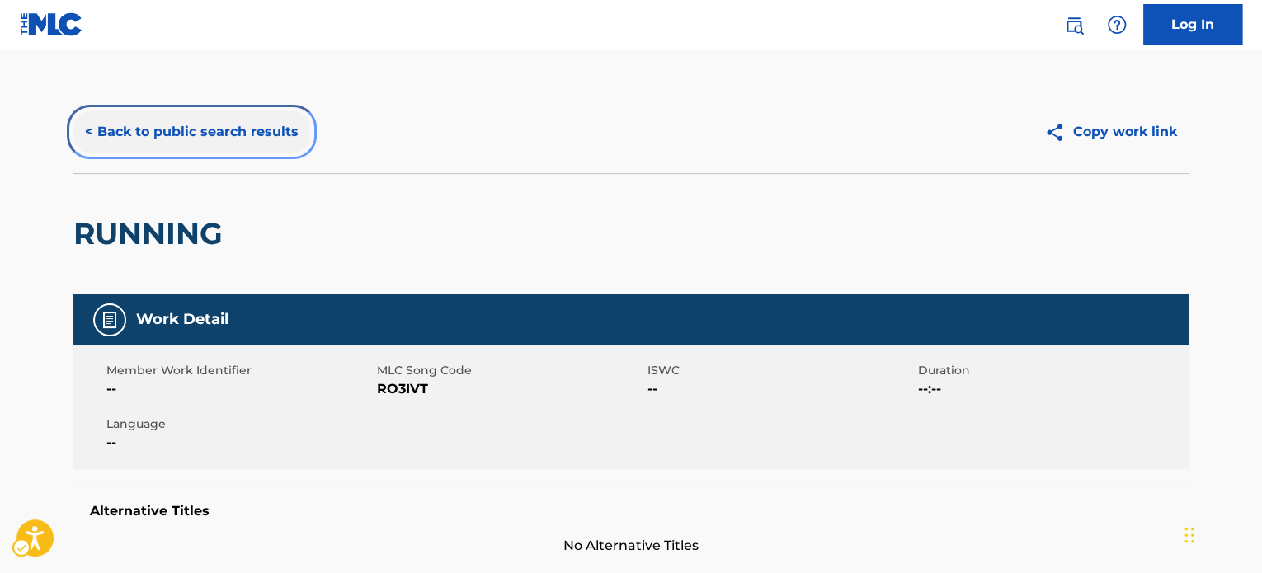
click at [163, 138] on button "< Back to public search results" at bounding box center [191, 131] width 237 height 41
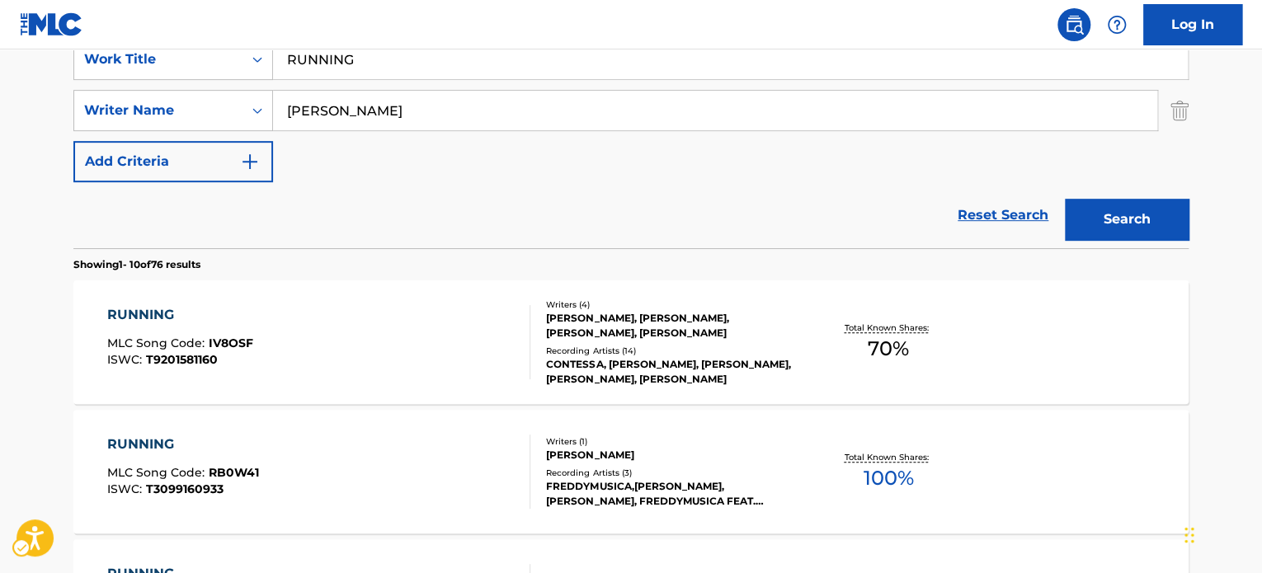
scroll to position [93, 0]
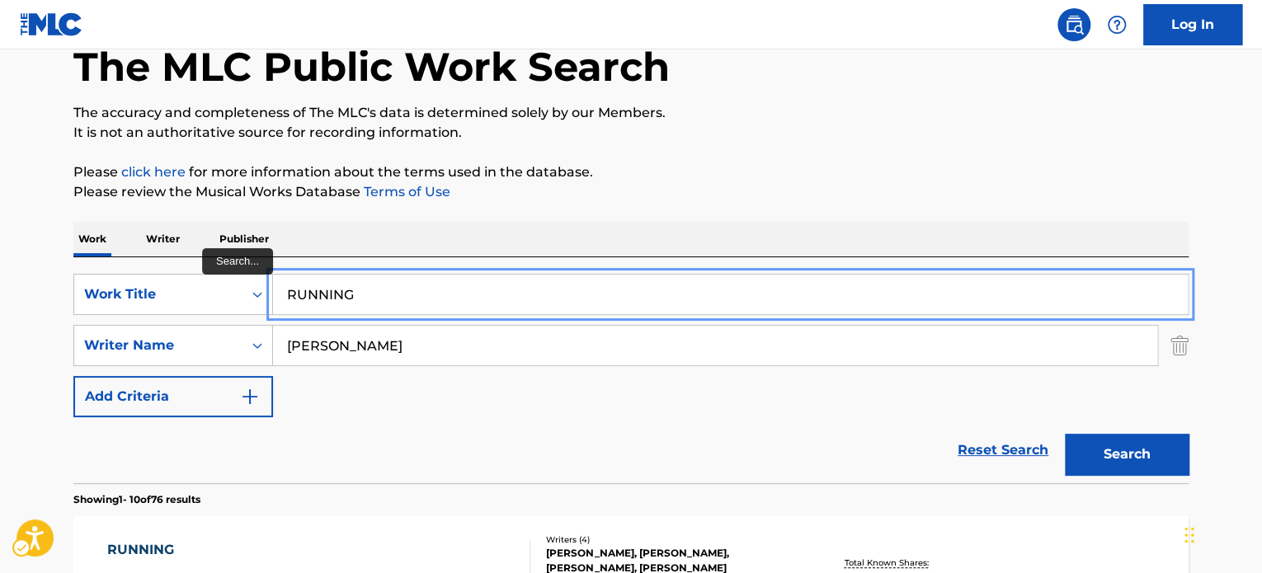
click at [406, 303] on input "RUNNING" at bounding box center [730, 295] width 915 height 40
paste input "TALK ABOUT IT"
type input "TALK ABOUT IT"
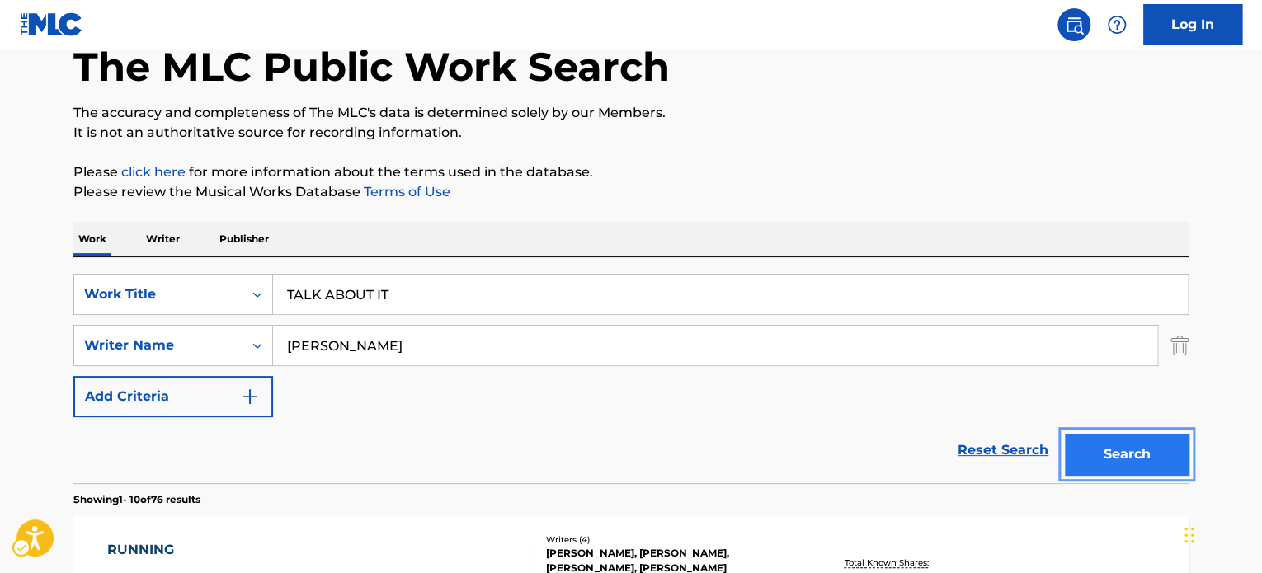
click at [1120, 446] on button "Search" at bounding box center [1127, 454] width 124 height 41
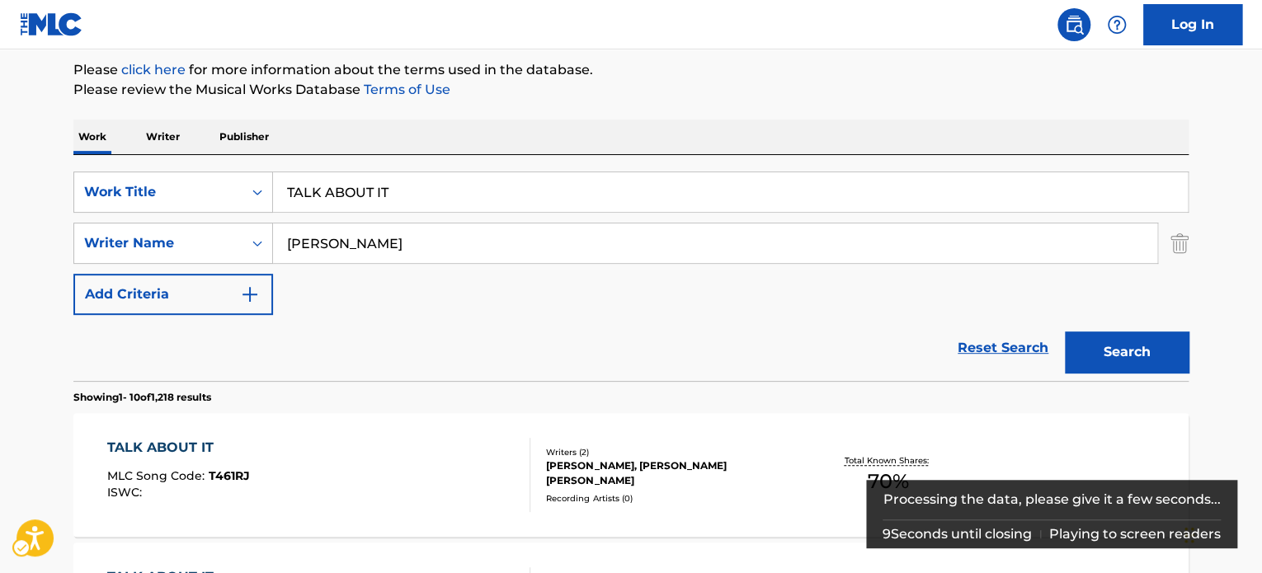
scroll to position [361, 0]
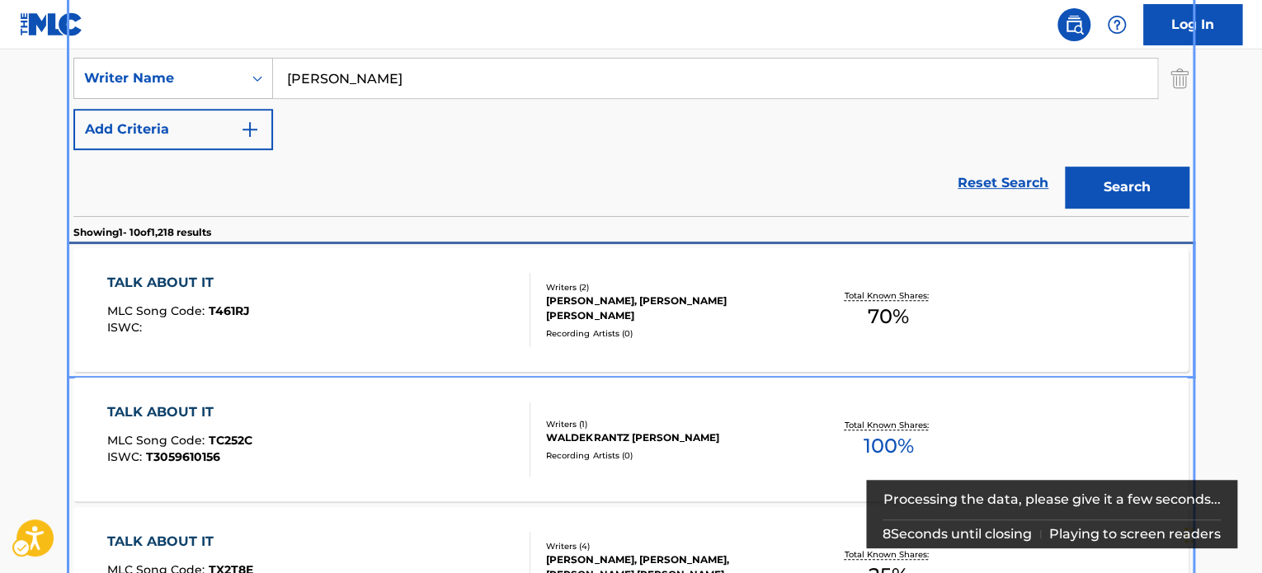
click at [705, 294] on div "Writers ( 2 )" at bounding box center [670, 287] width 249 height 12
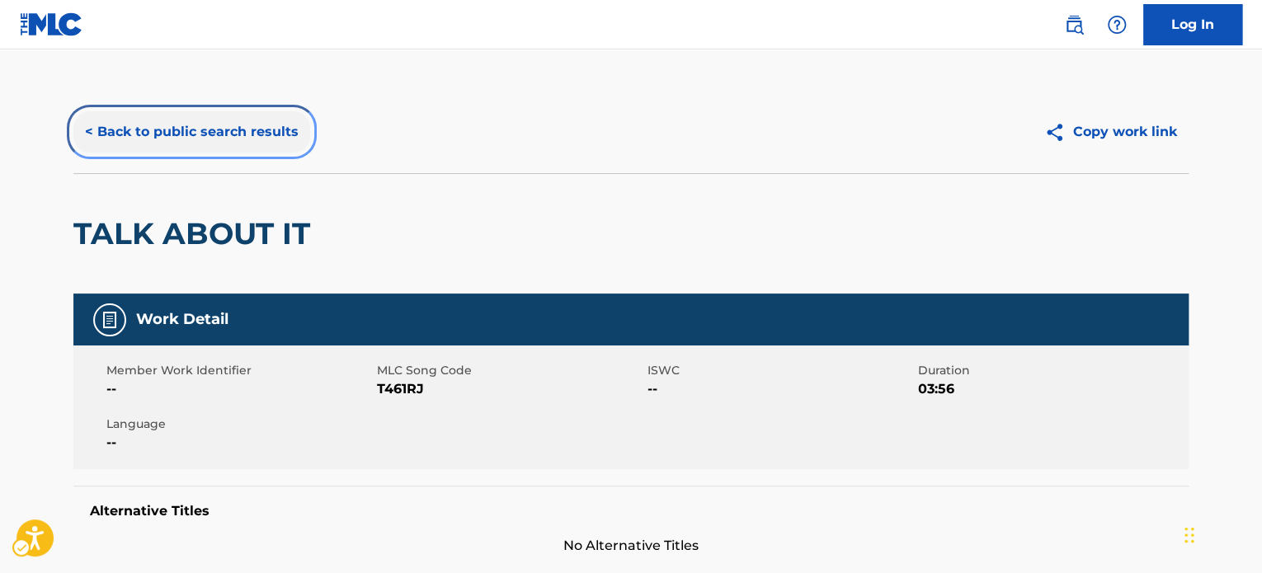
click at [297, 131] on button "< Back to public search results" at bounding box center [191, 131] width 237 height 41
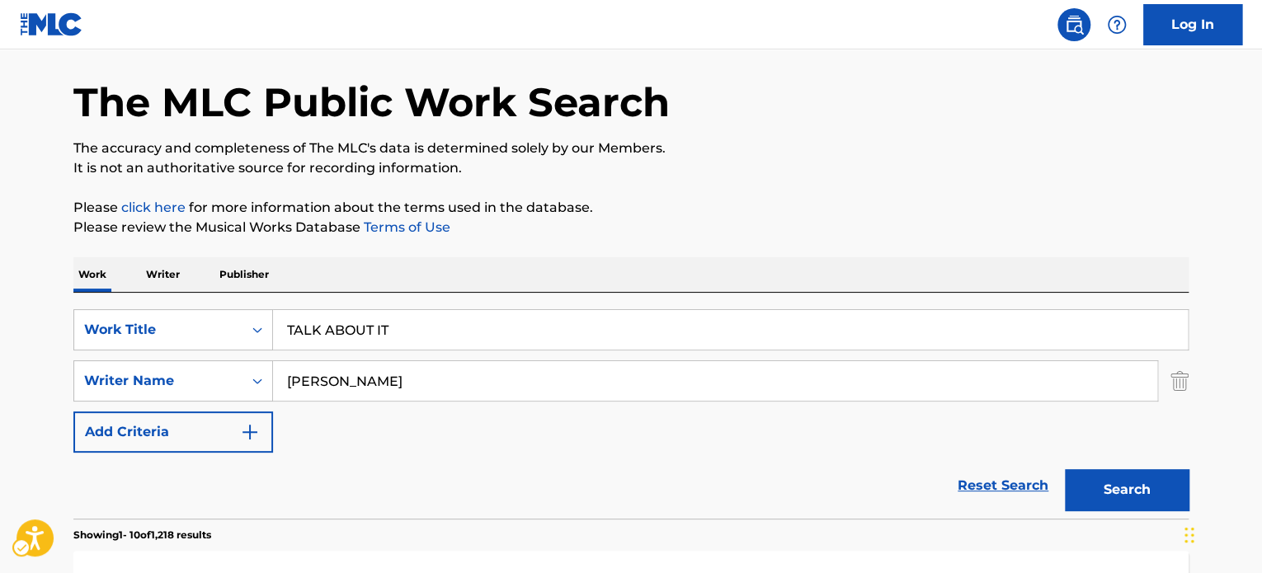
scroll to position [31, 0]
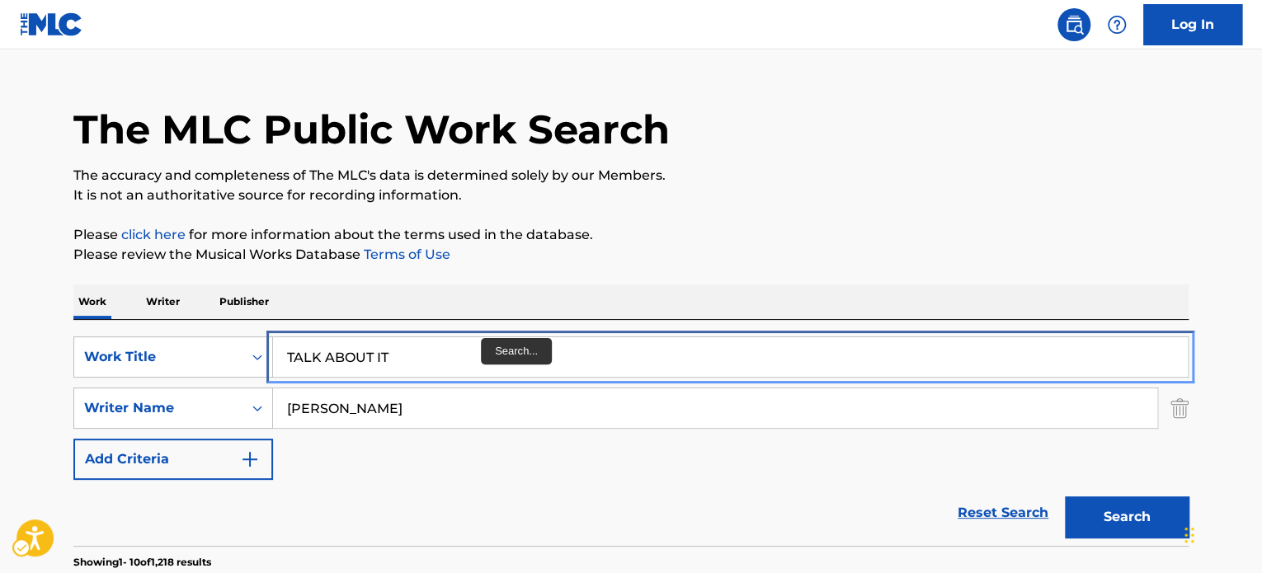
click at [481, 347] on input "TALK ABOUT IT" at bounding box center [730, 357] width 915 height 40
paste input "[PERSON_NAME]"
type input "THIRD"
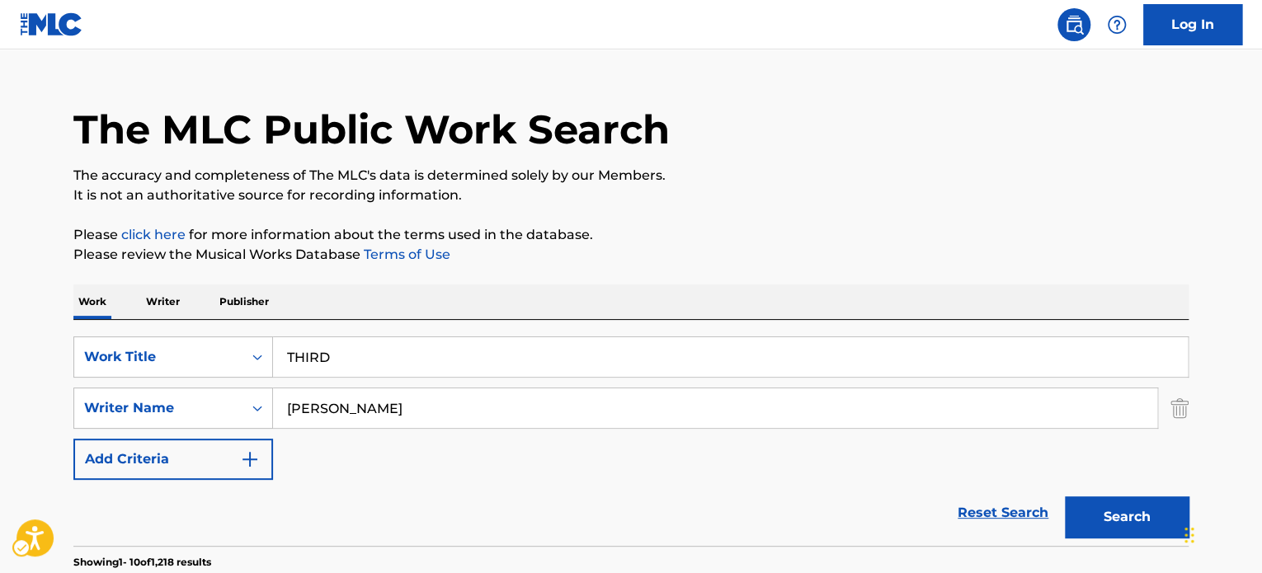
click at [829, 245] on p "Please review the Musical Works Database Terms of Use | New Window" at bounding box center [630, 255] width 1115 height 20
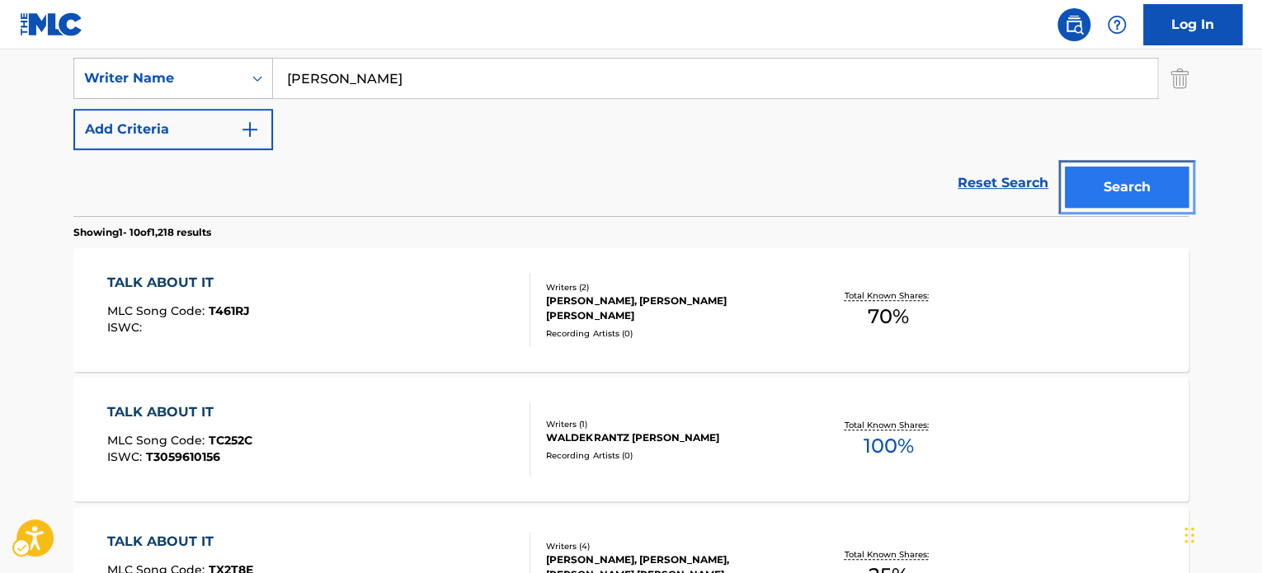
click at [1113, 191] on button "Search" at bounding box center [1127, 187] width 124 height 41
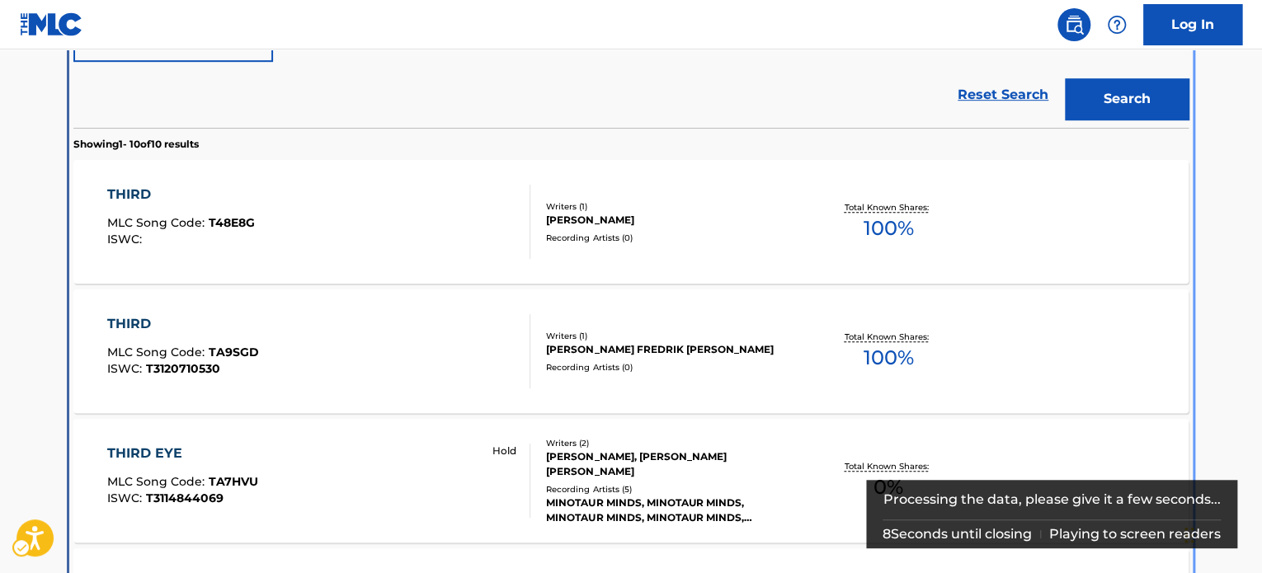
scroll to position [412, 0]
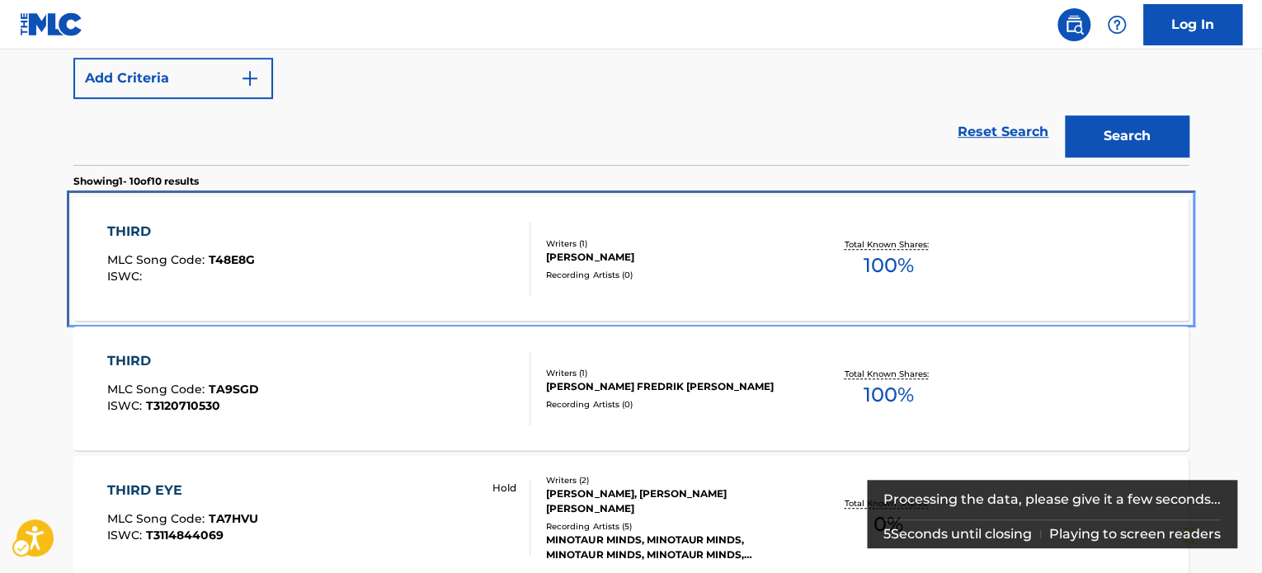
click at [535, 270] on div "Writers ( 1 ) [PERSON_NAME] Recording Artists ( 0 )" at bounding box center [663, 260] width 265 height 44
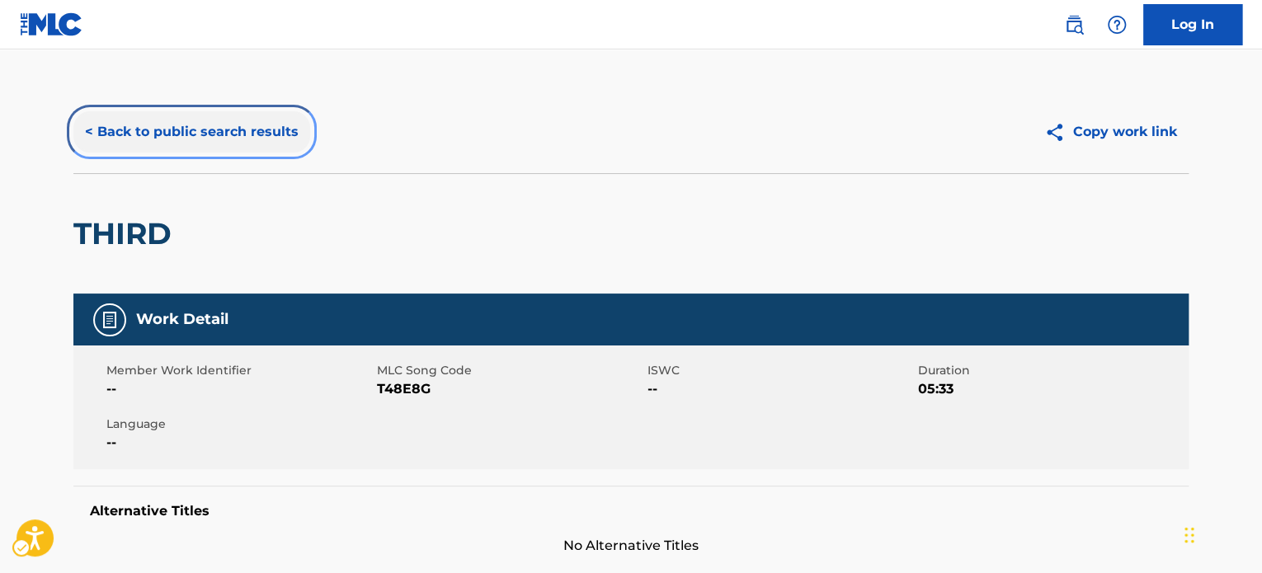
click at [218, 136] on button "< Back to public search results" at bounding box center [191, 131] width 237 height 41
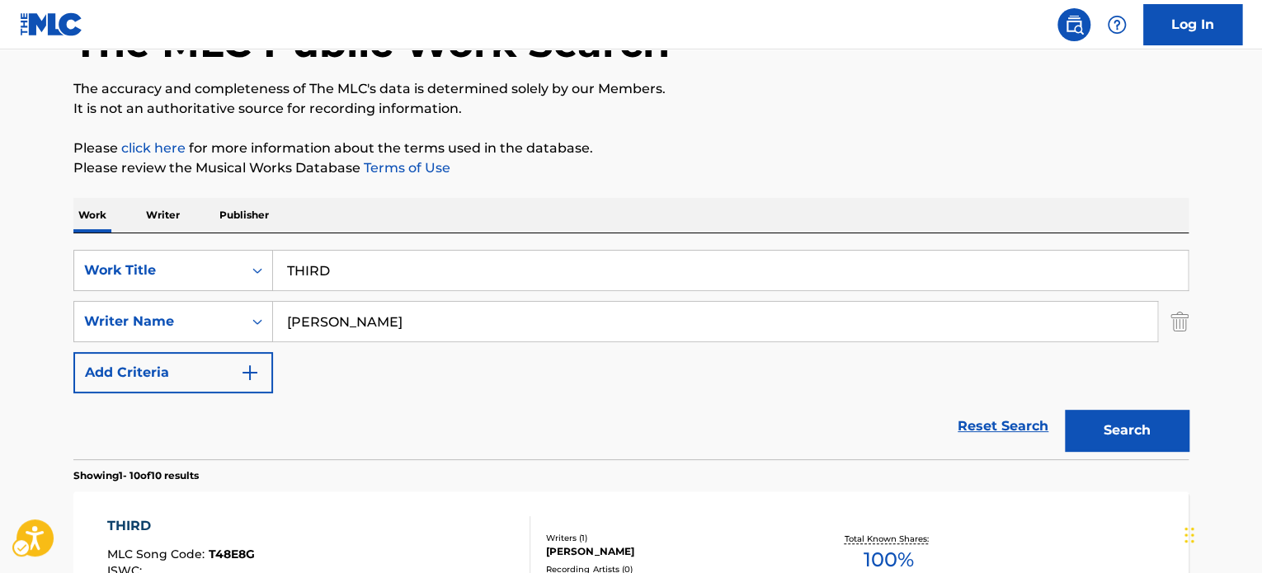
scroll to position [92, 0]
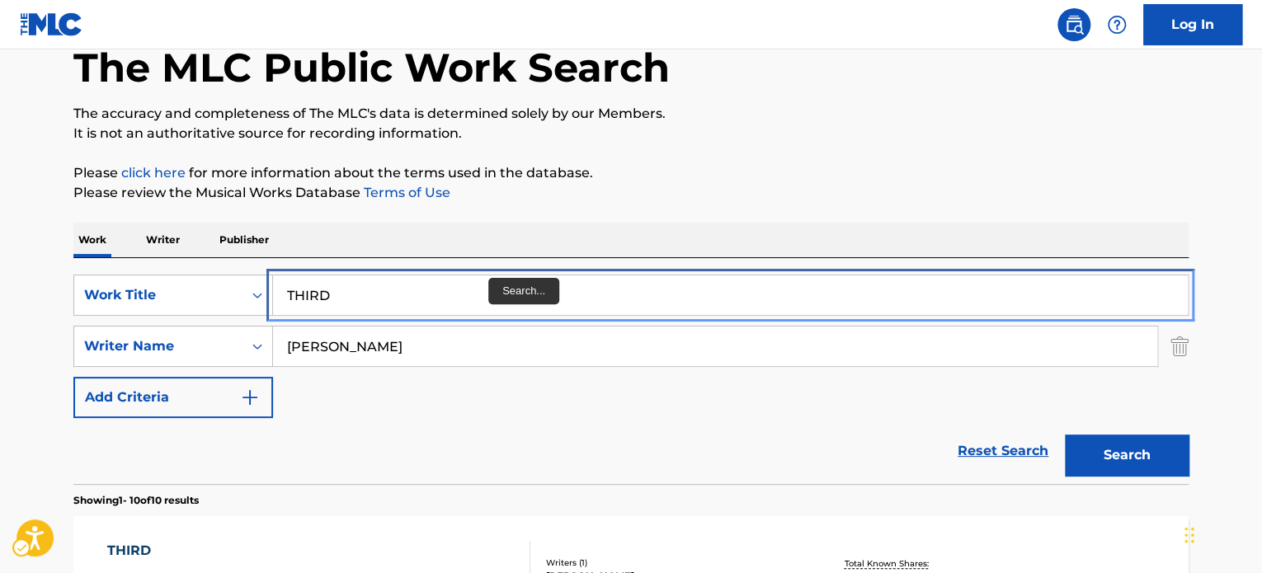
click at [480, 296] on input "THIRD" at bounding box center [730, 296] width 915 height 40
paste input "[PERSON_NAME]"
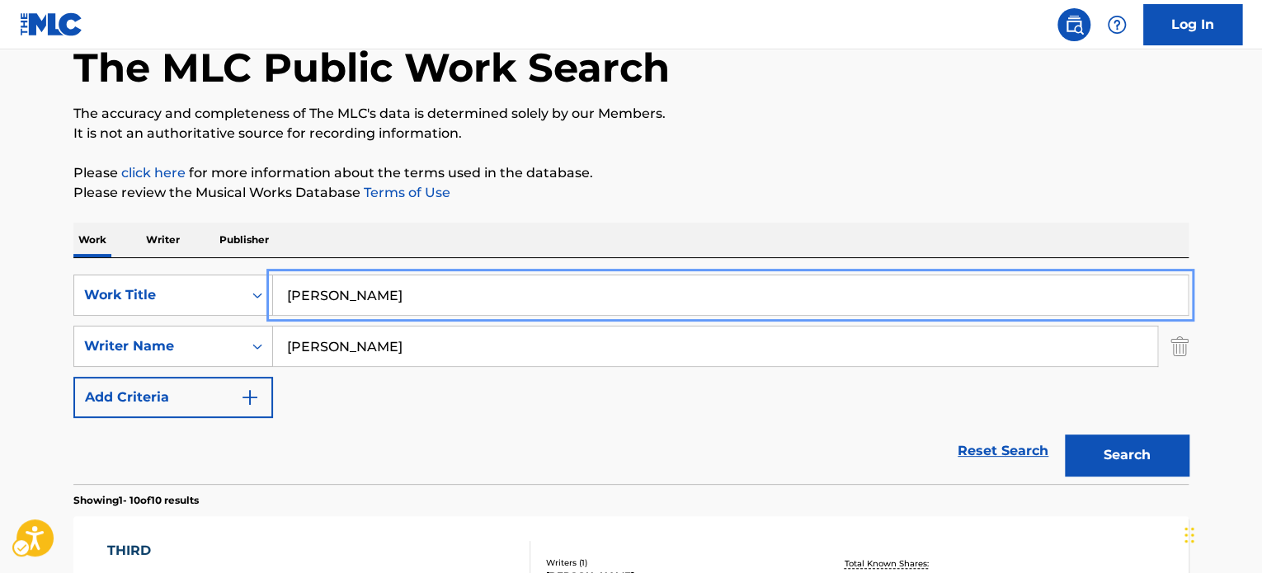
type input "[PERSON_NAME]"
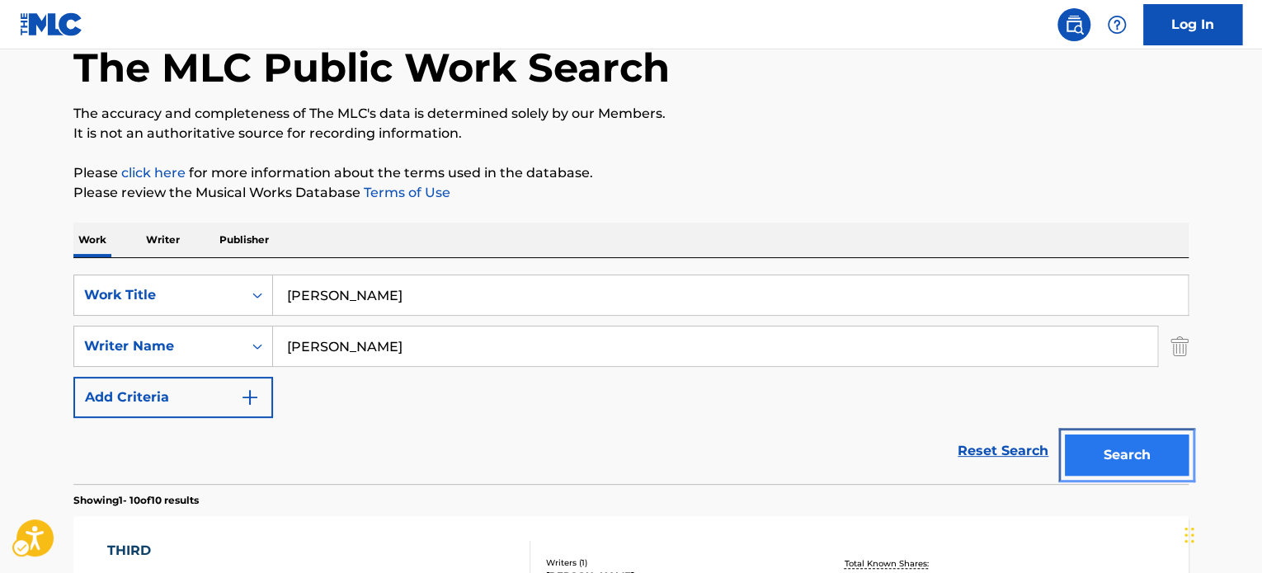
click at [1138, 461] on button "Search" at bounding box center [1127, 455] width 124 height 41
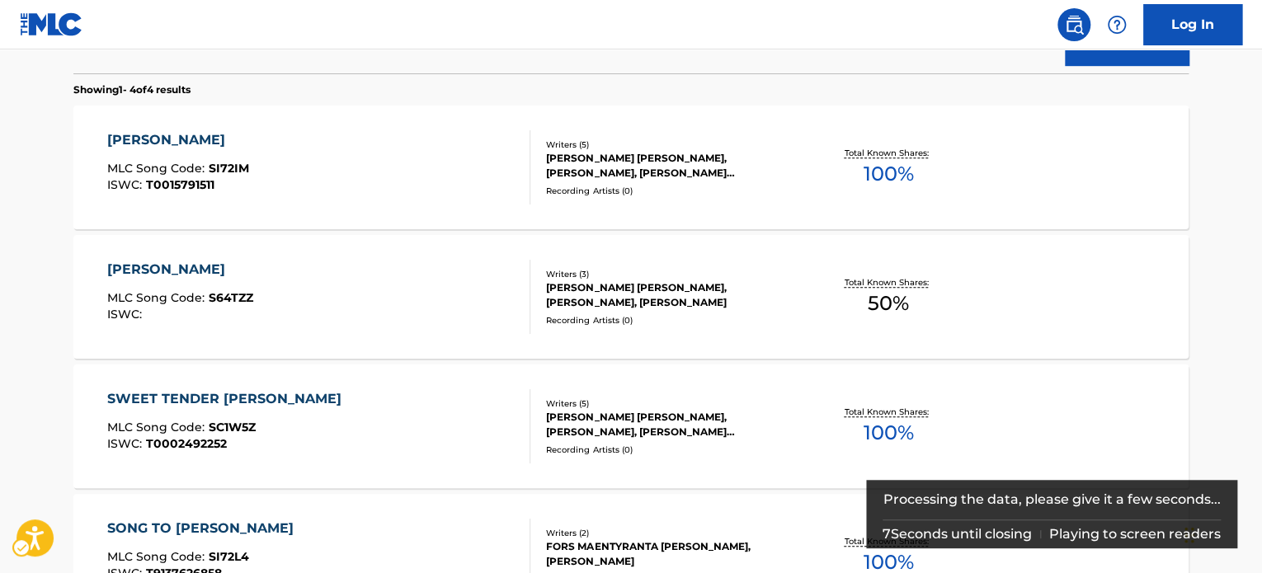
scroll to position [505, 0]
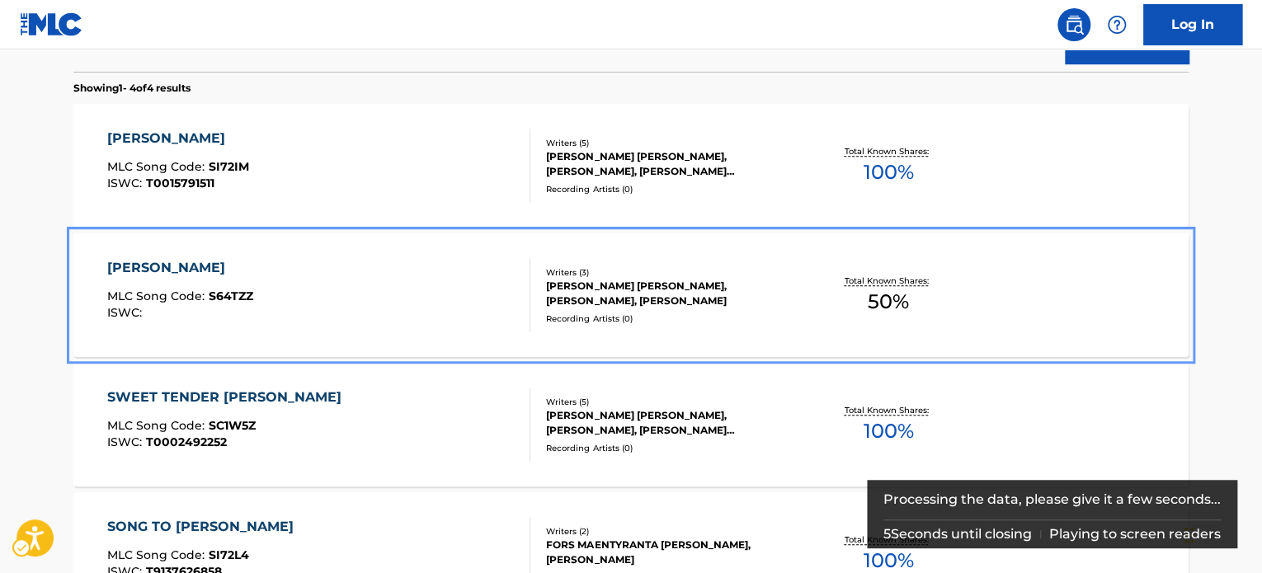
click at [347, 293] on div "[PERSON_NAME] MLC Song Code : S64TZZ ISWC :" at bounding box center [319, 295] width 424 height 74
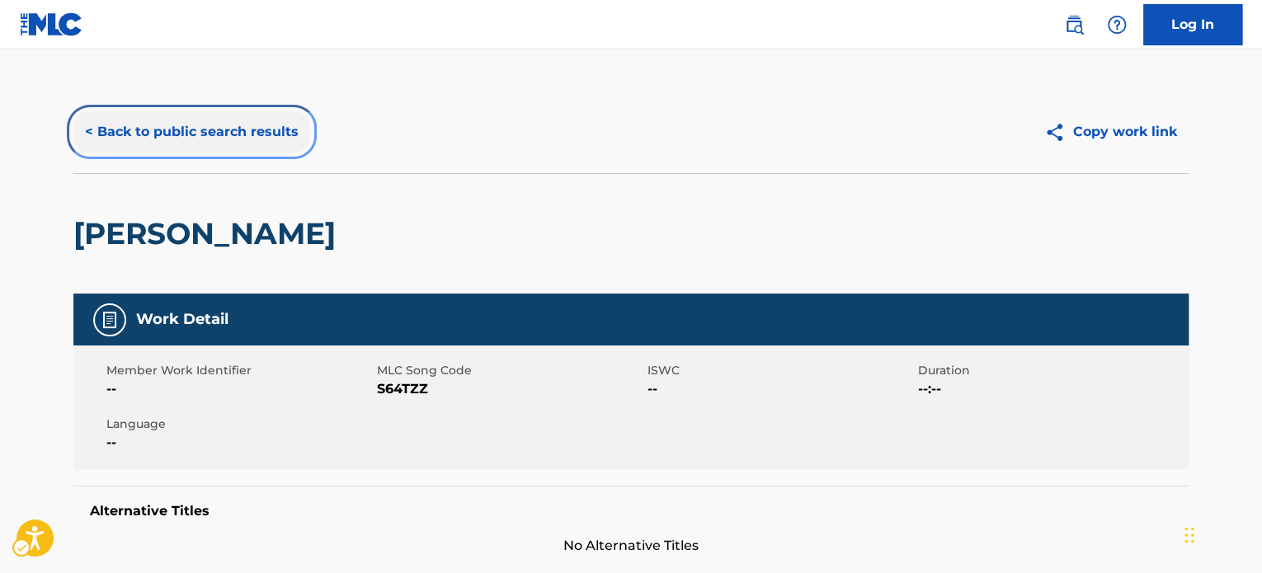
click at [241, 129] on button "< Back to public search results" at bounding box center [191, 131] width 237 height 41
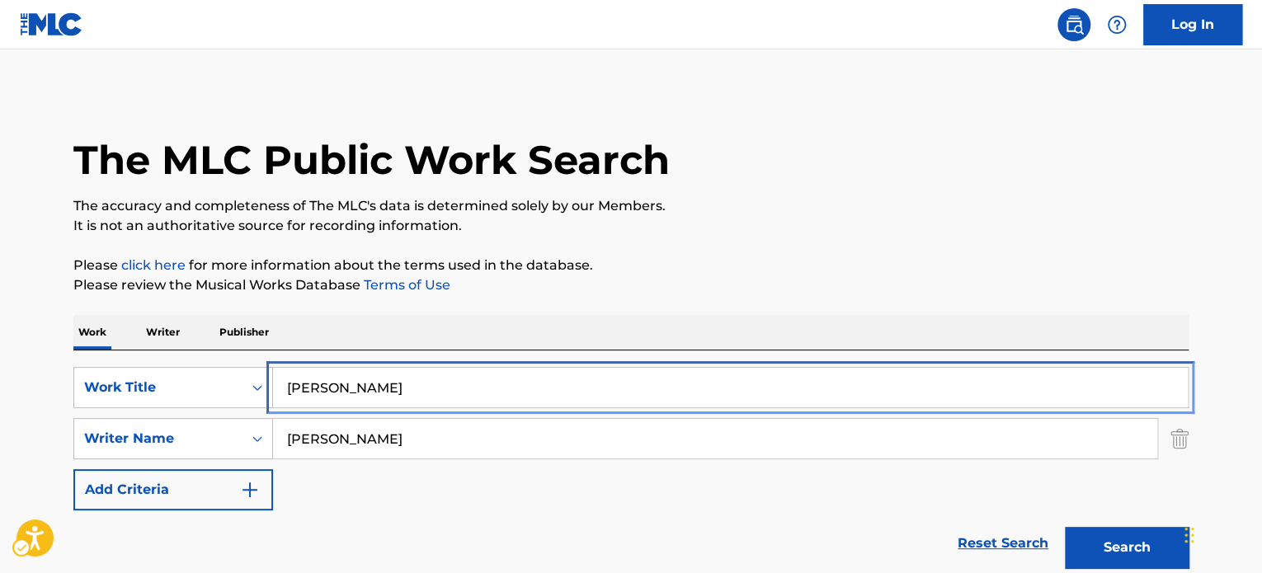
click at [432, 391] on input "[PERSON_NAME]" at bounding box center [730, 388] width 915 height 40
paste input "INTRO / INTERLUDE [PERSON_NAME]"
type input "INTRO / INTERLUDE [PERSON_NAME]"
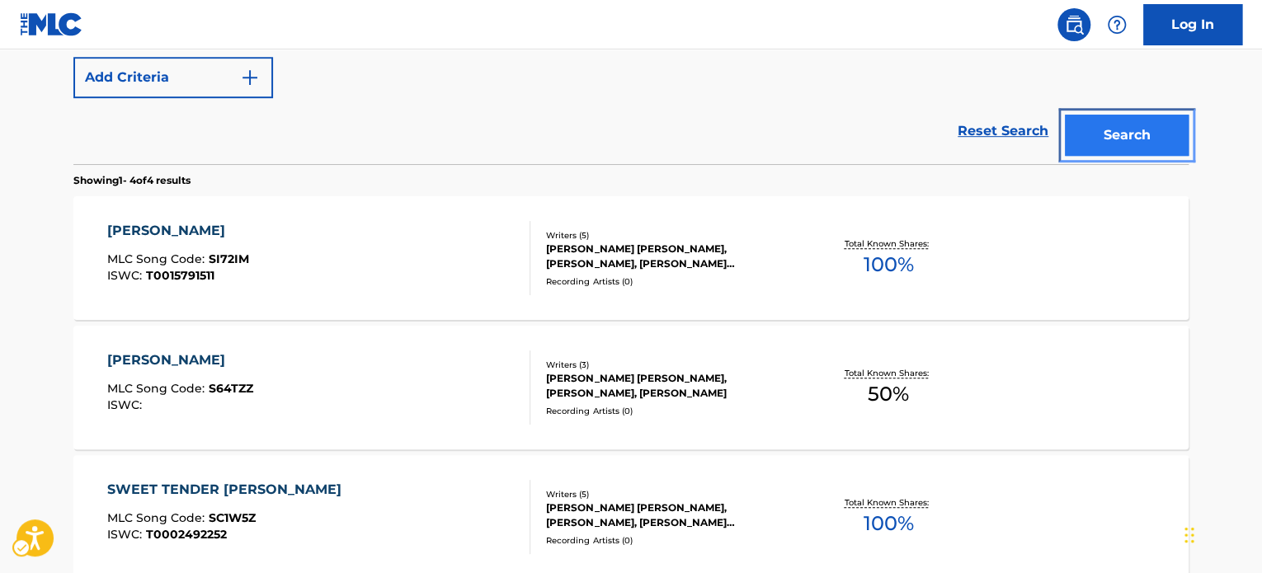
click at [1128, 139] on button "Search" at bounding box center [1127, 135] width 124 height 41
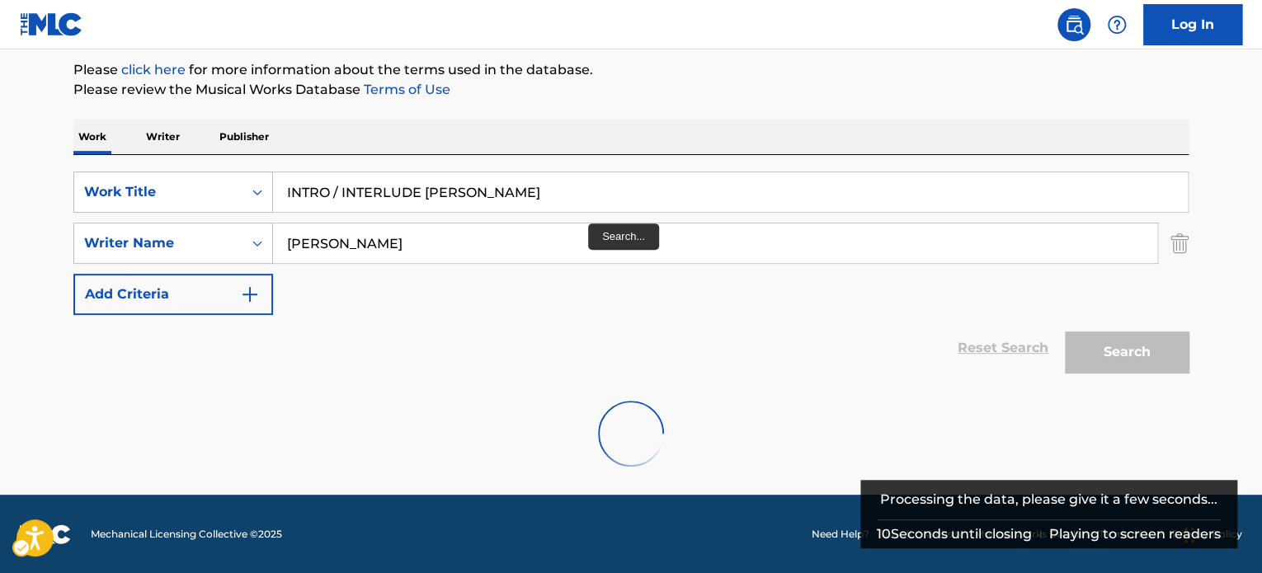
scroll to position [413, 0]
